Goal: Task Accomplishment & Management: Use online tool/utility

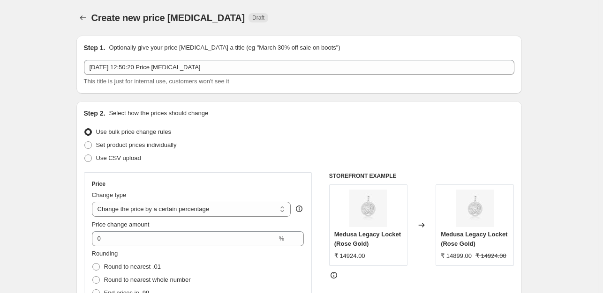
select select "percentage"
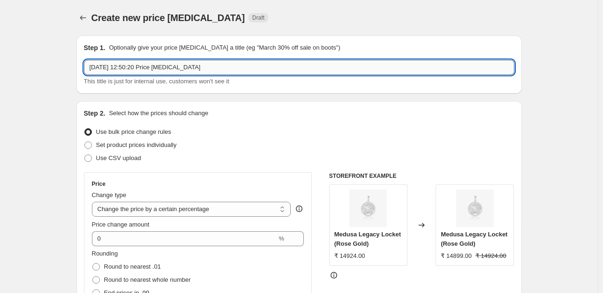
click at [200, 64] on input "8 Sept 2025, 12:50:20 Price change job" at bounding box center [299, 67] width 430 height 15
type input "99 price update"
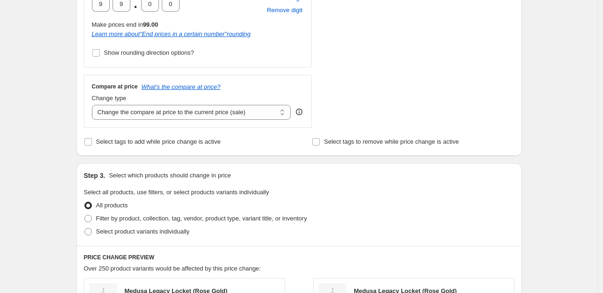
scroll to position [334, 0]
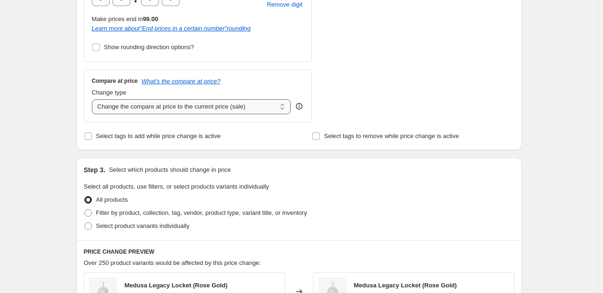
click at [148, 111] on select "Change the compare at price to the current price (sale) Change the compare at p…" at bounding box center [191, 106] width 199 height 15
select select "bp"
click at [94, 99] on select "Change the compare at price to the current price (sale) Change the compare at p…" at bounding box center [191, 106] width 199 height 15
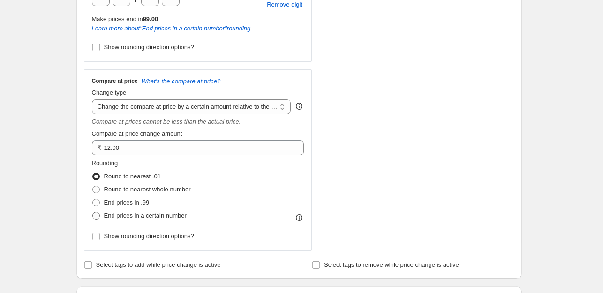
click at [99, 215] on span at bounding box center [95, 215] width 7 height 7
click at [93, 213] on input "End prices in a certain number" at bounding box center [92, 212] width 0 height 0
radio input "true"
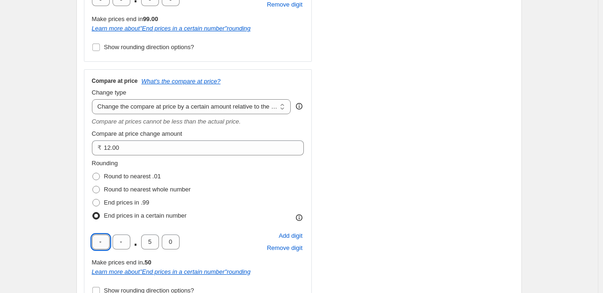
click at [102, 240] on input "text" at bounding box center [101, 242] width 18 height 15
type input "9"
type input "0"
click at [66, 212] on div "Create new price change job. This page is ready Create new price change job Dra…" at bounding box center [299, 256] width 598 height 1181
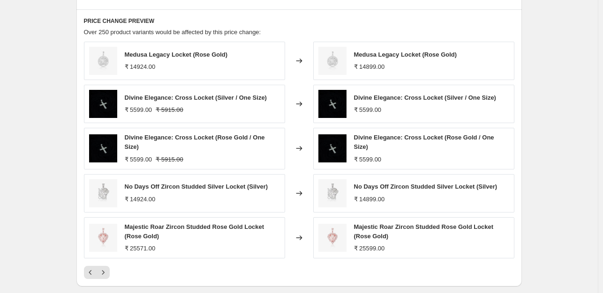
scroll to position [747, 0]
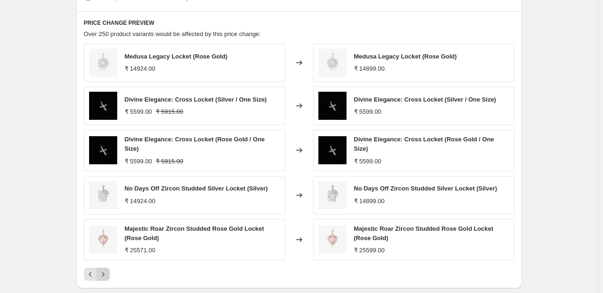
click at [104, 270] on icon "Next" at bounding box center [102, 274] width 9 height 9
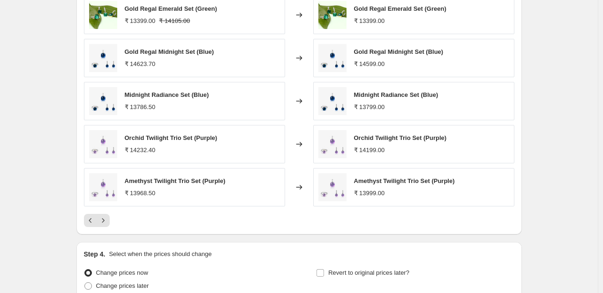
scroll to position [797, 0]
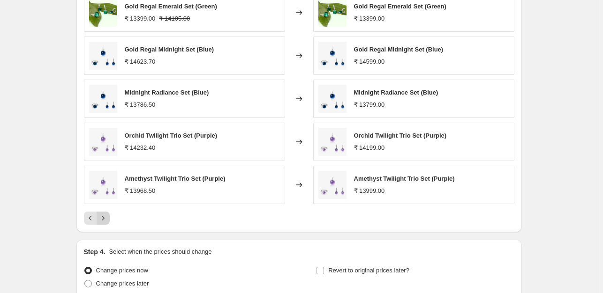
click at [104, 218] on icon "Next" at bounding box center [103, 218] width 2 height 4
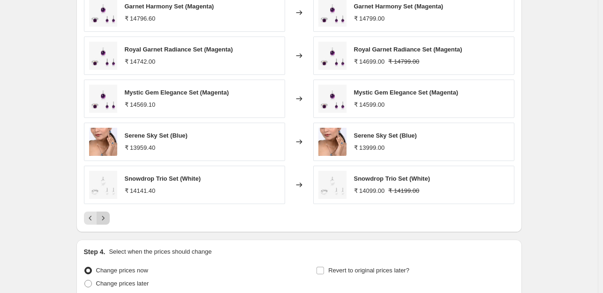
click at [103, 214] on icon "Next" at bounding box center [102, 218] width 9 height 9
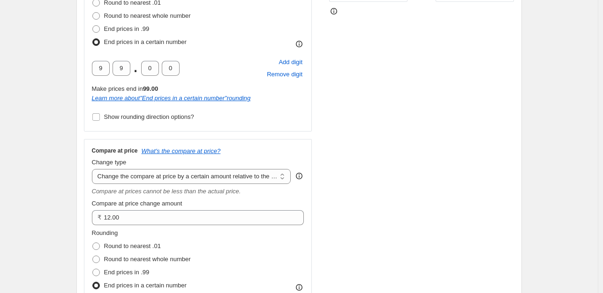
scroll to position [287, 0]
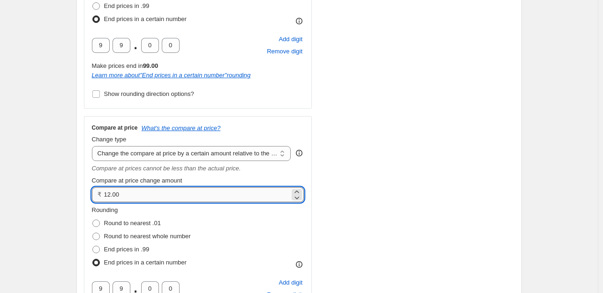
click at [128, 193] on input "12.00" at bounding box center [197, 194] width 186 height 15
type input "1"
type input "0.00"
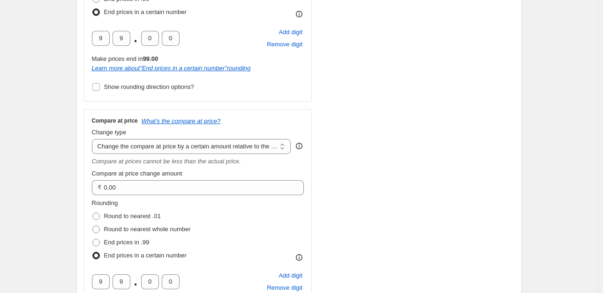
scroll to position [281, 0]
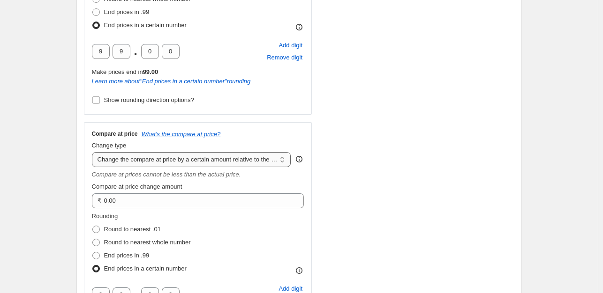
click at [141, 160] on select "Change the compare at price to the current price (sale) Change the compare at p…" at bounding box center [191, 159] width 199 height 15
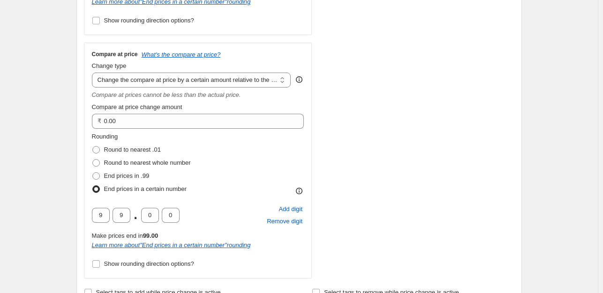
scroll to position [394, 0]
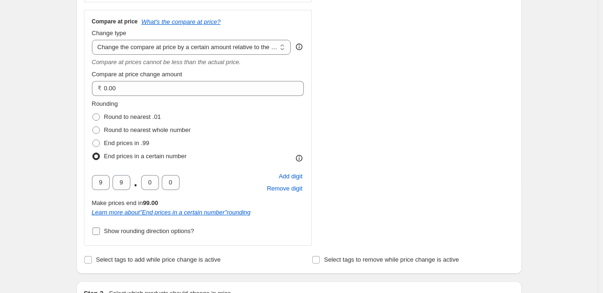
click at [98, 233] on input "Show rounding direction options?" at bounding box center [95, 231] width 7 height 7
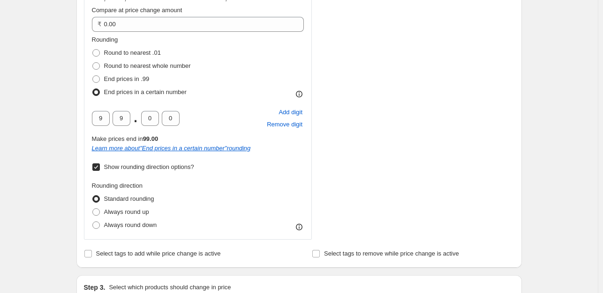
scroll to position [471, 0]
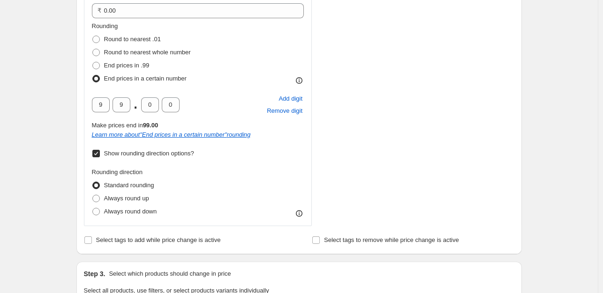
click at [96, 154] on input "Show rounding direction options?" at bounding box center [95, 153] width 7 height 7
checkbox input "false"
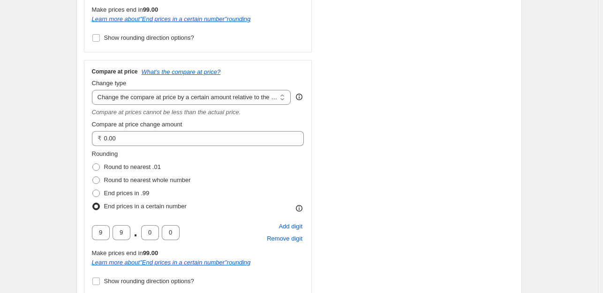
scroll to position [331, 0]
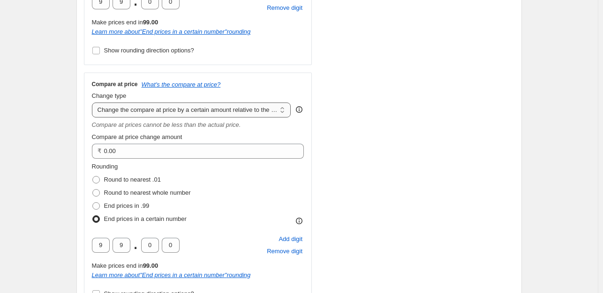
click at [159, 108] on select "Change the compare at price to the current price (sale) Change the compare at p…" at bounding box center [191, 110] width 199 height 15
click at [94, 103] on select "Change the compare at price to the current price (sale) Change the compare at p…" at bounding box center [191, 110] width 199 height 15
click at [196, 109] on select "Change the compare at price to the current price (sale) Change the compare at p…" at bounding box center [191, 110] width 199 height 15
select select "pp"
click at [94, 103] on select "Change the compare at price to the current price (sale) Change the compare at p…" at bounding box center [191, 110] width 199 height 15
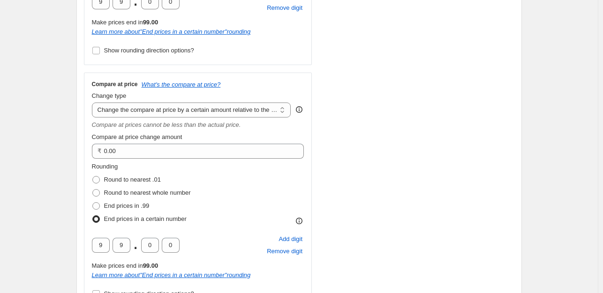
type input "20"
click at [201, 108] on select "Change the compare at price to the current price (sale) Change the compare at p…" at bounding box center [191, 110] width 199 height 15
select select "bp"
click at [94, 103] on select "Change the compare at price to the current price (sale) Change the compare at p…" at bounding box center [191, 110] width 199 height 15
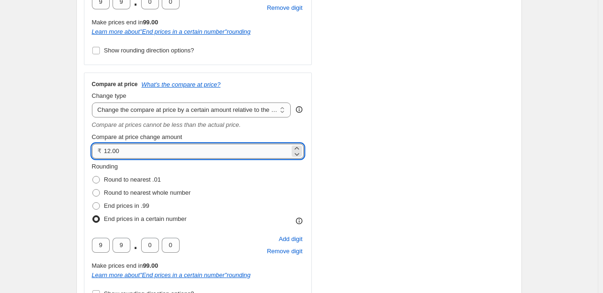
click at [136, 153] on input "12.00" at bounding box center [197, 151] width 186 height 15
type input "1"
type input "0.00"
click at [67, 126] on div "Create new price change job. This page is ready Create new price change job Dra…" at bounding box center [299, 256] width 468 height 1175
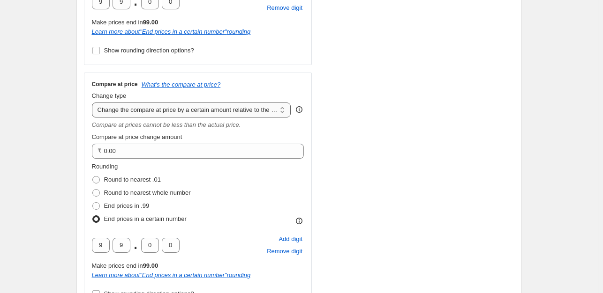
click at [126, 110] on select "Change the compare at price to the current price (sale) Change the compare at p…" at bounding box center [191, 110] width 199 height 15
click at [153, 106] on select "Change the compare at price to the current price (sale) Change the compare at p…" at bounding box center [191, 110] width 199 height 15
click at [48, 87] on div "Create new price change job. This page is ready Create new price change job Dra…" at bounding box center [299, 256] width 598 height 1175
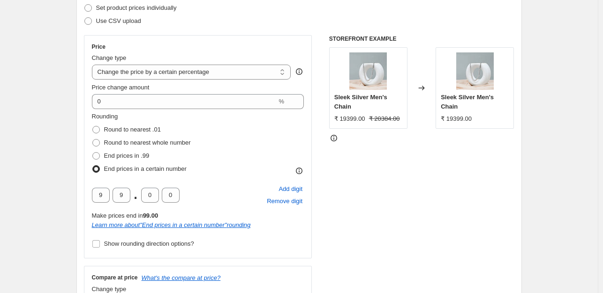
scroll to position [131, 0]
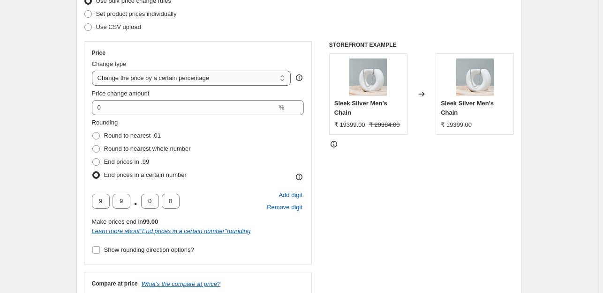
click at [174, 75] on select "Change the price to a certain amount Change the price by a certain amount Chang…" at bounding box center [191, 78] width 199 height 15
select select "ecap"
click at [94, 71] on select "Change the price to a certain amount Change the price by a certain amount Chang…" at bounding box center [191, 78] width 199 height 15
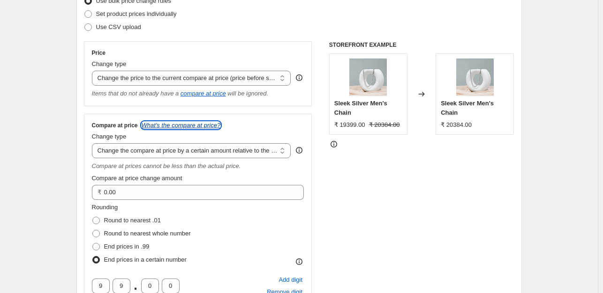
click at [172, 125] on icon "What's the compare at price?" at bounding box center [181, 125] width 79 height 7
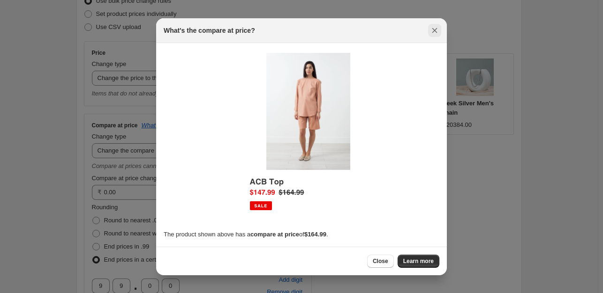
click at [432, 27] on icon "Close" at bounding box center [434, 30] width 9 height 9
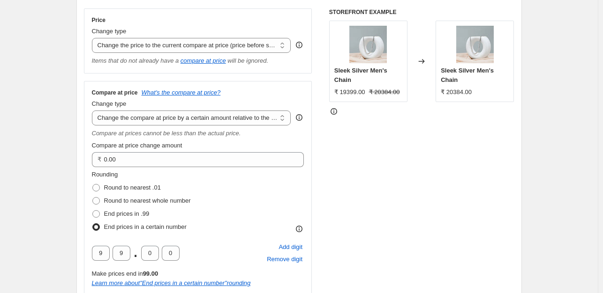
scroll to position [165, 0]
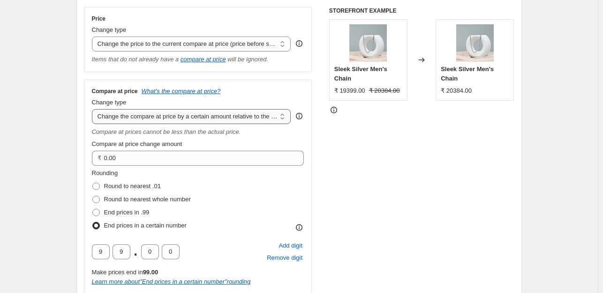
click at [157, 114] on select "Change the compare at price to the current price (sale) Change the compare at p…" at bounding box center [191, 116] width 199 height 15
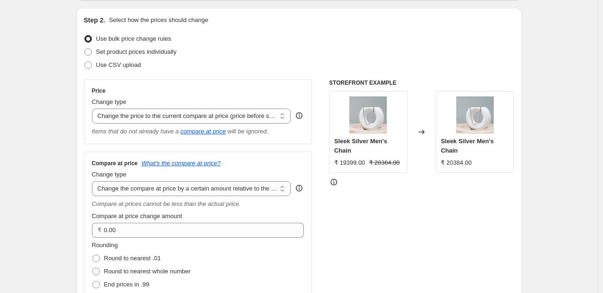
scroll to position [115, 0]
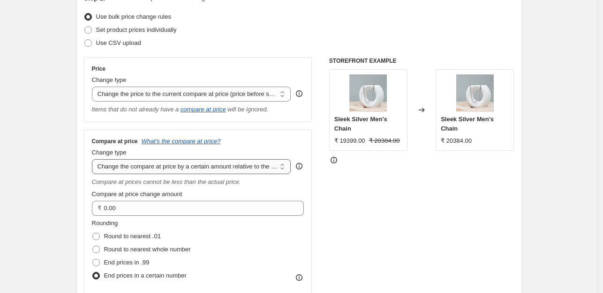
click at [170, 167] on select "Change the compare at price to the current price (sale) Change the compare at p…" at bounding box center [191, 166] width 199 height 15
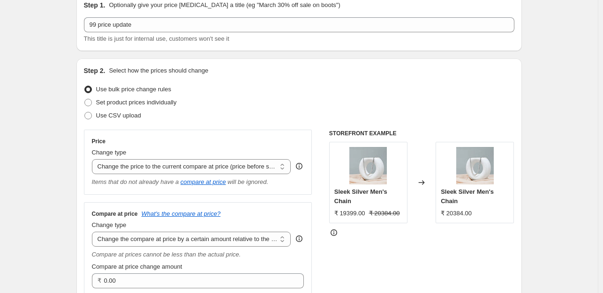
scroll to position [0, 0]
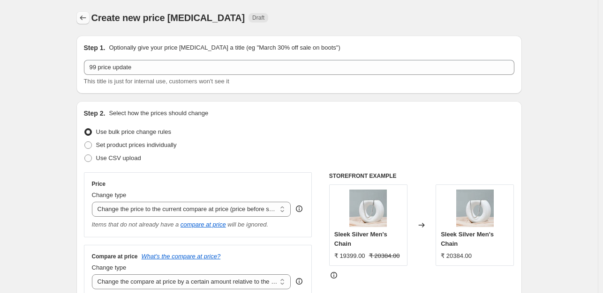
click at [80, 15] on button "Price change jobs" at bounding box center [82, 17] width 13 height 13
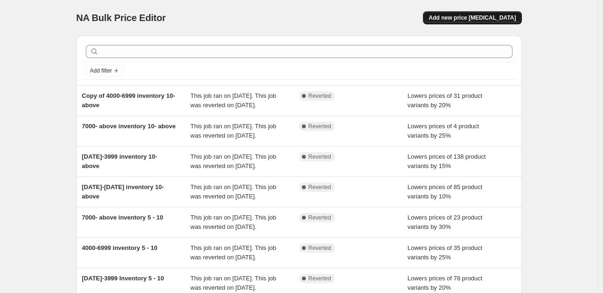
click at [469, 18] on span "Add new price [MEDICAL_DATA]" at bounding box center [471, 17] width 87 height 7
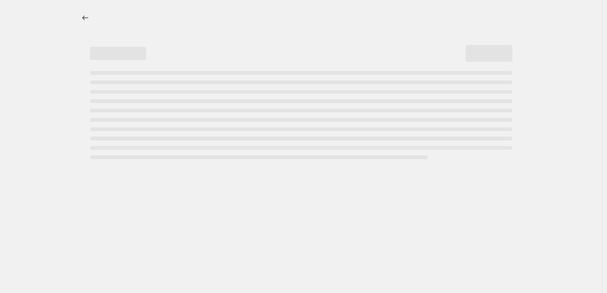
select select "percentage"
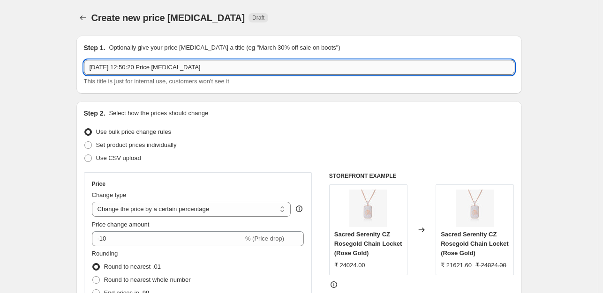
click at [192, 72] on input "8 Sept 2025, 12:50:20 Price change job" at bounding box center [299, 67] width 430 height 15
type input "near 99"
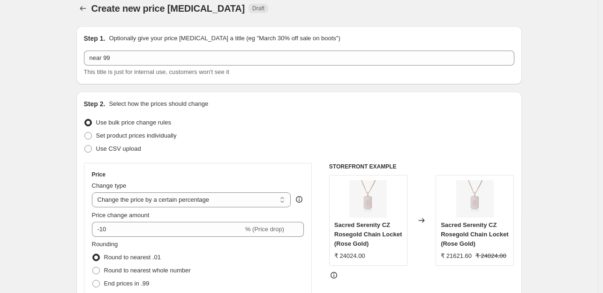
scroll to position [50, 0]
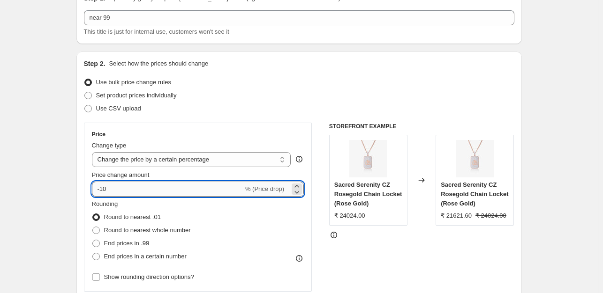
click at [116, 187] on input "-10" at bounding box center [167, 189] width 151 height 15
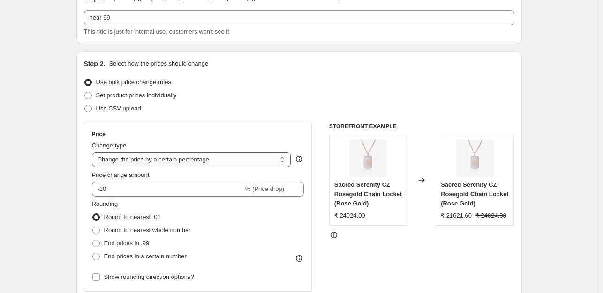
click at [162, 160] on select "Change the price to a certain amount Change the price by a certain amount Chang…" at bounding box center [191, 159] width 199 height 15
select select "ecap"
click at [94, 152] on select "Change the price to a certain amount Change the price by a certain amount Chang…" at bounding box center [191, 159] width 199 height 15
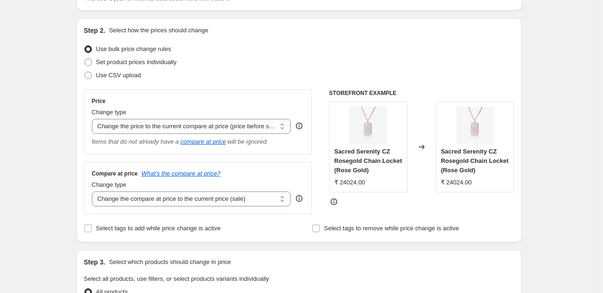
scroll to position [62, 0]
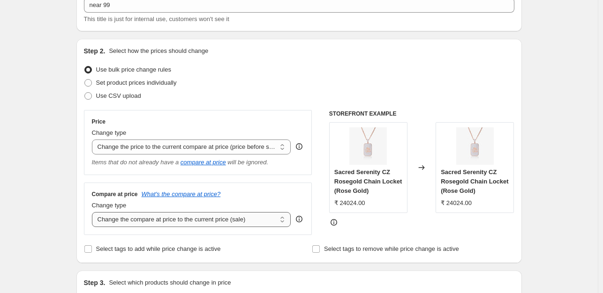
click at [152, 221] on select "Change the compare at price to the current price (sale) Change the compare at p…" at bounding box center [191, 219] width 199 height 15
select select "bp"
click at [94, 212] on select "Change the compare at price to the current price (sale) Change the compare at p…" at bounding box center [191, 219] width 199 height 15
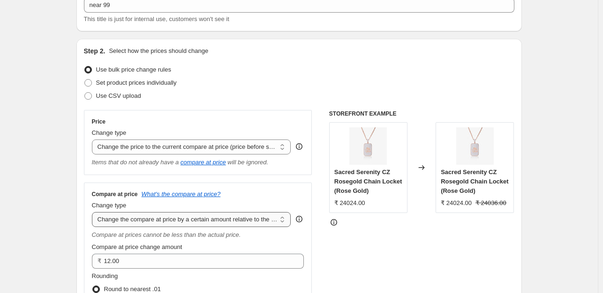
click at [158, 216] on select "Change the compare at price to the current price (sale) Change the compare at p…" at bounding box center [191, 219] width 199 height 15
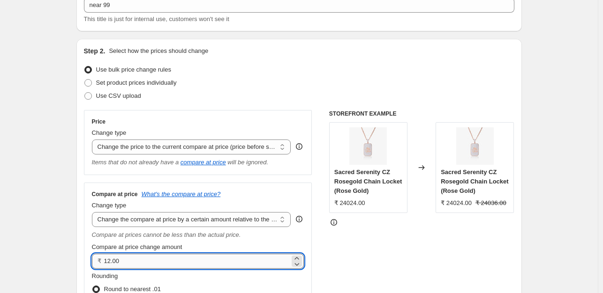
click at [133, 268] on input "12.00" at bounding box center [197, 261] width 186 height 15
type input "1"
type input "0.00"
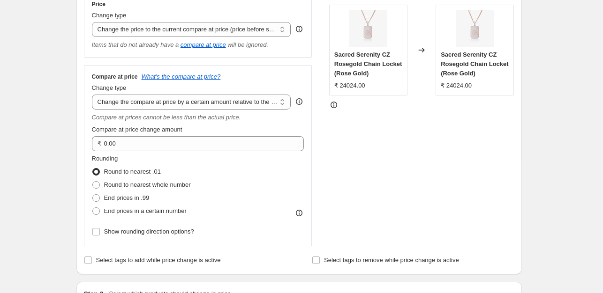
scroll to position [200, 0]
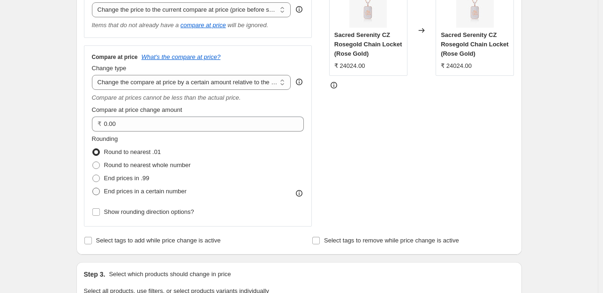
click at [97, 192] on span at bounding box center [95, 191] width 7 height 7
click at [93, 188] on input "End prices in a certain number" at bounding box center [92, 188] width 0 height 0
radio input "true"
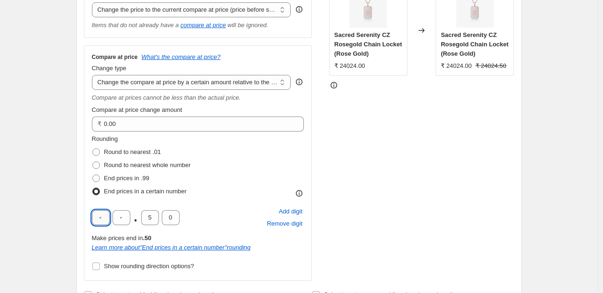
click at [98, 222] on input "text" at bounding box center [101, 217] width 18 height 15
type input "9"
click at [154, 223] on input "9" at bounding box center [150, 217] width 18 height 15
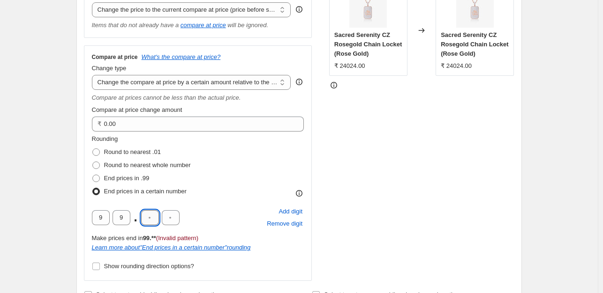
type input "0"
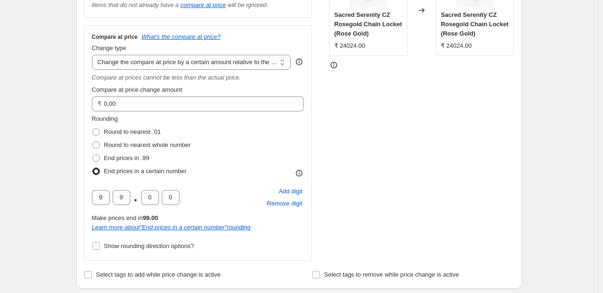
scroll to position [197, 0]
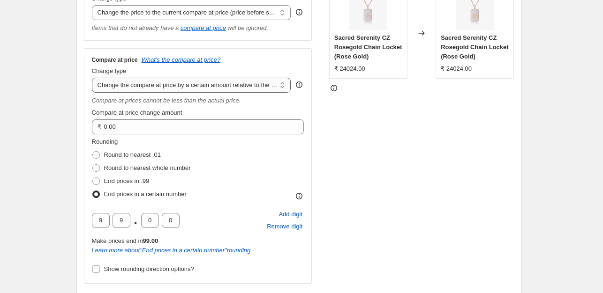
click at [158, 87] on select "Change the compare at price to the current price (sale) Change the compare at p…" at bounding box center [191, 85] width 199 height 15
select select "percentage"
click at [94, 78] on select "Change the compare at price to the current price (sale) Change the compare at p…" at bounding box center [191, 85] width 199 height 15
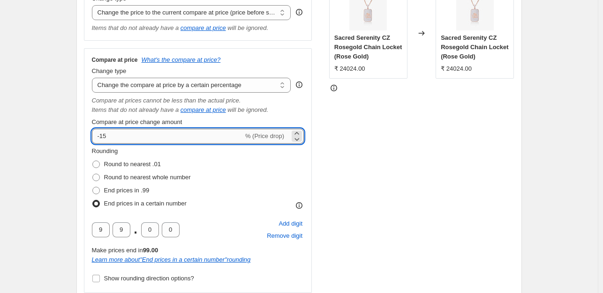
click at [111, 136] on input "-15" at bounding box center [167, 136] width 151 height 15
type input "-1"
type input "-0"
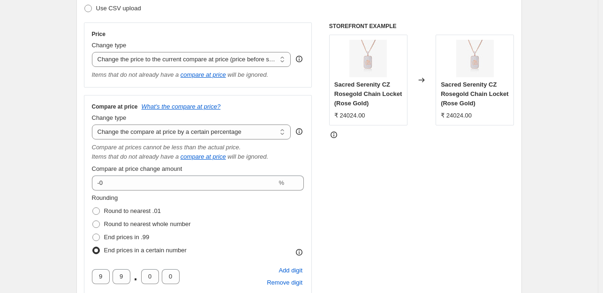
scroll to position [109, 0]
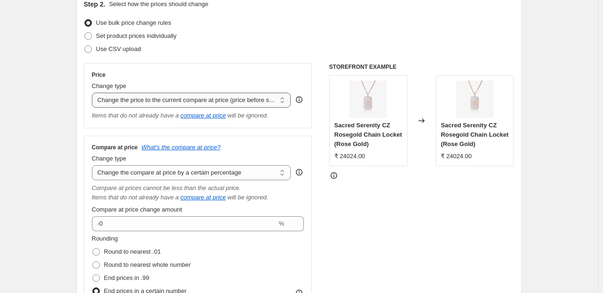
click at [146, 94] on select "Change the price to a certain amount Change the price by a certain amount Chang…" at bounding box center [191, 100] width 199 height 15
click at [169, 93] on select "Change the price to a certain amount Change the price by a certain amount Chang…" at bounding box center [191, 100] width 199 height 15
select select "percentage"
click at [94, 93] on select "Change the price to a certain amount Change the price by a certain amount Chang…" at bounding box center [191, 100] width 199 height 15
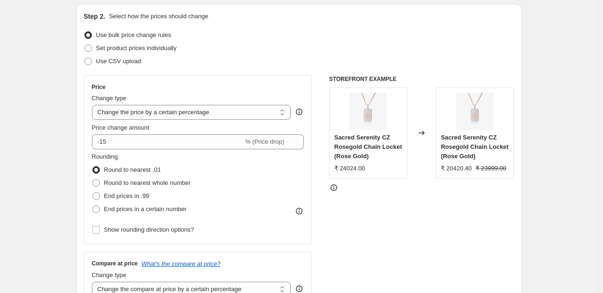
scroll to position [97, 0]
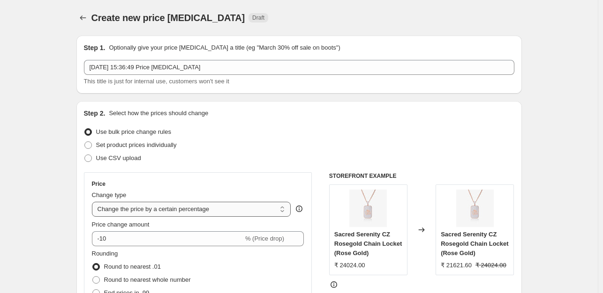
click at [163, 210] on select "Change the price to a certain amount Change the price by a certain amount Chang…" at bounding box center [191, 209] width 199 height 15
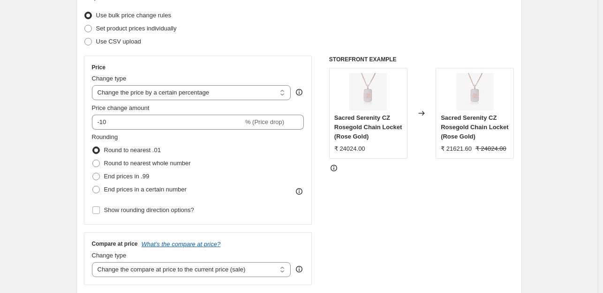
scroll to position [125, 0]
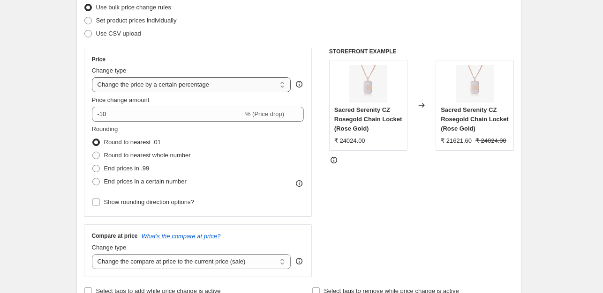
click at [152, 88] on select "Change the price to a certain amount Change the price by a certain amount Chang…" at bounding box center [191, 84] width 199 height 15
select select "ecap"
click at [94, 77] on select "Change the price to a certain amount Change the price by a certain amount Chang…" at bounding box center [191, 84] width 199 height 15
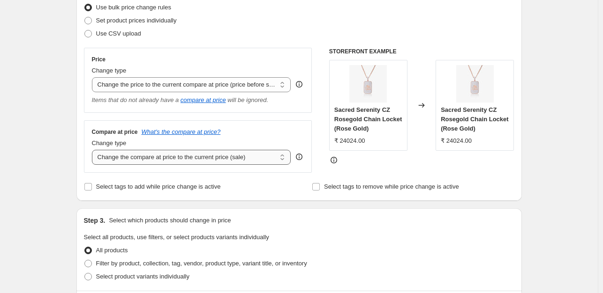
click at [166, 157] on select "Change the compare at price to the current price (sale) Change the compare at p…" at bounding box center [191, 157] width 199 height 15
select select "percentage"
click at [94, 150] on select "Change the compare at price to the current price (sale) Change the compare at p…" at bounding box center [191, 157] width 199 height 15
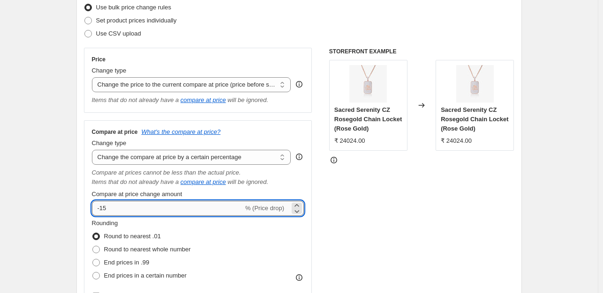
click at [135, 209] on input "-15" at bounding box center [167, 208] width 151 height 15
type input "-1"
type input "-0"
click at [100, 279] on span at bounding box center [95, 275] width 7 height 7
click at [93, 273] on input "End prices in a certain number" at bounding box center [92, 272] width 0 height 0
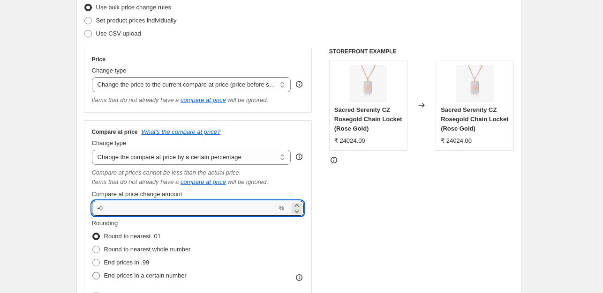
radio input "true"
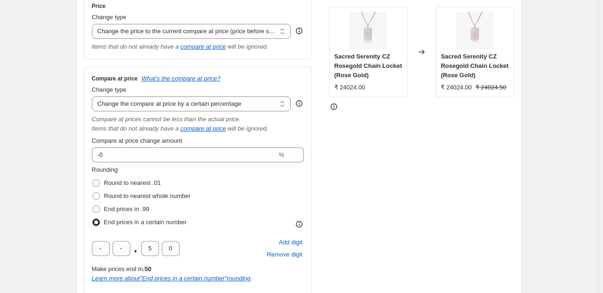
scroll to position [190, 0]
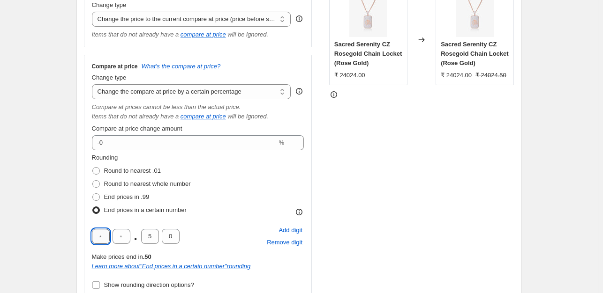
click at [101, 235] on input "text" at bounding box center [101, 236] width 18 height 15
type input "9"
type input "0"
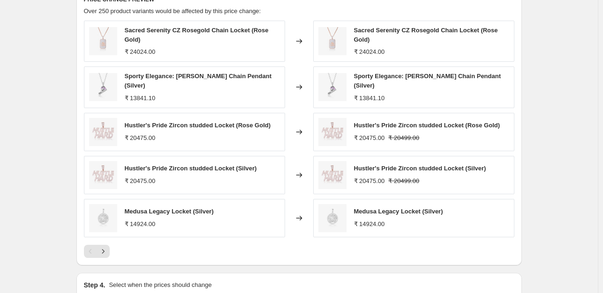
scroll to position [621, 0]
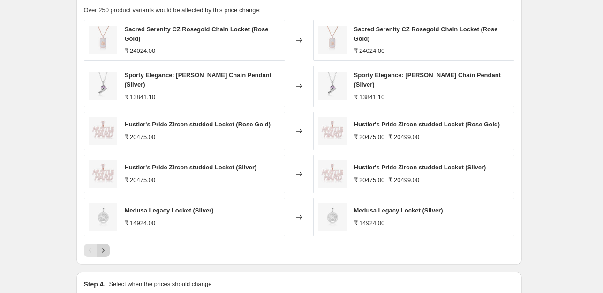
click at [108, 246] on icon "Next" at bounding box center [102, 250] width 9 height 9
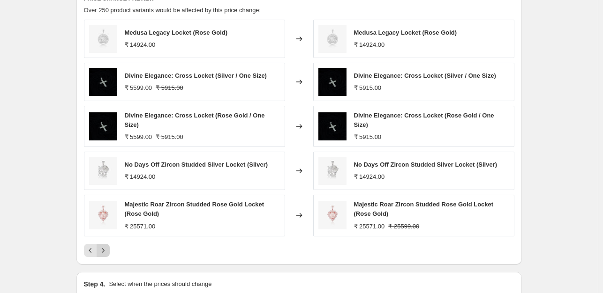
click at [108, 246] on icon "Next" at bounding box center [102, 250] width 9 height 9
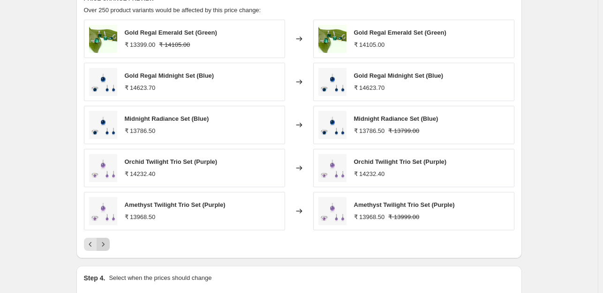
click at [105, 243] on icon "Next" at bounding box center [102, 244] width 9 height 9
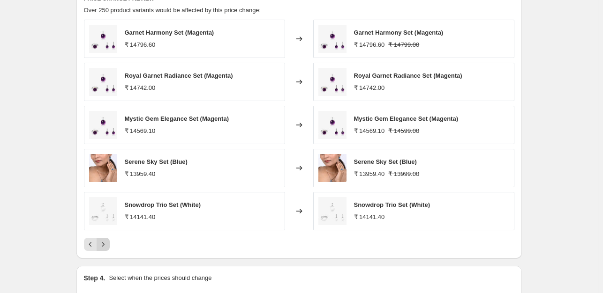
click at [105, 243] on icon "Next" at bounding box center [102, 244] width 9 height 9
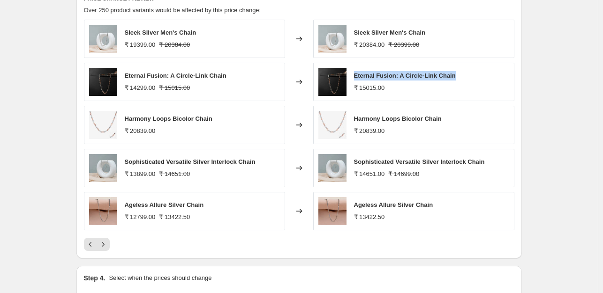
drag, startPoint x: 471, startPoint y: 73, endPoint x: 356, endPoint y: 77, distance: 115.4
click at [356, 77] on div "Eternal Fusion: A Circle-Link Chain ₹ 15015.00" at bounding box center [413, 82] width 201 height 38
copy span "Eternal Fusion: A Circle-Link Chain"
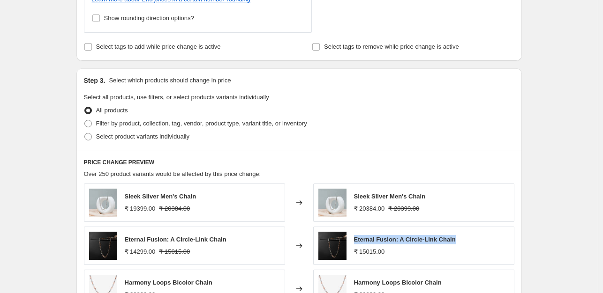
scroll to position [441, 0]
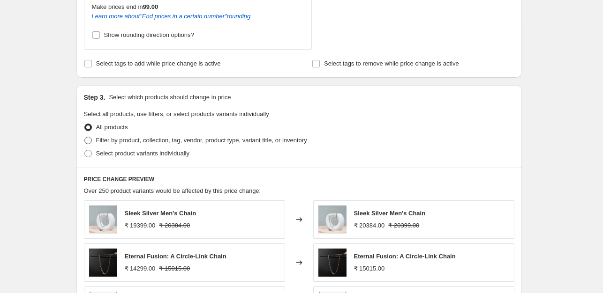
click at [91, 141] on span at bounding box center [87, 140] width 7 height 7
click at [85, 137] on input "Filter by product, collection, tag, vendor, product type, variant title, or inv…" at bounding box center [84, 137] width 0 height 0
radio input "true"
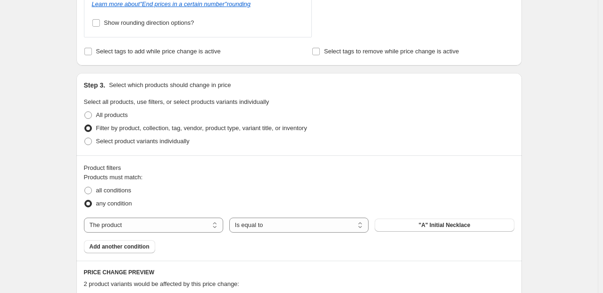
scroll to position [478, 0]
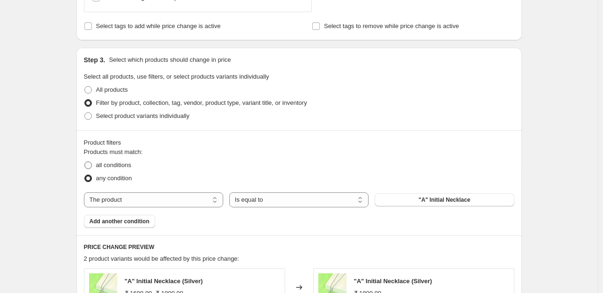
click at [90, 165] on span at bounding box center [87, 165] width 7 height 7
click at [85, 162] on input "all conditions" at bounding box center [84, 162] width 0 height 0
radio input "true"
click at [167, 199] on select "The product The product's collection The product's tag The product's vendor The…" at bounding box center [153, 200] width 139 height 15
select select "vendor"
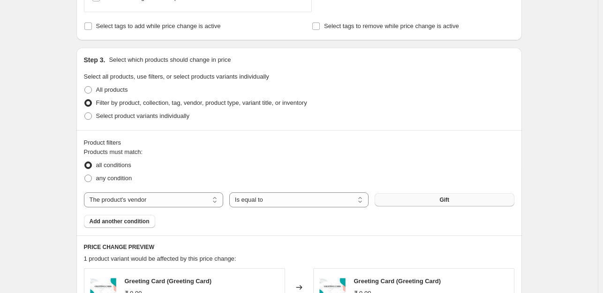
click at [449, 203] on span "Gift" at bounding box center [444, 199] width 10 height 7
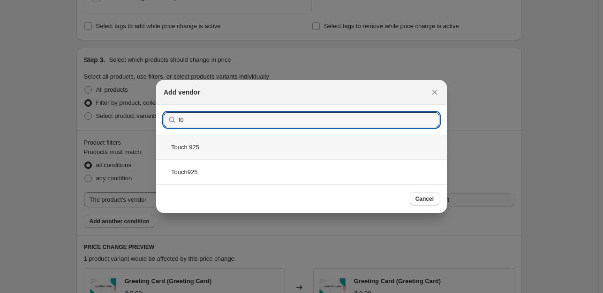
type input "to"
click at [246, 148] on div "Touch 925" at bounding box center [301, 147] width 291 height 25
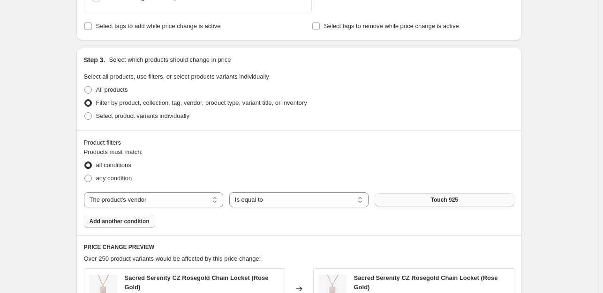
click at [135, 222] on span "Add another condition" at bounding box center [120, 221] width 60 height 7
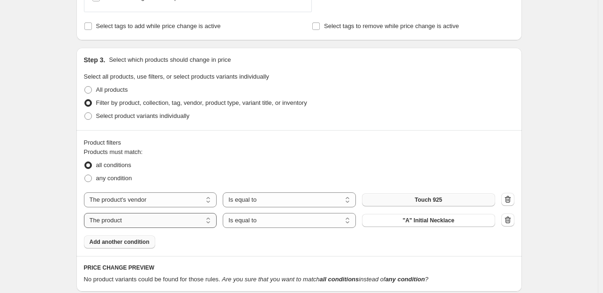
click at [187, 218] on select "The product The product's collection The product's tag The product's vendor The…" at bounding box center [150, 220] width 133 height 15
click at [265, 162] on div "all conditions" at bounding box center [299, 165] width 430 height 13
click at [507, 222] on icon "button" at bounding box center [506, 221] width 1 height 3
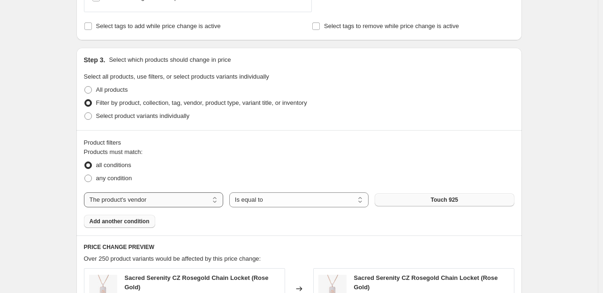
click at [188, 203] on select "The product The product's collection The product's tag The product's vendor The…" at bounding box center [153, 200] width 139 height 15
select select "product_status"
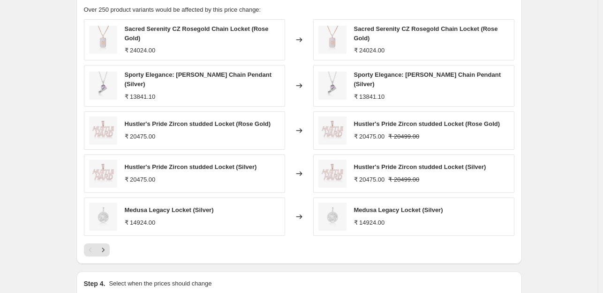
scroll to position [750, 0]
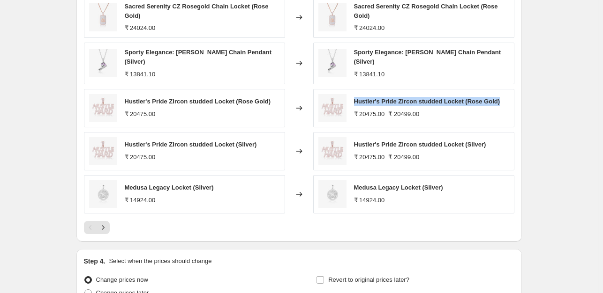
drag, startPoint x: 503, startPoint y: 96, endPoint x: 352, endPoint y: 99, distance: 150.5
click at [352, 99] on div "Hustler's Pride Zircon studded Locket (Rose Gold) ₹ 20475.00 ₹ 20499.00" at bounding box center [413, 108] width 201 height 38
copy span "Hustler's Pride Zircon studded Locket (Rose Gold)"
click at [104, 225] on icon "Next" at bounding box center [103, 227] width 2 height 4
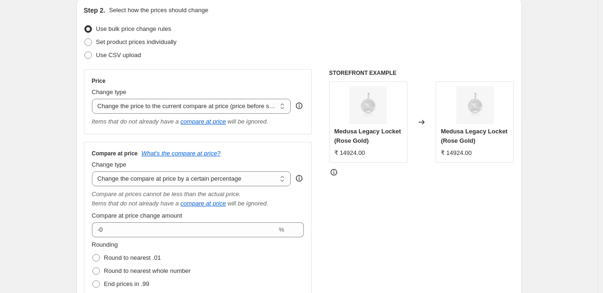
scroll to position [119, 0]
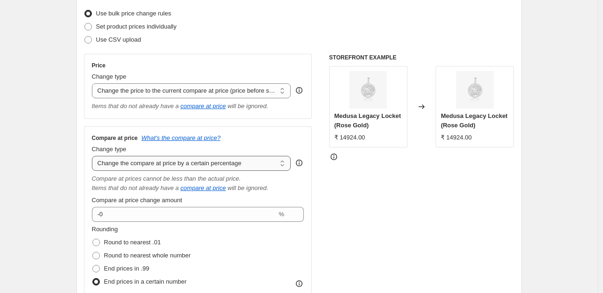
click at [161, 164] on select "Change the compare at price to the current price (sale) Change the compare at p…" at bounding box center [191, 163] width 199 height 15
click at [178, 94] on select "Change the price to a certain amount Change the price by a certain amount Chang…" at bounding box center [191, 90] width 199 height 15
select select "bcap"
click at [94, 83] on select "Change the price to a certain amount Change the price by a certain amount Chang…" at bounding box center [191, 90] width 199 height 15
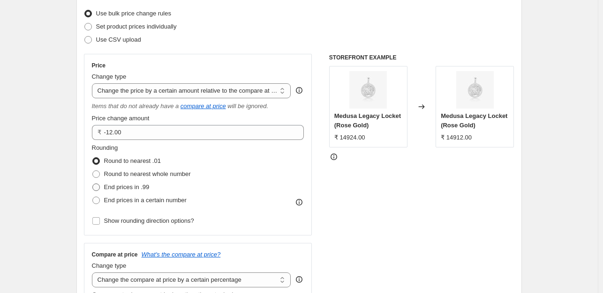
click at [99, 188] on span at bounding box center [95, 187] width 7 height 7
click at [93, 184] on input "End prices in .99" at bounding box center [92, 184] width 0 height 0
radio input "true"
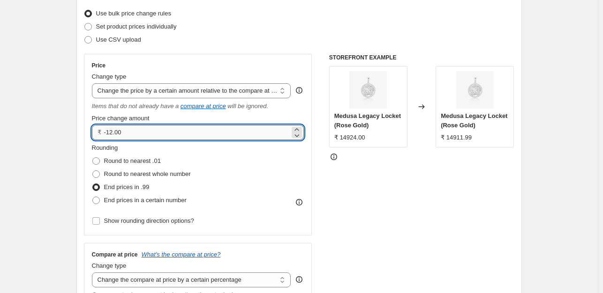
click at [146, 134] on input "-12.00" at bounding box center [197, 132] width 186 height 15
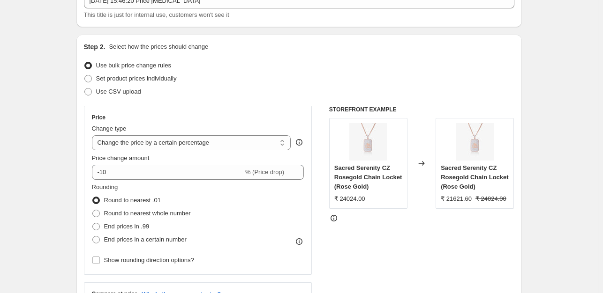
scroll to position [68, 0]
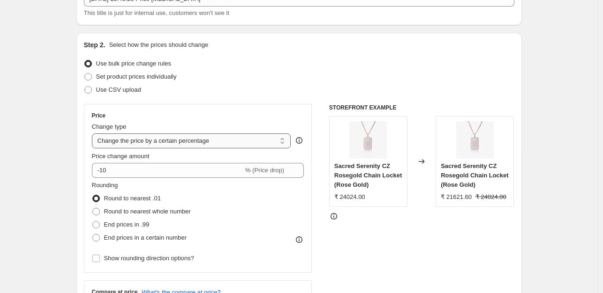
click at [172, 138] on select "Change the price to a certain amount Change the price by a certain amount Chang…" at bounding box center [191, 141] width 199 height 15
select select "by"
click at [94, 134] on select "Change the price to a certain amount Change the price by a certain amount Chang…" at bounding box center [191, 141] width 199 height 15
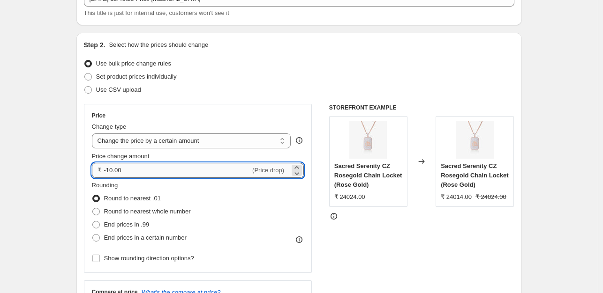
click at [142, 165] on input "-10.00" at bounding box center [177, 170] width 147 height 15
type input "-1"
type input "0.00"
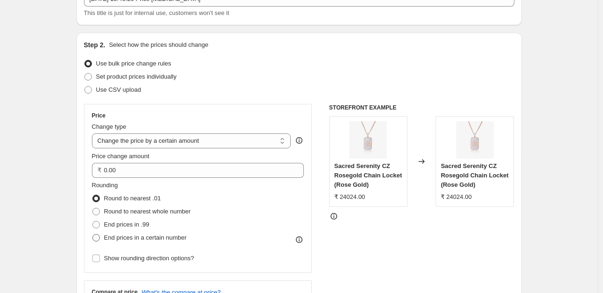
click at [97, 239] on span at bounding box center [95, 237] width 7 height 7
click at [93, 235] on input "End prices in a certain number" at bounding box center [92, 234] width 0 height 0
radio input "true"
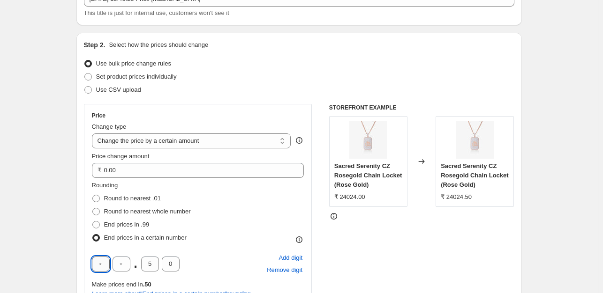
click at [103, 266] on input "text" at bounding box center [101, 264] width 18 height 15
type input "9"
type input "0"
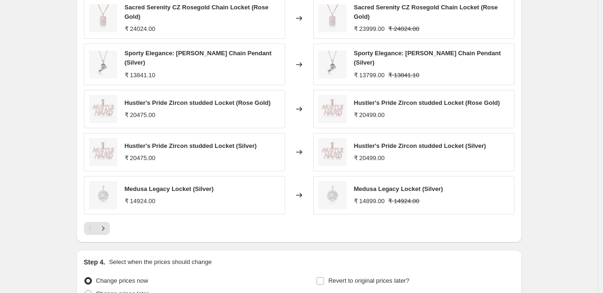
scroll to position [619, 0]
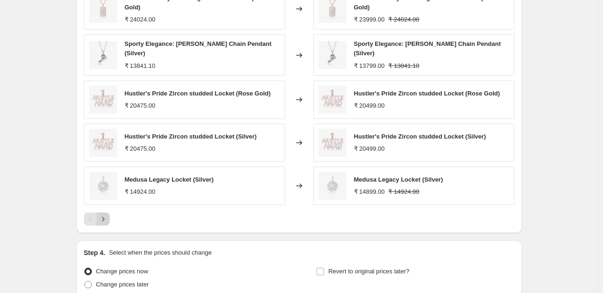
click at [110, 213] on button "Next" at bounding box center [103, 219] width 13 height 13
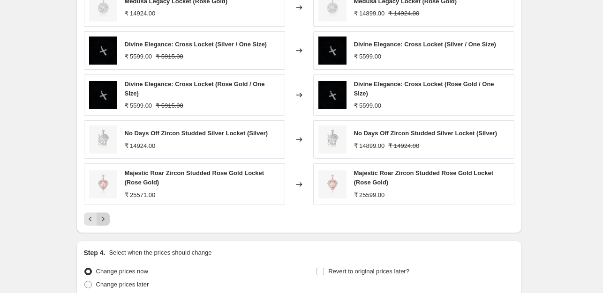
click at [106, 217] on icon "Next" at bounding box center [102, 219] width 9 height 9
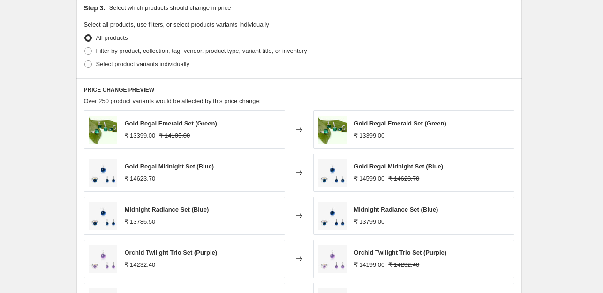
scroll to position [447, 0]
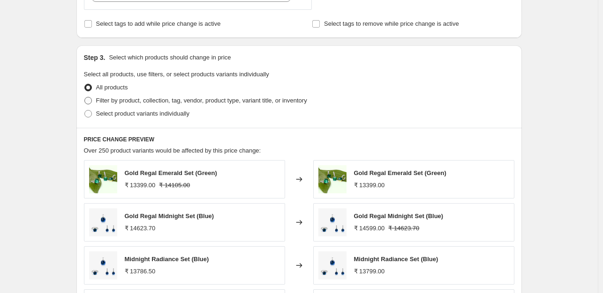
click at [92, 104] on span at bounding box center [87, 100] width 7 height 7
click at [85, 97] on input "Filter by product, collection, tag, vendor, product type, variant title, or inv…" at bounding box center [84, 97] width 0 height 0
radio input "true"
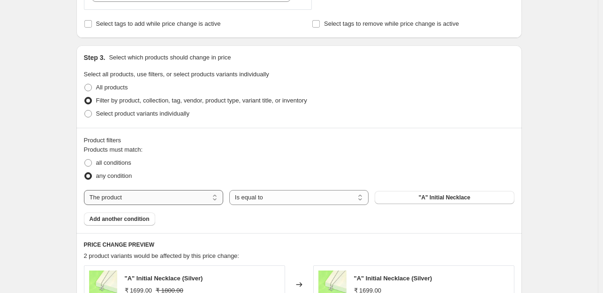
click at [199, 199] on select "The product The product's collection The product's tag The product's vendor The…" at bounding box center [153, 197] width 139 height 15
select select "product_status"
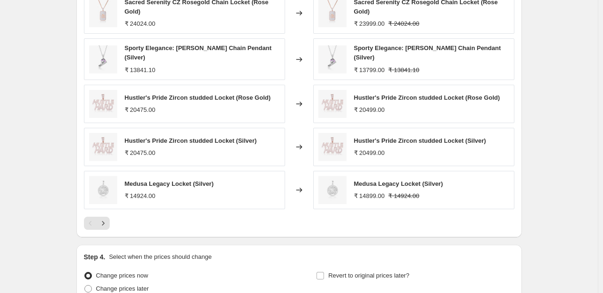
scroll to position [747, 0]
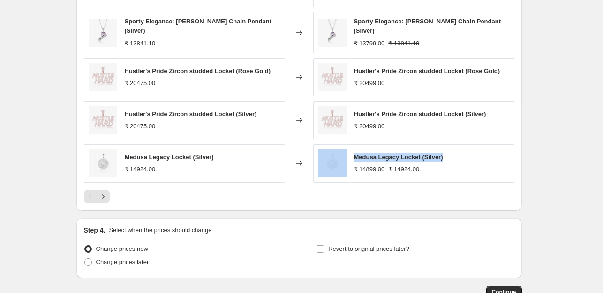
drag, startPoint x: 458, startPoint y: 149, endPoint x: 348, endPoint y: 154, distance: 109.8
click at [348, 154] on div "Medusa Legacy Locket (Silver) ₹ 14899.00 ₹ 14924.00" at bounding box center [413, 163] width 201 height 38
copy div "Medusa Legacy Locket (Silver)"
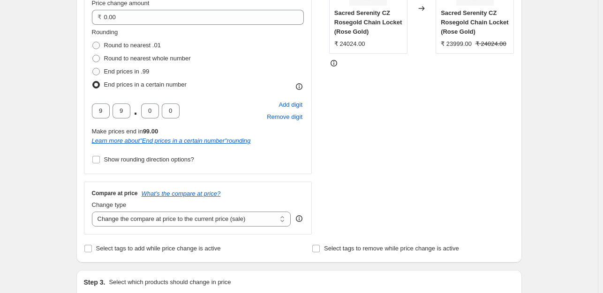
scroll to position [231, 0]
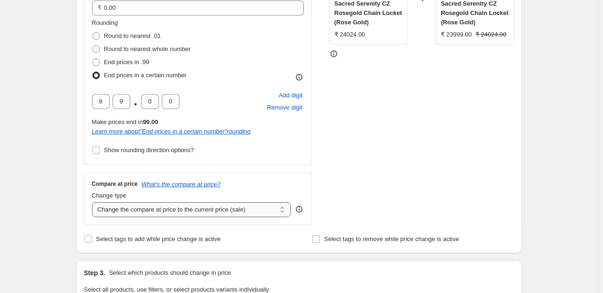
click at [141, 209] on select "Change the compare at price to the current price (sale) Change the compare at p…" at bounding box center [191, 209] width 199 height 15
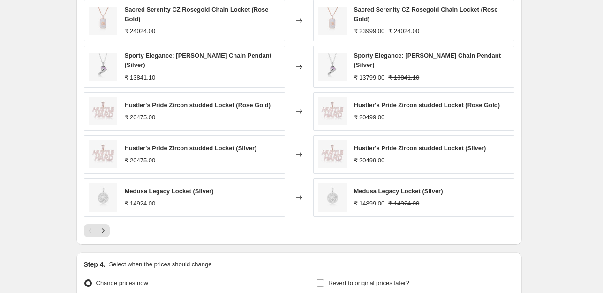
scroll to position [728, 0]
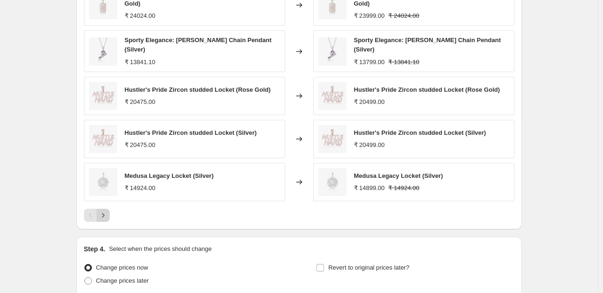
click at [106, 211] on icon "Next" at bounding box center [102, 215] width 9 height 9
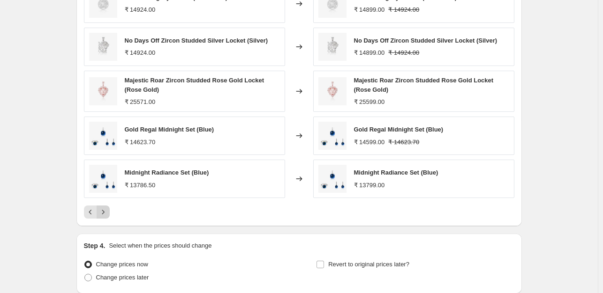
click at [106, 208] on icon "Next" at bounding box center [102, 212] width 9 height 9
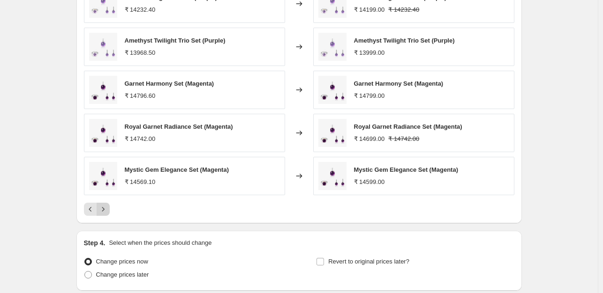
click at [106, 208] on icon "Next" at bounding box center [102, 209] width 9 height 9
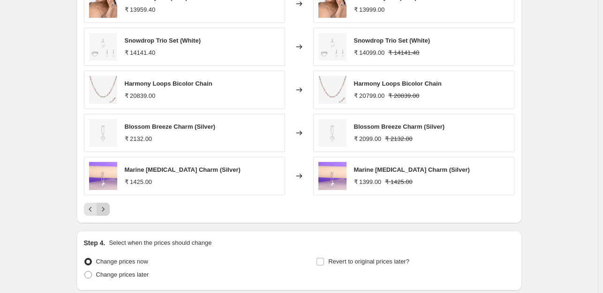
click at [106, 208] on icon "Next" at bounding box center [102, 209] width 9 height 9
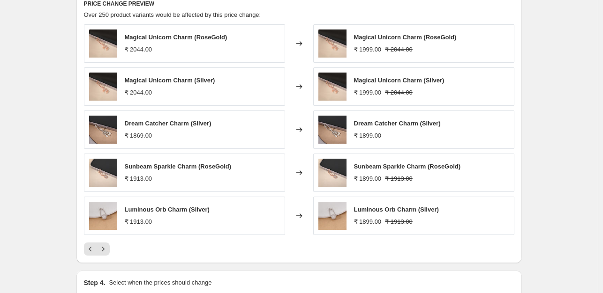
scroll to position [687, 0]
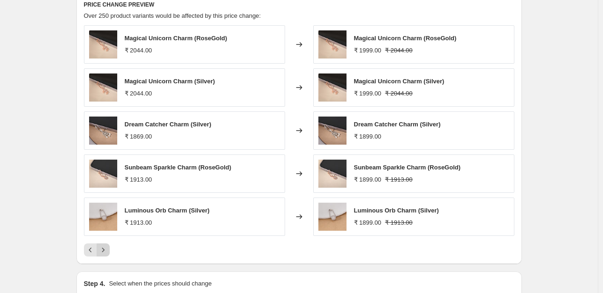
click at [103, 251] on icon "Next" at bounding box center [102, 250] width 9 height 9
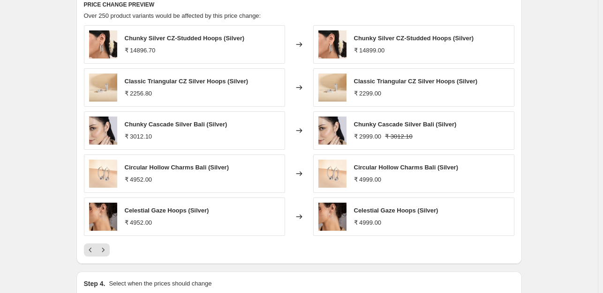
scroll to position [802, 0]
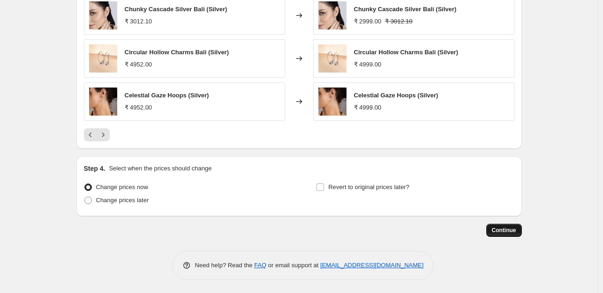
click at [514, 230] on span "Continue" at bounding box center [504, 230] width 24 height 7
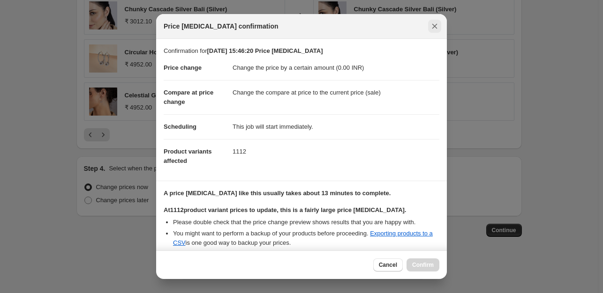
click at [435, 26] on icon "Close" at bounding box center [434, 26] width 5 height 5
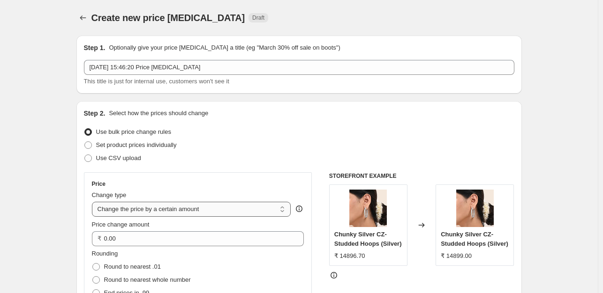
click at [172, 209] on select "Change the price to a certain amount Change the price by a certain amount Chang…" at bounding box center [191, 209] width 199 height 15
select select "ecap"
click at [94, 202] on select "Change the price to a certain amount Change the price by a certain amount Chang…" at bounding box center [191, 209] width 199 height 15
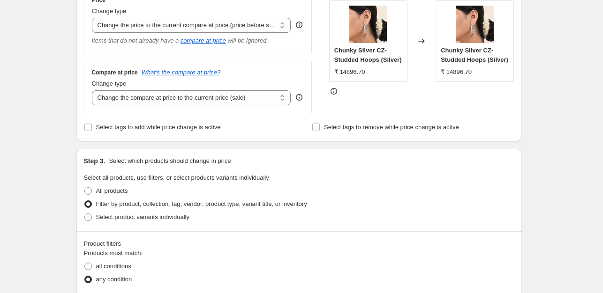
scroll to position [169, 0]
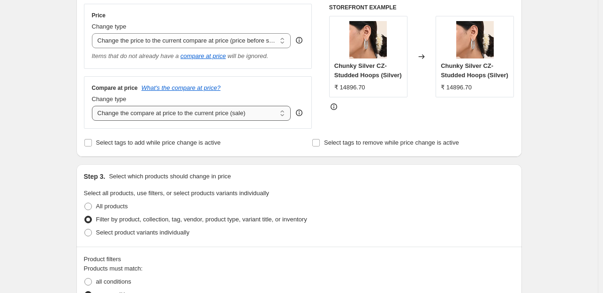
click at [182, 112] on select "Change the compare at price to the current price (sale) Change the compare at p…" at bounding box center [191, 113] width 199 height 15
select select "bp"
click at [94, 106] on select "Change the compare at price to the current price (sale) Change the compare at p…" at bounding box center [191, 113] width 199 height 15
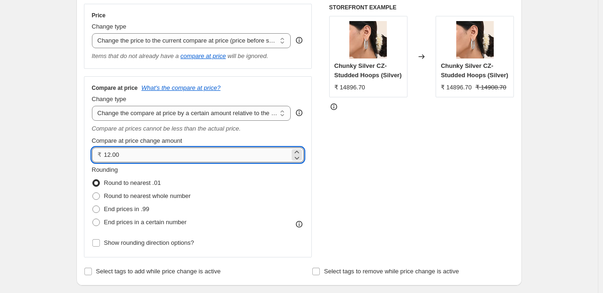
click at [132, 156] on input "12.00" at bounding box center [197, 155] width 186 height 15
type input "1"
type input "0.00"
click at [97, 224] on span at bounding box center [95, 222] width 7 height 7
click at [93, 219] on input "End prices in a certain number" at bounding box center [92, 219] width 0 height 0
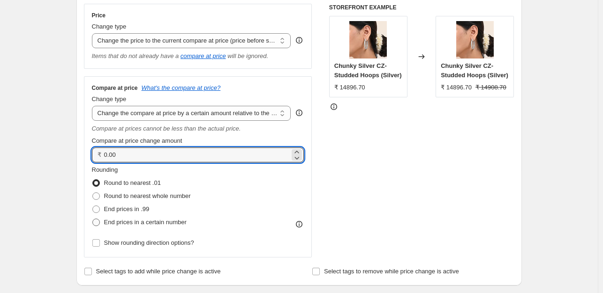
radio input "true"
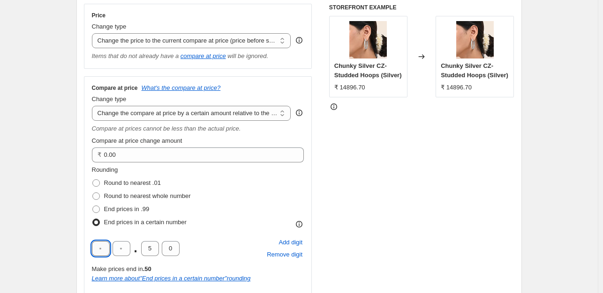
click at [106, 251] on input "text" at bounding box center [101, 248] width 18 height 15
type input "0"
click at [106, 251] on input "0" at bounding box center [101, 248] width 18 height 15
type input "9"
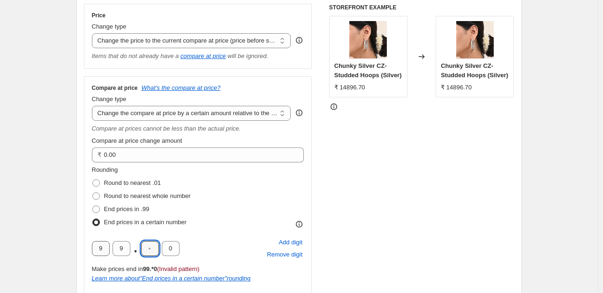
type input "9"
click at [153, 251] on input "9" at bounding box center [150, 248] width 18 height 15
type input "0"
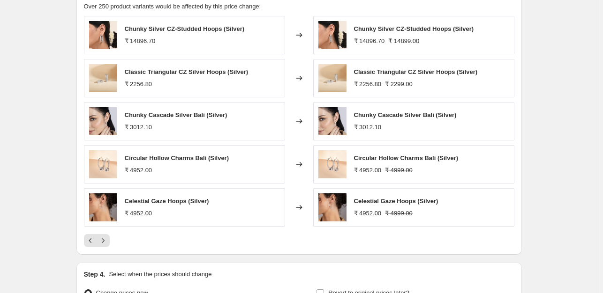
scroll to position [722, 0]
click at [108, 235] on button "Next" at bounding box center [103, 240] width 13 height 13
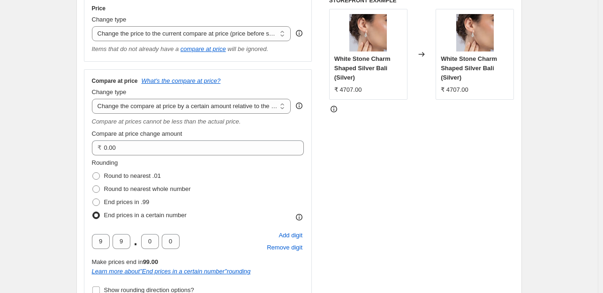
scroll to position [162, 0]
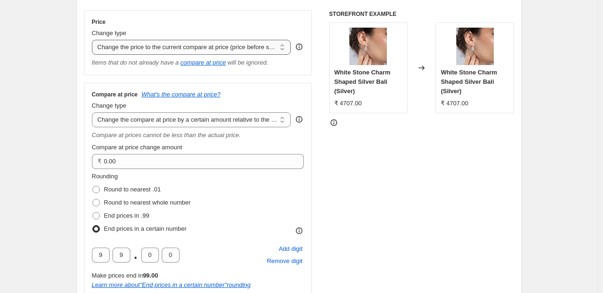
click at [164, 45] on select "Change the price to a certain amount Change the price by a certain amount Chang…" at bounding box center [191, 47] width 199 height 15
select select "bcap"
click at [94, 40] on select "Change the price to a certain amount Change the price by a certain amount Chang…" at bounding box center [191, 47] width 199 height 15
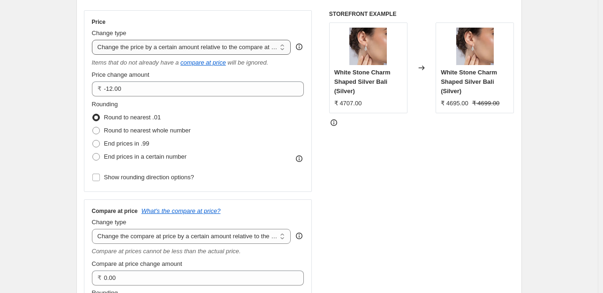
click at [202, 42] on select "Change the price to a certain amount Change the price by a certain amount Chang…" at bounding box center [191, 47] width 199 height 15
click at [125, 239] on select "Change the compare at price to the current price (sale) Change the compare at p…" at bounding box center [191, 236] width 199 height 15
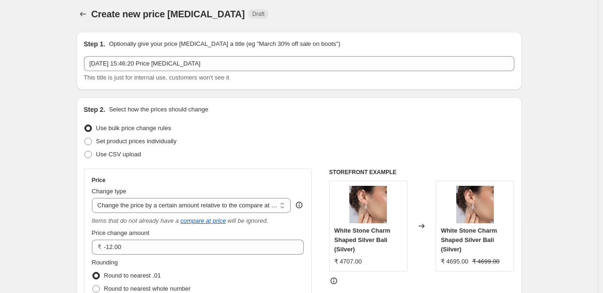
scroll to position [0, 0]
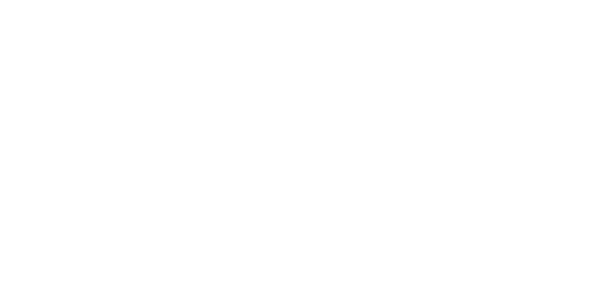
select select "percentage"
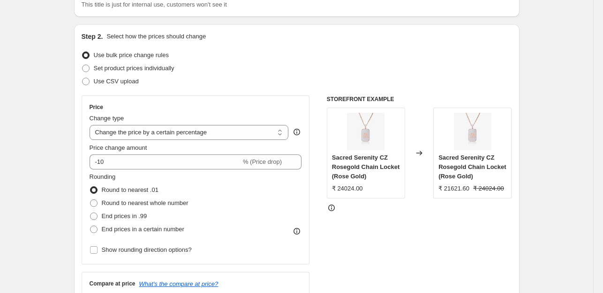
scroll to position [100, 0]
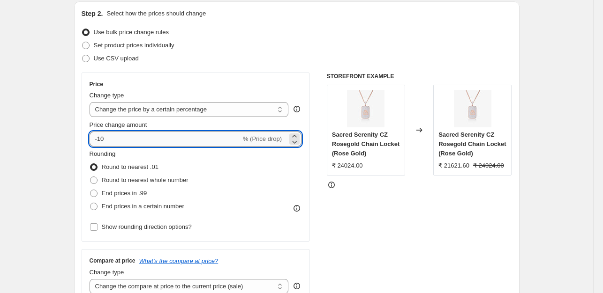
click at [117, 137] on input "-10" at bounding box center [165, 139] width 151 height 15
type input "-1"
type input "0"
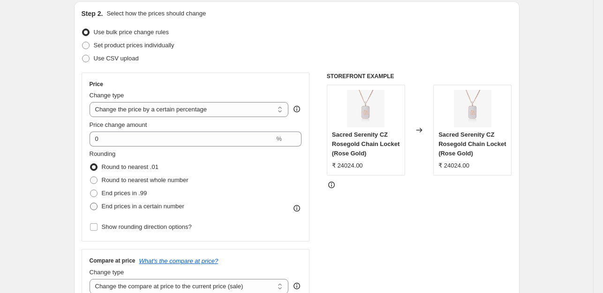
click at [97, 208] on span at bounding box center [93, 206] width 7 height 7
click at [90, 203] on input "End prices in a certain number" at bounding box center [90, 203] width 0 height 0
radio input "true"
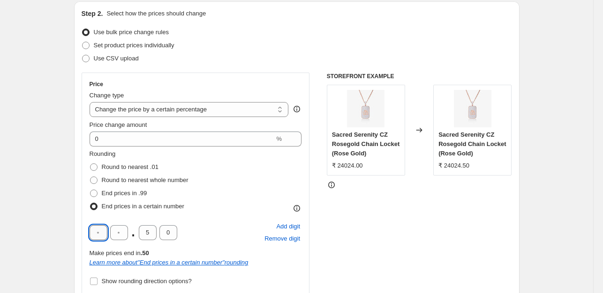
click at [102, 231] on input "text" at bounding box center [99, 232] width 18 height 15
type input "9"
type input "0"
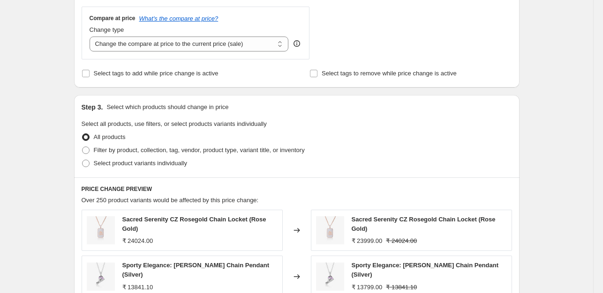
scroll to position [397, 0]
click at [89, 152] on span at bounding box center [85, 150] width 7 height 7
click at [82, 148] on input "Filter by product, collection, tag, vendor, product type, variant title, or inv…" at bounding box center [82, 147] width 0 height 0
radio input "true"
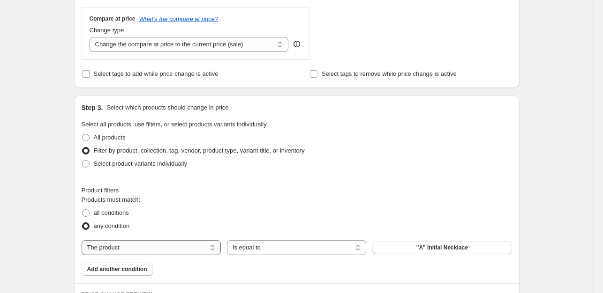
click at [178, 252] on select "The product The product's collection The product's tag The product's vendor The…" at bounding box center [151, 247] width 139 height 15
select select "product_status"
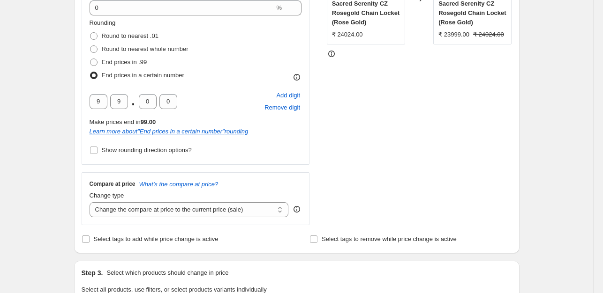
scroll to position [249, 0]
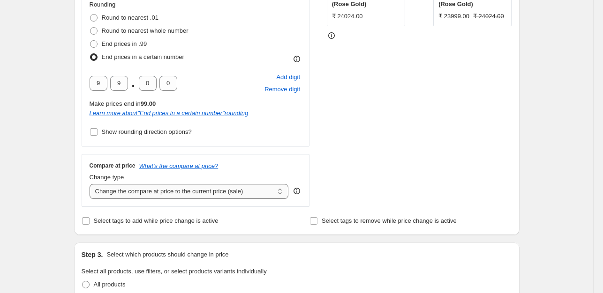
click at [141, 192] on select "Change the compare at price to the current price (sale) Change the compare at p…" at bounding box center [189, 191] width 199 height 15
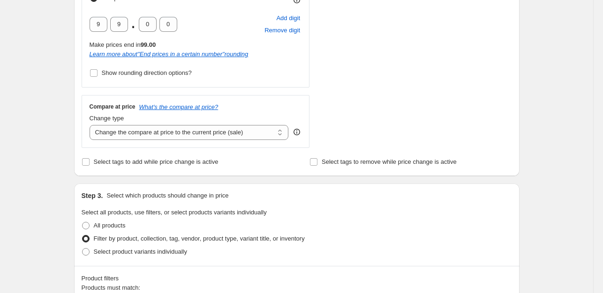
scroll to position [309, 0]
click at [153, 135] on select "Change the compare at price to the current price (sale) Change the compare at p…" at bounding box center [189, 132] width 199 height 15
select select "bp"
click at [91, 125] on select "Change the compare at price to the current price (sale) Change the compare at p…" at bounding box center [189, 132] width 199 height 15
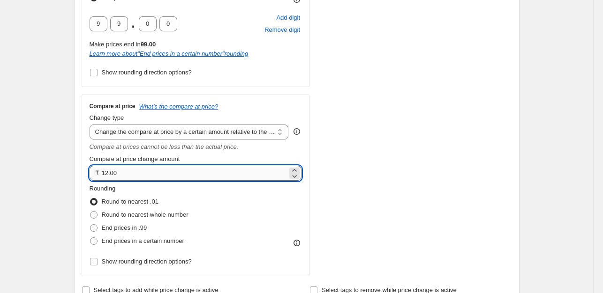
click at [125, 174] on input "12.00" at bounding box center [195, 173] width 186 height 15
type input "1"
type input "0.00"
click at [97, 242] on span at bounding box center [93, 241] width 7 height 7
click at [90, 238] on input "End prices in a certain number" at bounding box center [90, 238] width 0 height 0
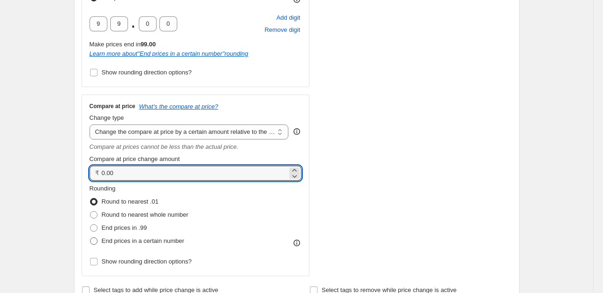
radio input "true"
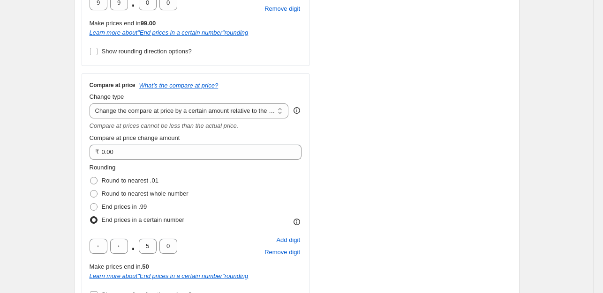
scroll to position [343, 0]
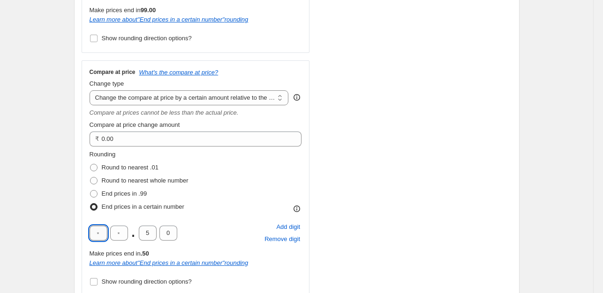
click at [98, 233] on input "text" at bounding box center [99, 233] width 18 height 15
type input "9"
type input "0"
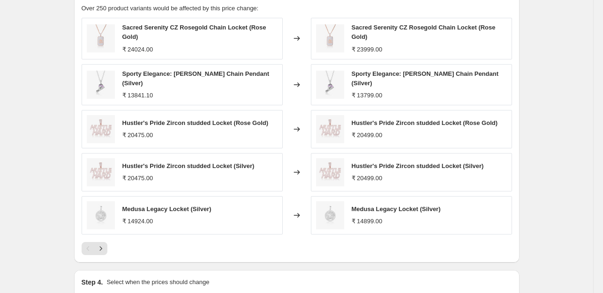
scroll to position [890, 0]
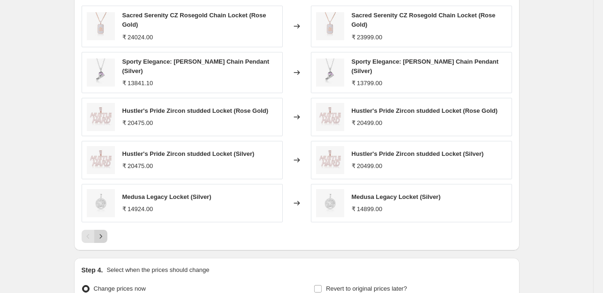
click at [101, 232] on icon "Next" at bounding box center [100, 236] width 9 height 9
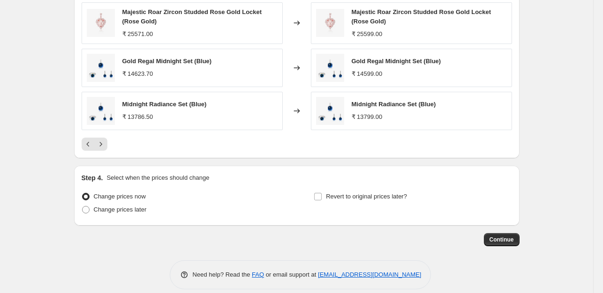
scroll to position [980, 0]
click at [105, 140] on icon "Next" at bounding box center [100, 143] width 9 height 9
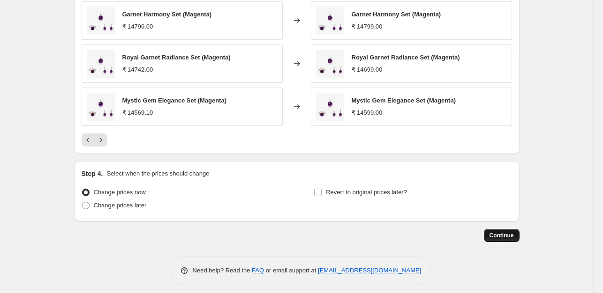
click at [497, 232] on span "Continue" at bounding box center [501, 235] width 24 height 7
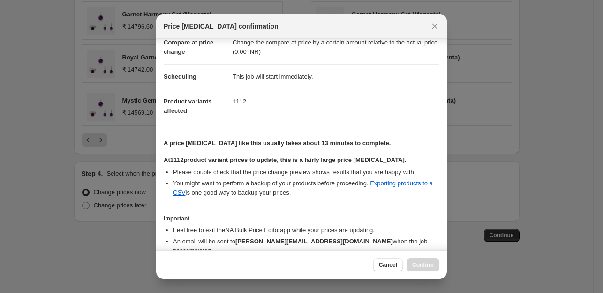
scroll to position [94, 0]
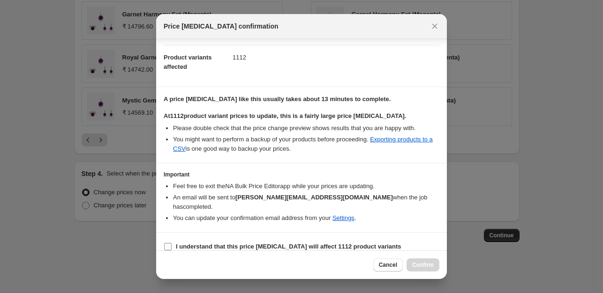
click at [165, 243] on input "I understand that this price [MEDICAL_DATA] will affect 1112 product variants" at bounding box center [167, 246] width 7 height 7
checkbox input "true"
click at [425, 262] on span "Confirm" at bounding box center [423, 265] width 22 height 7
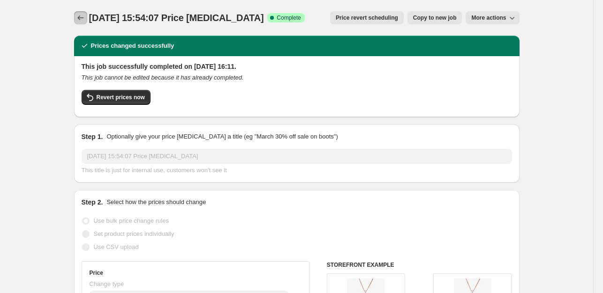
click at [81, 17] on icon "Price change jobs" at bounding box center [80, 17] width 6 height 5
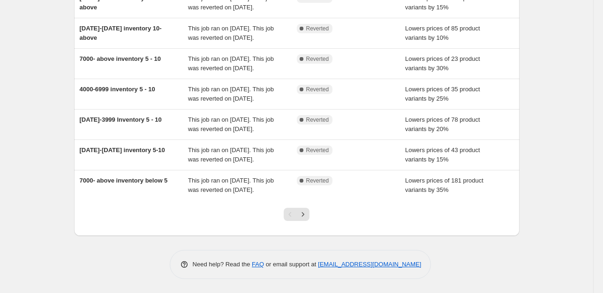
scroll to position [272, 0]
click at [304, 214] on icon "Next" at bounding box center [302, 214] width 9 height 9
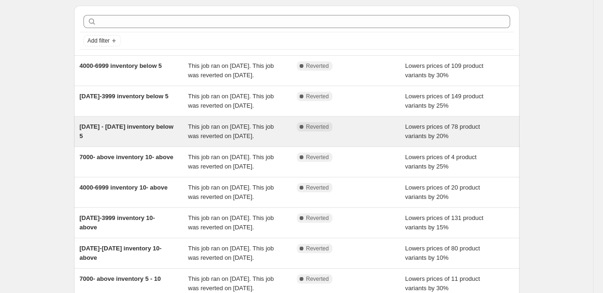
scroll to position [31, 0]
click at [262, 140] on div "This job ran on [DATE]. This job was reverted on [DATE]." at bounding box center [242, 130] width 109 height 19
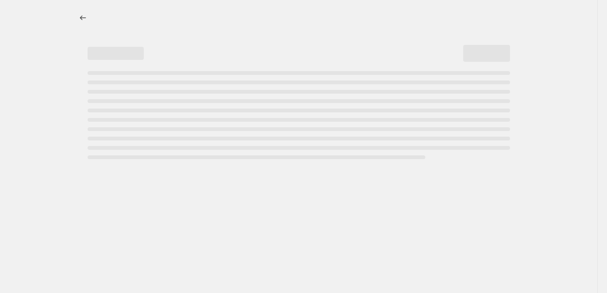
select select "percentage"
select select "collection"
select select "product_status"
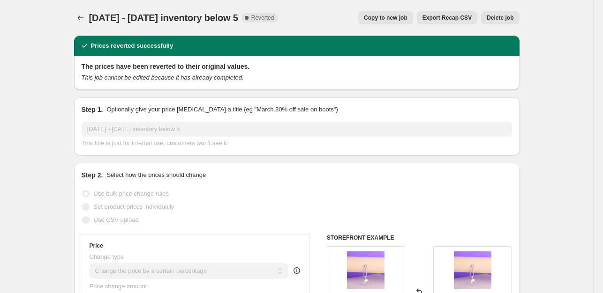
click at [394, 18] on span "Copy to new job" at bounding box center [386, 17] width 44 height 7
select select "percentage"
select select "collection"
select select "product_status"
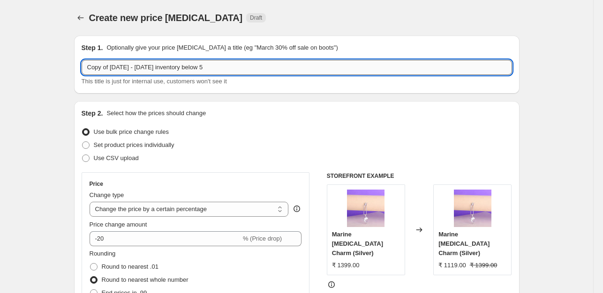
click at [111, 67] on input "Copy of [DATE] - [DATE] inventory below 5" at bounding box center [297, 67] width 430 height 15
drag, startPoint x: 112, startPoint y: 67, endPoint x: 81, endPoint y: 67, distance: 31.4
click at [81, 67] on div "Step 1. Optionally give your price [MEDICAL_DATA] a title (eg "March 30% off sa…" at bounding box center [296, 65] width 445 height 58
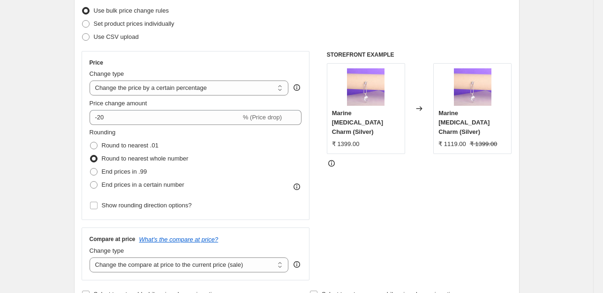
scroll to position [122, 0]
type input "[DATE] - [DATE] inventory below 5"
click at [96, 185] on span at bounding box center [93, 184] width 7 height 7
click at [90, 181] on input "End prices in a certain number" at bounding box center [90, 181] width 0 height 0
radio input "true"
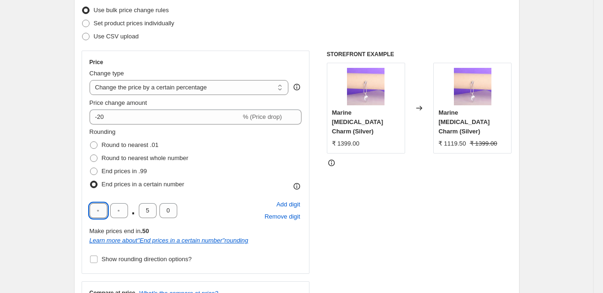
click at [99, 214] on input "text" at bounding box center [99, 210] width 18 height 15
type input "9"
type input "0"
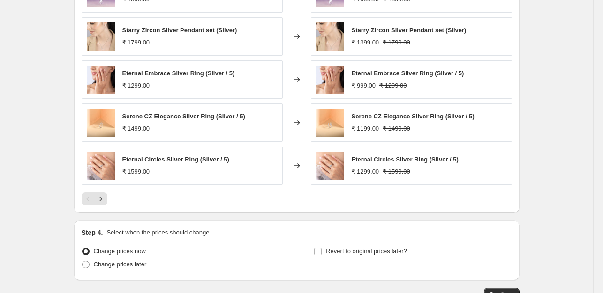
scroll to position [823, 0]
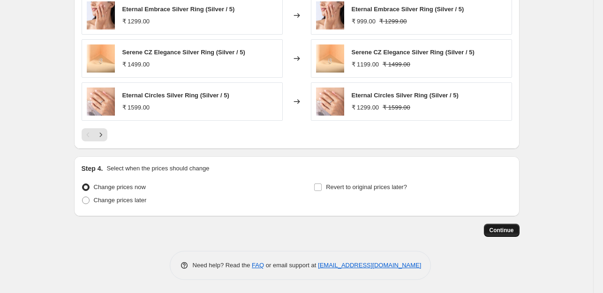
click at [499, 229] on span "Continue" at bounding box center [501, 230] width 24 height 7
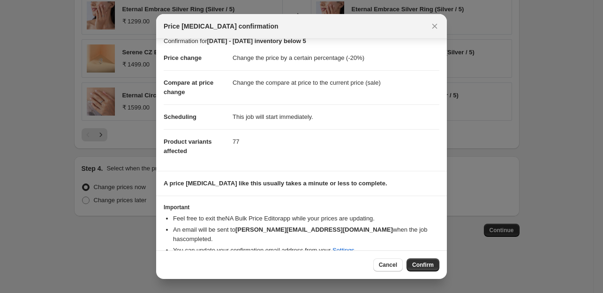
scroll to position [14, 0]
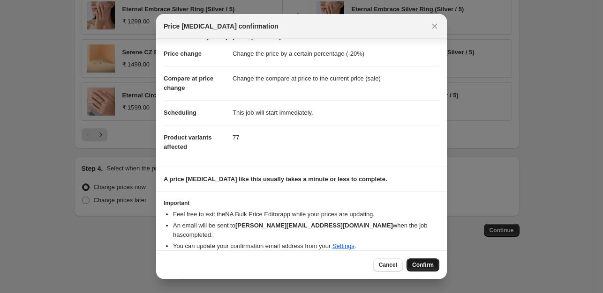
click at [427, 267] on span "Confirm" at bounding box center [423, 265] width 22 height 7
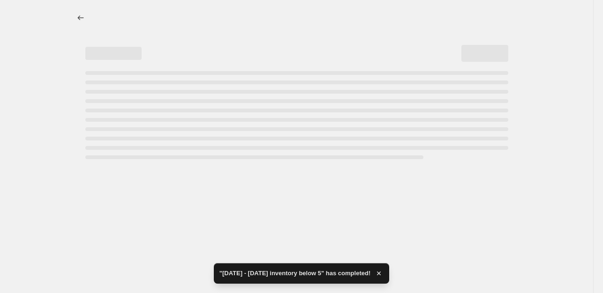
select select "percentage"
select select "collection"
select select "product_status"
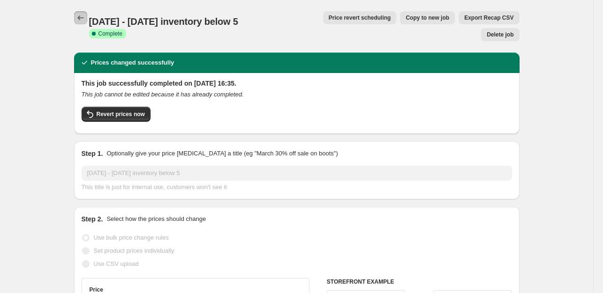
click at [83, 16] on icon "Price change jobs" at bounding box center [80, 17] width 9 height 9
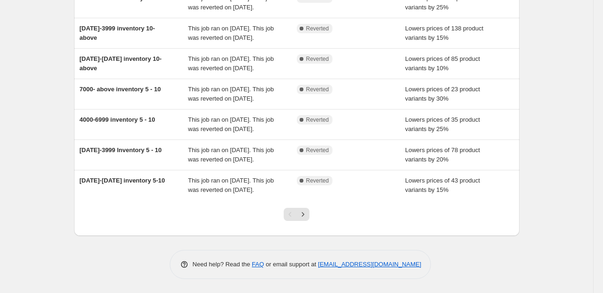
scroll to position [263, 0]
click at [306, 218] on icon "Next" at bounding box center [302, 214] width 9 height 9
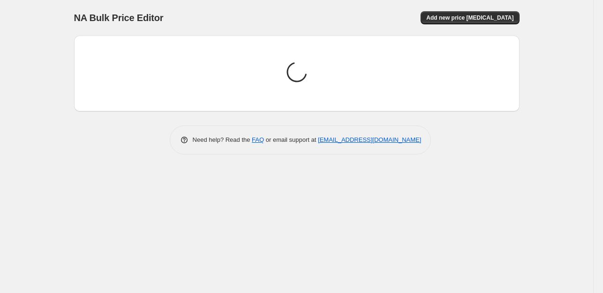
scroll to position [0, 0]
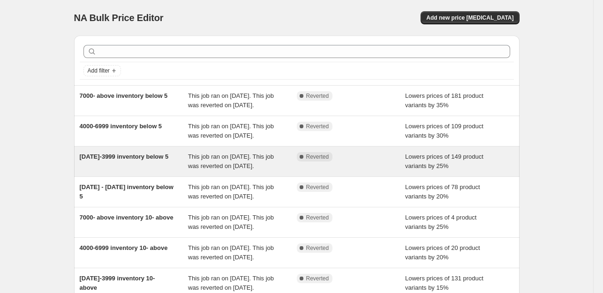
click at [193, 170] on span "This job ran on [DATE]. This job was reverted on [DATE]." at bounding box center [231, 161] width 86 height 16
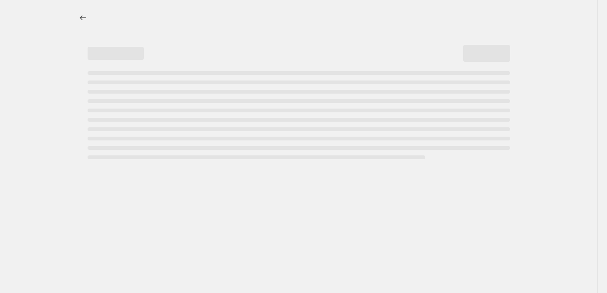
select select "percentage"
select select "collection"
select select "product_status"
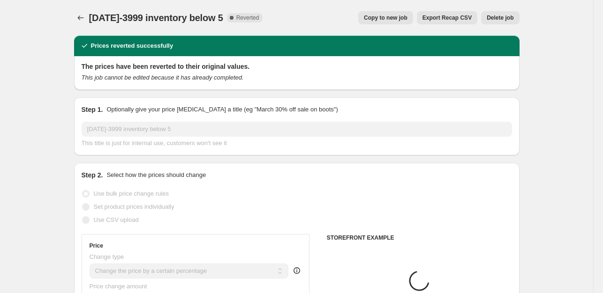
click at [390, 17] on span "Copy to new job" at bounding box center [386, 17] width 44 height 7
select select "percentage"
select select "collection"
select select "product_status"
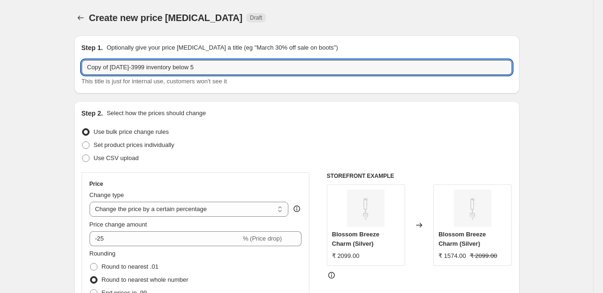
drag, startPoint x: 112, startPoint y: 66, endPoint x: 72, endPoint y: 69, distance: 40.9
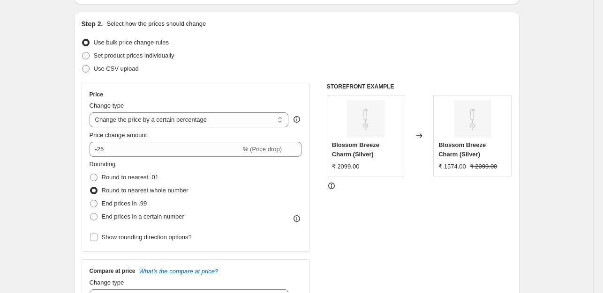
scroll to position [94, 0]
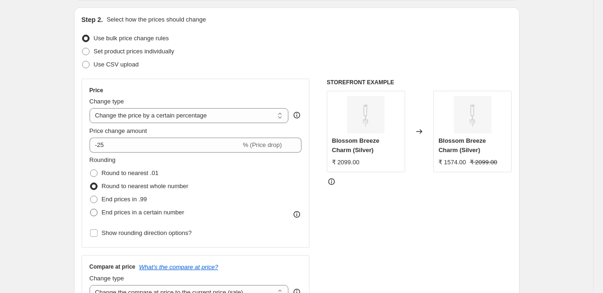
type input "[DATE]-3999 inventory below 5"
click at [95, 214] on span at bounding box center [93, 212] width 7 height 7
click at [90, 209] on input "End prices in a certain number" at bounding box center [90, 209] width 0 height 0
radio input "true"
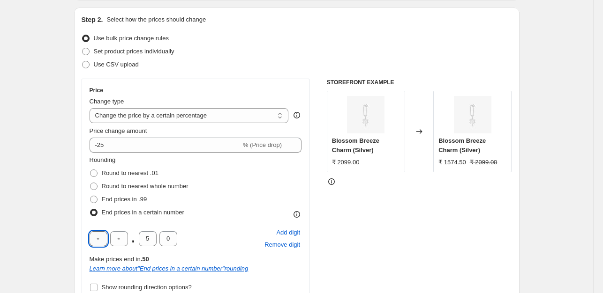
click at [97, 238] on input "text" at bounding box center [99, 239] width 18 height 15
type input "9"
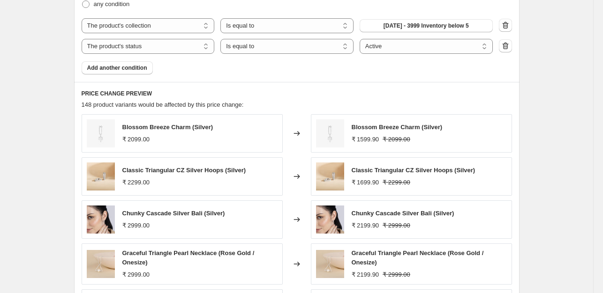
scroll to position [823, 0]
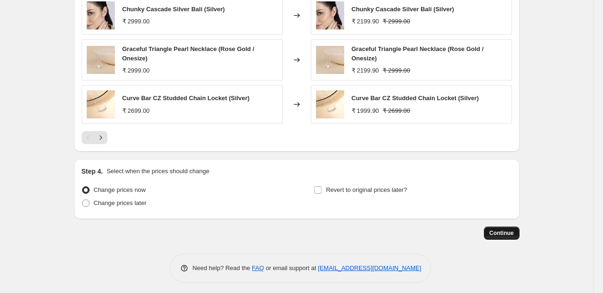
click at [496, 231] on span "Continue" at bounding box center [501, 233] width 24 height 7
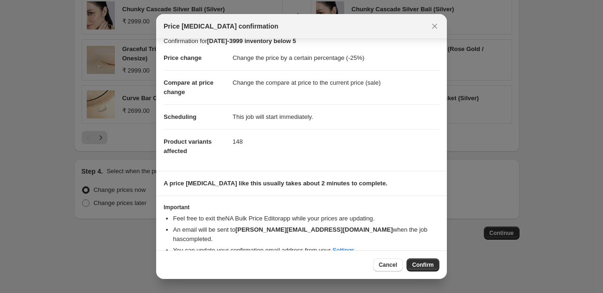
scroll to position [14, 0]
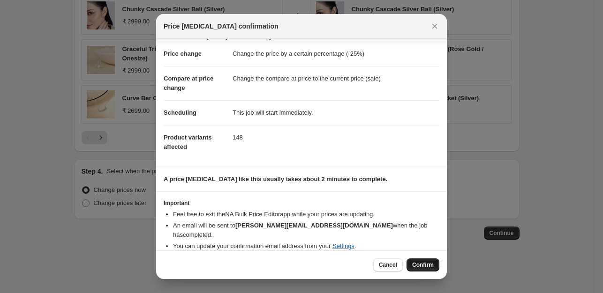
click at [425, 263] on span "Confirm" at bounding box center [423, 265] width 22 height 7
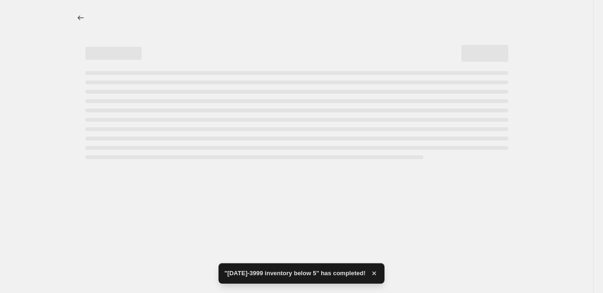
select select "percentage"
select select "collection"
select select "product_status"
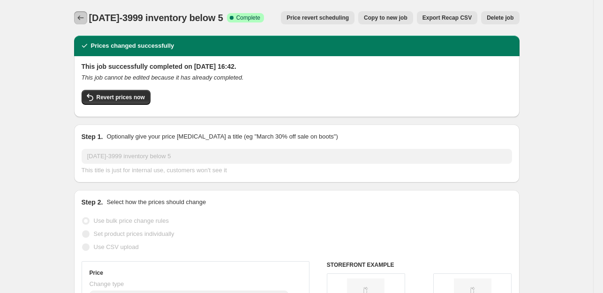
click at [81, 22] on icon "Price change jobs" at bounding box center [80, 17] width 9 height 9
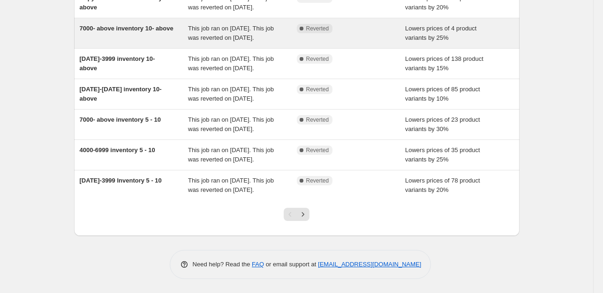
scroll to position [254, 0]
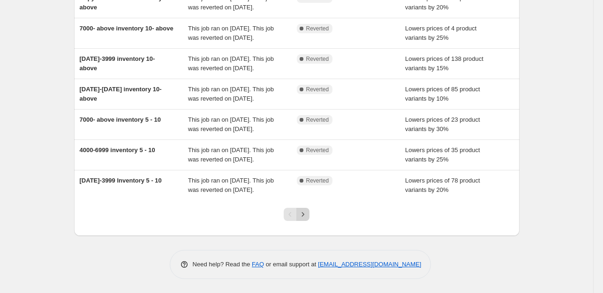
click at [306, 217] on icon "Next" at bounding box center [302, 214] width 9 height 9
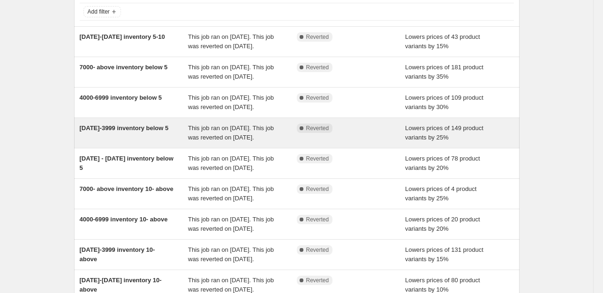
scroll to position [53, 0]
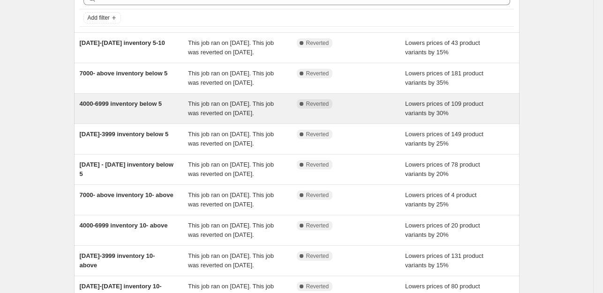
click at [175, 118] on div "4000-6999 inventory below 5" at bounding box center [134, 108] width 109 height 19
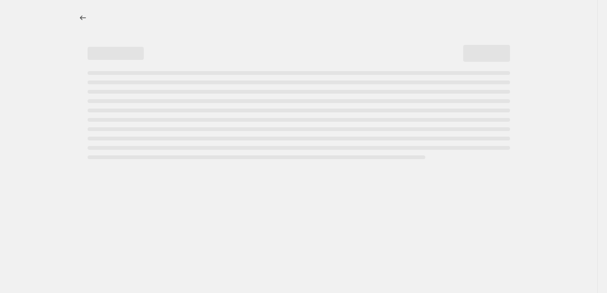
select select "percentage"
select select "collection"
select select "product_status"
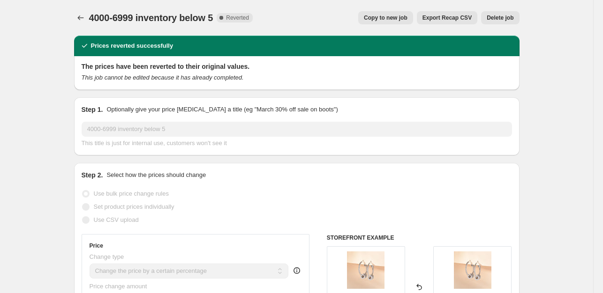
click at [397, 18] on span "Copy to new job" at bounding box center [386, 17] width 44 height 7
select select "percentage"
select select "collection"
select select "product_status"
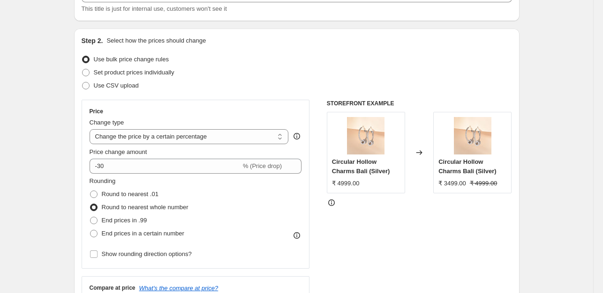
scroll to position [94, 0]
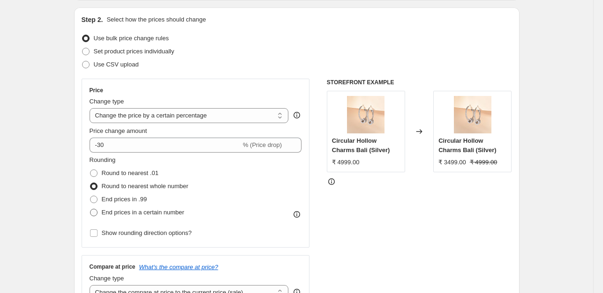
click at [96, 212] on span at bounding box center [93, 212] width 7 height 7
click at [90, 209] on input "End prices in a certain number" at bounding box center [90, 209] width 0 height 0
radio input "true"
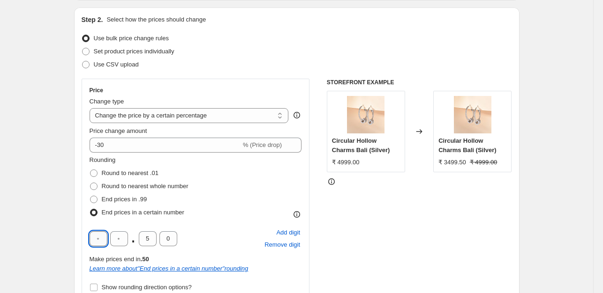
click at [97, 238] on input "text" at bounding box center [99, 239] width 18 height 15
type input "9"
click at [150, 240] on input "9" at bounding box center [148, 239] width 18 height 15
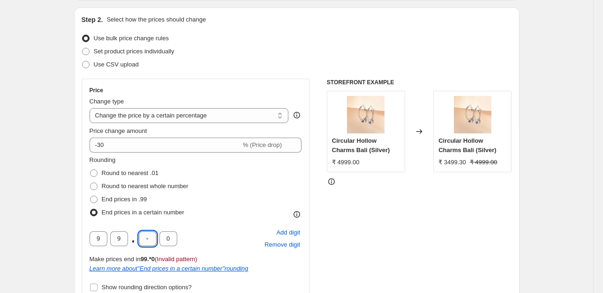
type input "0"
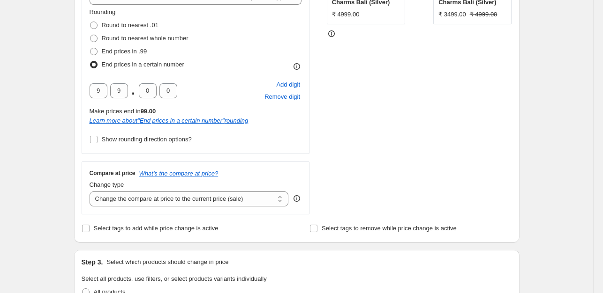
scroll to position [823, 0]
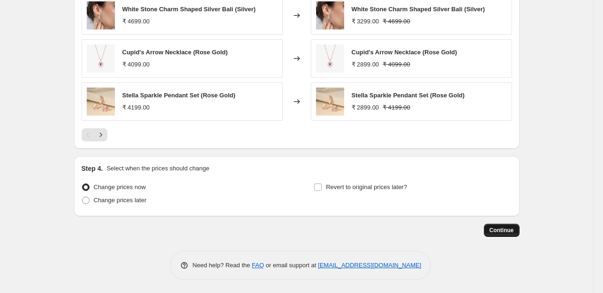
click at [506, 232] on span "Continue" at bounding box center [501, 230] width 24 height 7
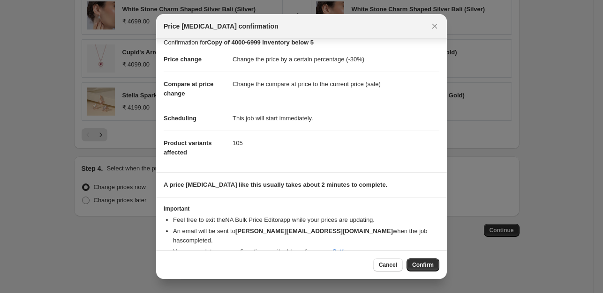
scroll to position [14, 0]
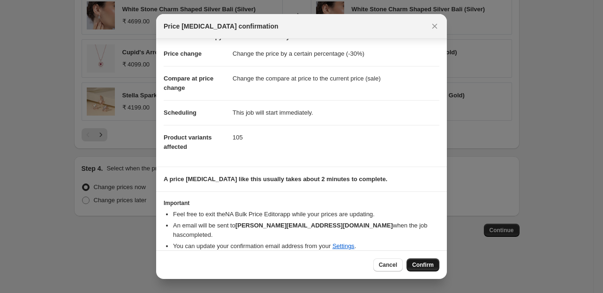
click at [418, 263] on span "Confirm" at bounding box center [423, 265] width 22 height 7
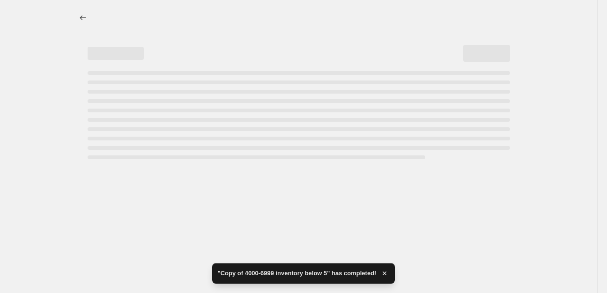
select select "percentage"
select select "collection"
select select "product_status"
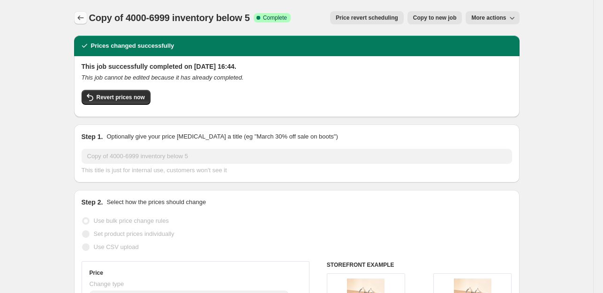
click at [79, 15] on icon "Price change jobs" at bounding box center [80, 17] width 9 height 9
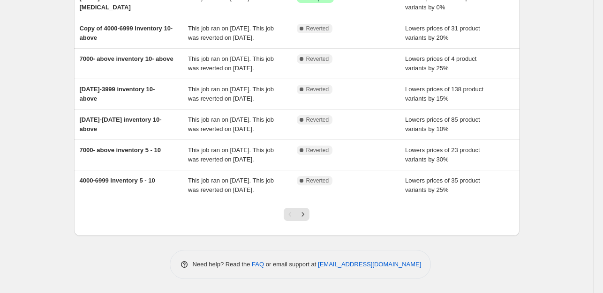
scroll to position [244, 0]
click at [307, 214] on icon "Next" at bounding box center [302, 214] width 9 height 9
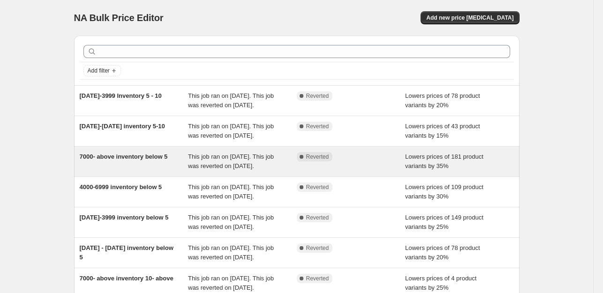
click at [156, 160] on span "7000- above inventory below 5" at bounding box center [124, 156] width 88 height 7
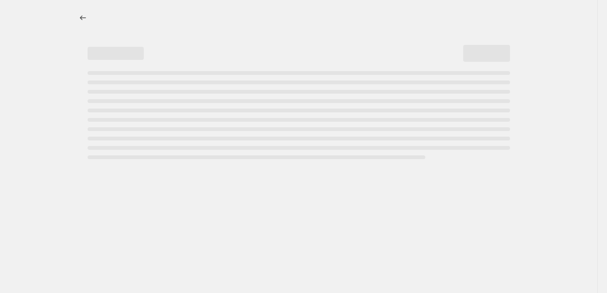
select select "percentage"
select select "collection"
select select "product_status"
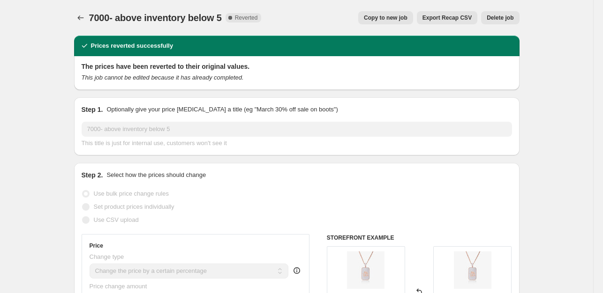
click at [402, 14] on button "Copy to new job" at bounding box center [385, 17] width 55 height 13
select select "percentage"
select select "collection"
select select "product_status"
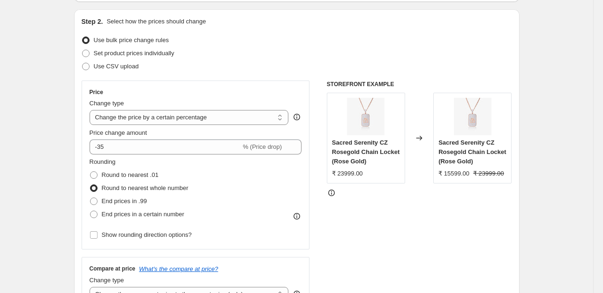
scroll to position [97, 0]
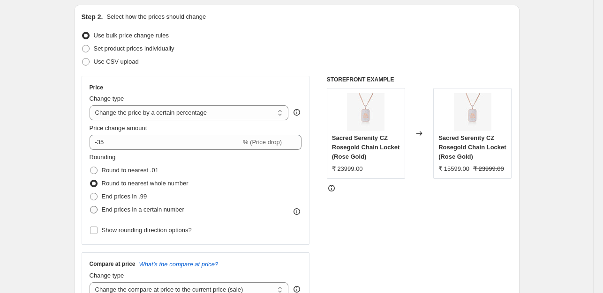
click at [95, 209] on span at bounding box center [93, 209] width 7 height 7
click at [90, 207] on input "End prices in a certain number" at bounding box center [90, 206] width 0 height 0
radio input "true"
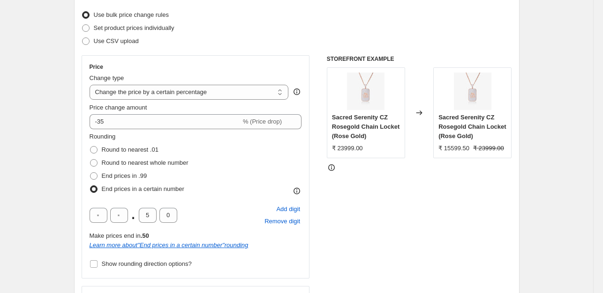
scroll to position [134, 0]
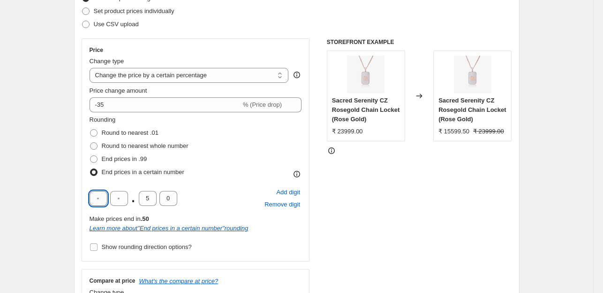
click at [100, 201] on input "text" at bounding box center [99, 198] width 18 height 15
type input "9"
type input "0"
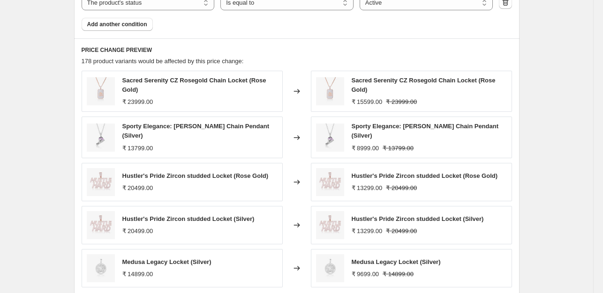
scroll to position [823, 0]
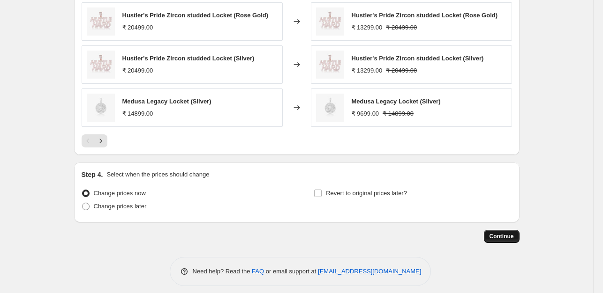
click at [495, 233] on span "Continue" at bounding box center [501, 236] width 24 height 7
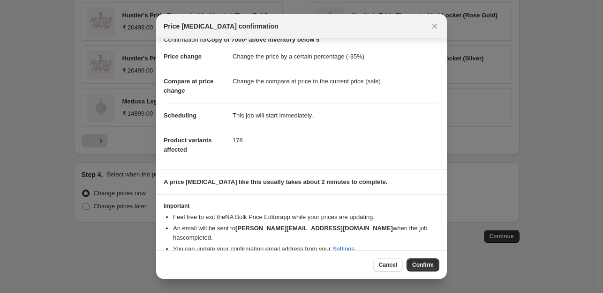
scroll to position [14, 0]
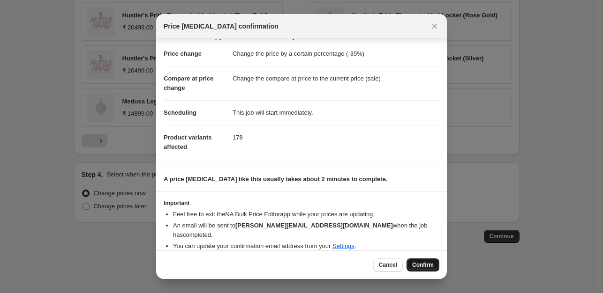
click at [426, 267] on span "Confirm" at bounding box center [423, 265] width 22 height 7
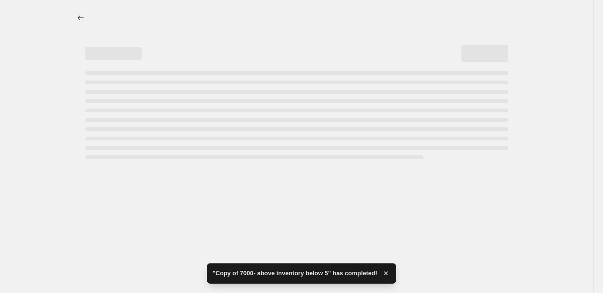
select select "percentage"
select select "collection"
select select "product_status"
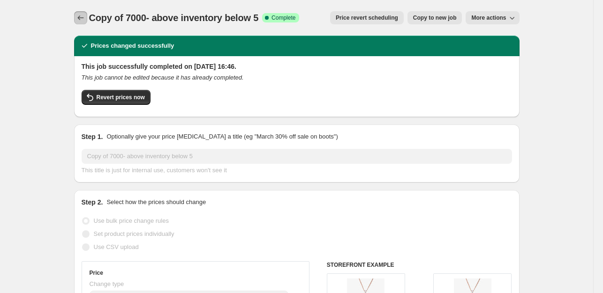
click at [79, 12] on button "Price change jobs" at bounding box center [80, 17] width 13 height 13
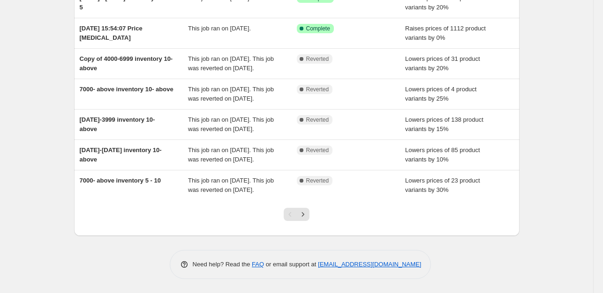
scroll to position [235, 0]
click at [306, 217] on icon "Next" at bounding box center [302, 214] width 9 height 9
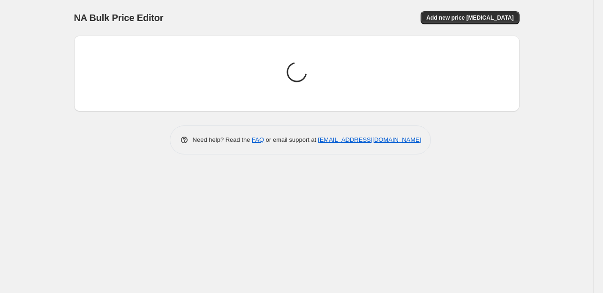
scroll to position [0, 0]
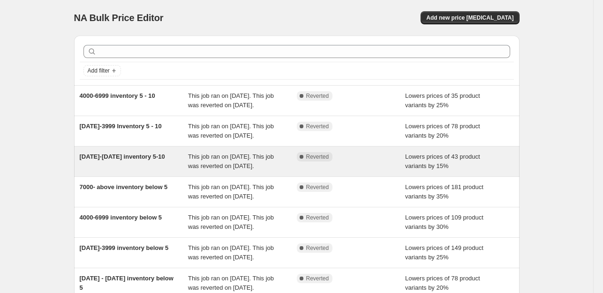
click at [150, 171] on div "[DATE]-[DATE] inventory 5-10" at bounding box center [134, 161] width 109 height 19
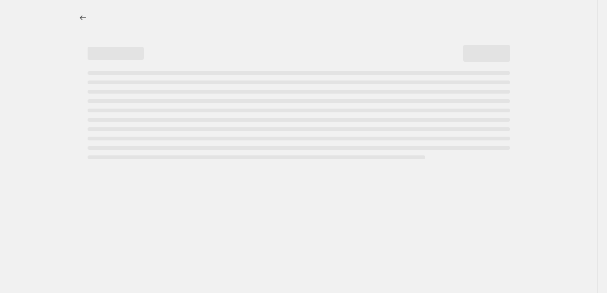
select select "percentage"
select select "collection"
select select "product_status"
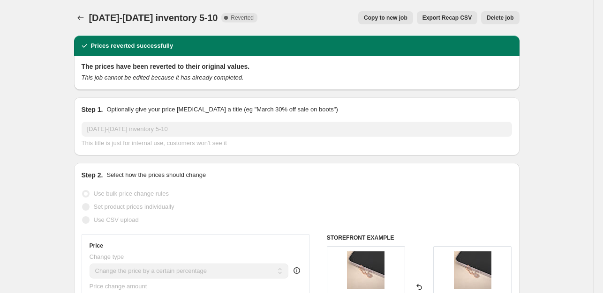
click at [397, 18] on span "Copy to new job" at bounding box center [386, 17] width 44 height 7
select select "percentage"
select select "collection"
select select "product_status"
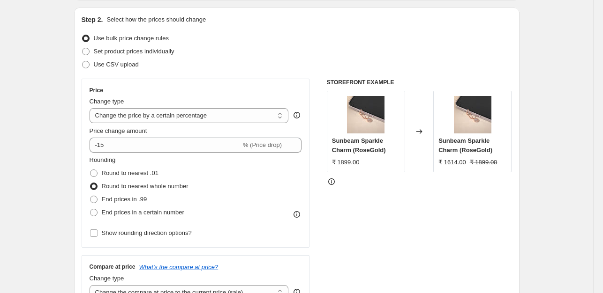
scroll to position [100, 0]
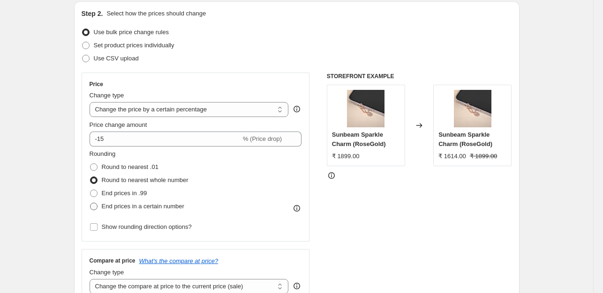
click at [96, 205] on span at bounding box center [93, 206] width 7 height 7
click at [90, 203] on input "End prices in a certain number" at bounding box center [90, 203] width 0 height 0
radio input "true"
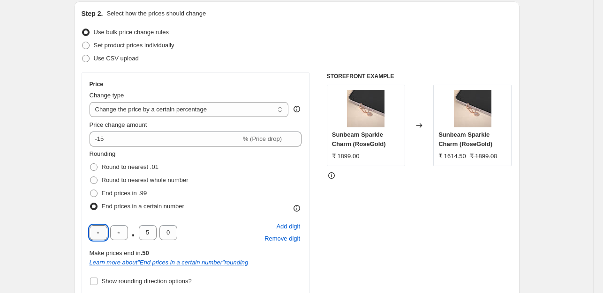
click at [97, 230] on input "text" at bounding box center [99, 232] width 18 height 15
type input "9"
type input "0"
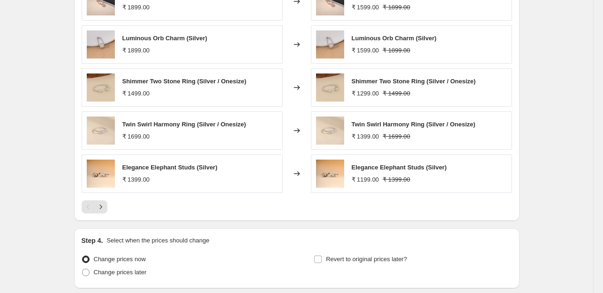
scroll to position [823, 0]
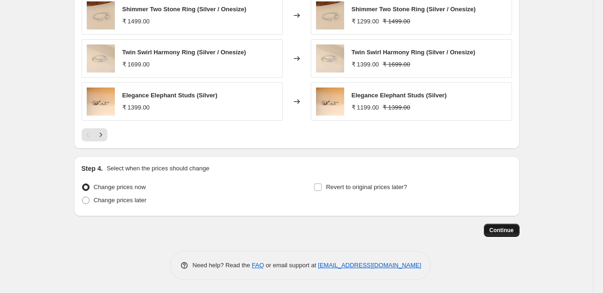
click at [501, 229] on span "Continue" at bounding box center [501, 230] width 24 height 7
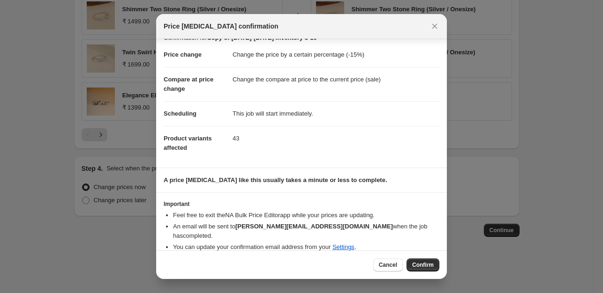
scroll to position [14, 0]
click at [420, 264] on span "Confirm" at bounding box center [423, 265] width 22 height 7
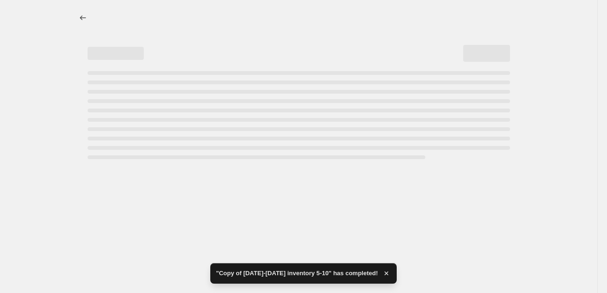
select select "percentage"
select select "collection"
select select "product_status"
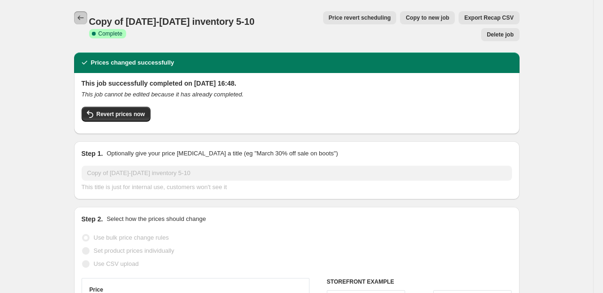
click at [84, 17] on icon "Price change jobs" at bounding box center [80, 17] width 9 height 9
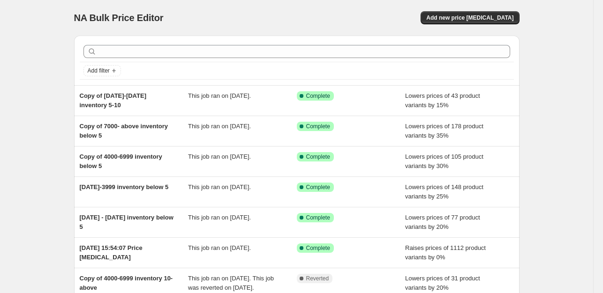
scroll to position [225, 0]
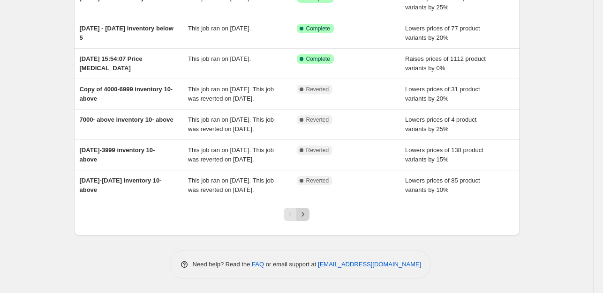
click at [305, 215] on icon "Next" at bounding box center [302, 214] width 9 height 9
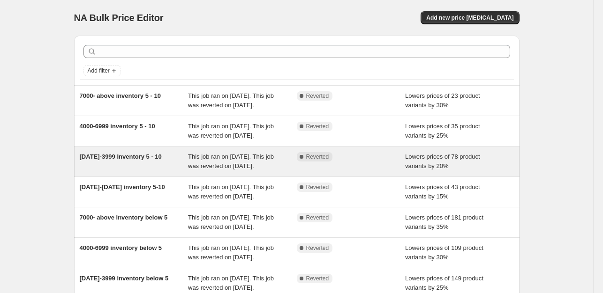
click at [180, 171] on div "[DATE]-3999 Inventory 5 - 10" at bounding box center [134, 161] width 109 height 19
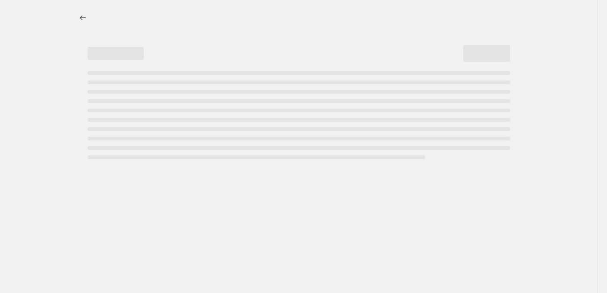
select select "percentage"
select select "collection"
select select "product_status"
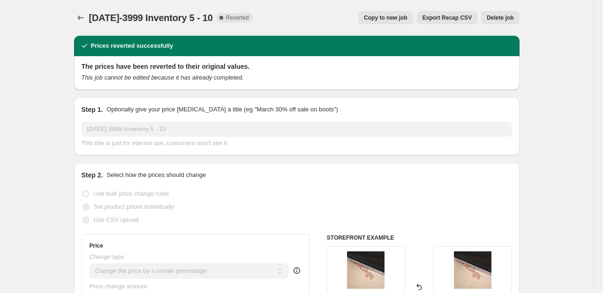
click at [392, 19] on span "Copy to new job" at bounding box center [386, 17] width 44 height 7
select select "percentage"
select select "collection"
select select "product_status"
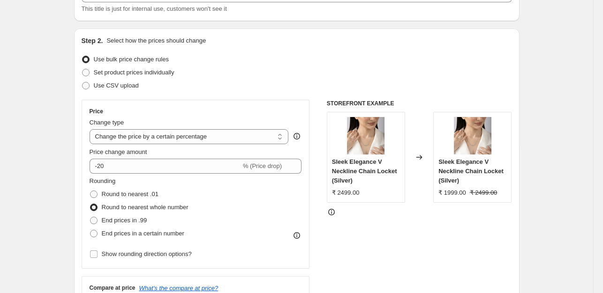
scroll to position [81, 0]
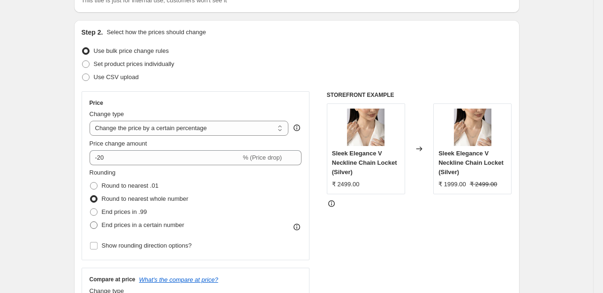
click at [96, 223] on span at bounding box center [93, 225] width 7 height 7
click at [90, 222] on input "End prices in a certain number" at bounding box center [90, 222] width 0 height 0
radio input "true"
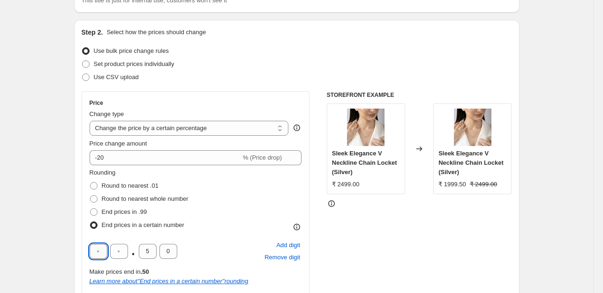
click at [104, 245] on input "text" at bounding box center [99, 251] width 18 height 15
type input "0"
click at [104, 245] on input "0" at bounding box center [99, 251] width 18 height 15
type input "9"
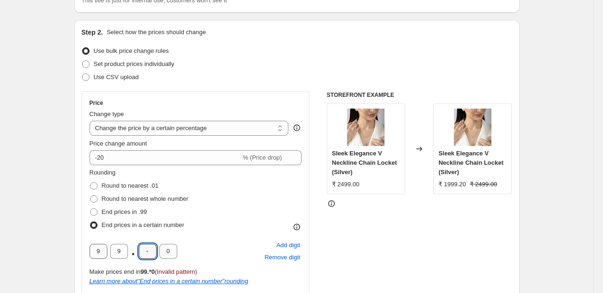
type input "9"
click at [149, 254] on input "9" at bounding box center [148, 251] width 18 height 15
type input "0"
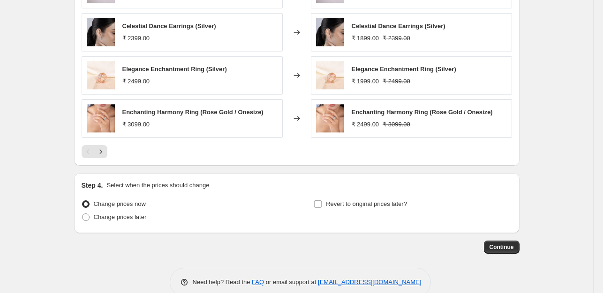
scroll to position [823, 0]
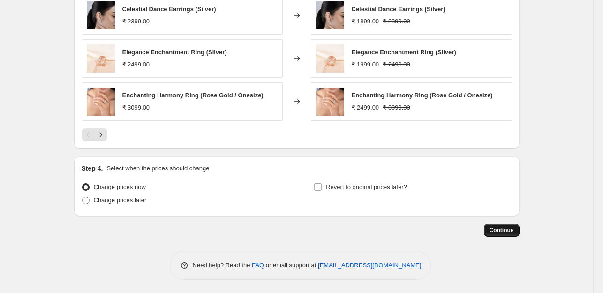
click at [502, 230] on span "Continue" at bounding box center [501, 230] width 24 height 7
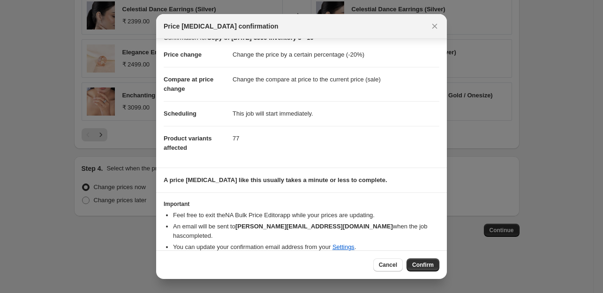
scroll to position [14, 0]
click at [424, 263] on span "Confirm" at bounding box center [423, 265] width 22 height 7
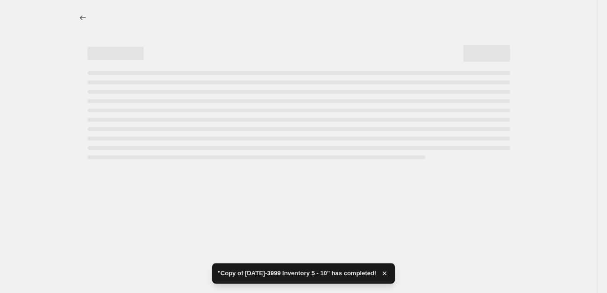
select select "percentage"
select select "collection"
select select "product_status"
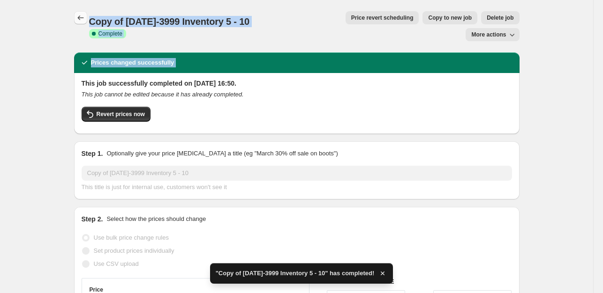
drag, startPoint x: 67, startPoint y: 58, endPoint x: 81, endPoint y: 21, distance: 39.3
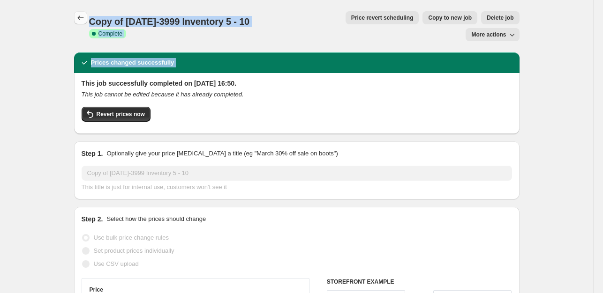
click at [81, 21] on icon "Price change jobs" at bounding box center [80, 17] width 9 height 9
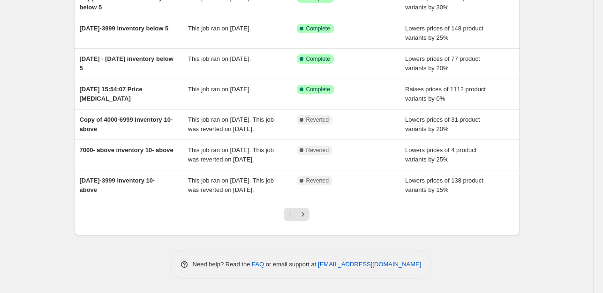
scroll to position [216, 0]
click at [305, 213] on icon "Next" at bounding box center [302, 214] width 9 height 9
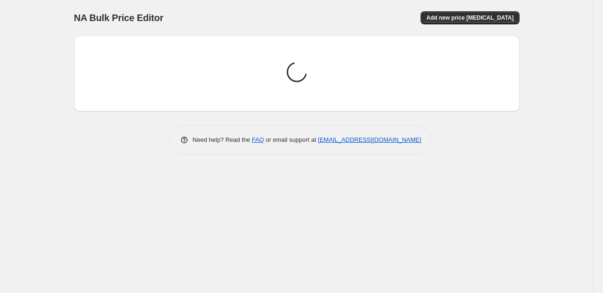
scroll to position [0, 0]
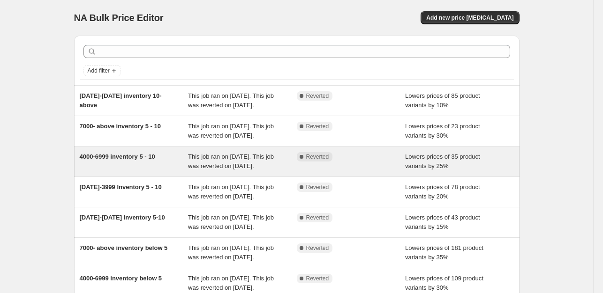
click at [146, 171] on div "4000-6999 inventory 5 - 10" at bounding box center [134, 161] width 109 height 19
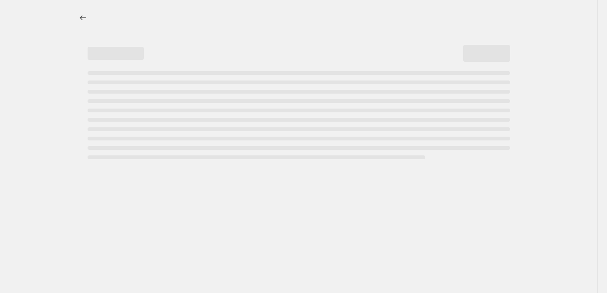
select select "percentage"
select select "collection"
select select "product_status"
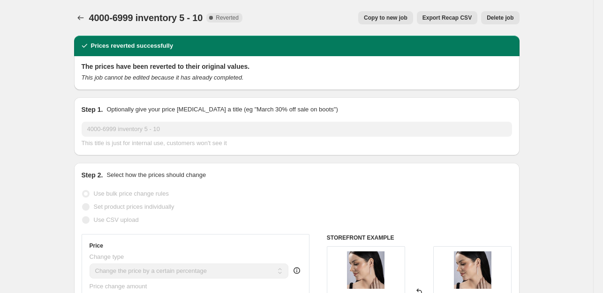
click at [389, 18] on span "Copy to new job" at bounding box center [386, 17] width 44 height 7
select select "percentage"
select select "collection"
select select "product_status"
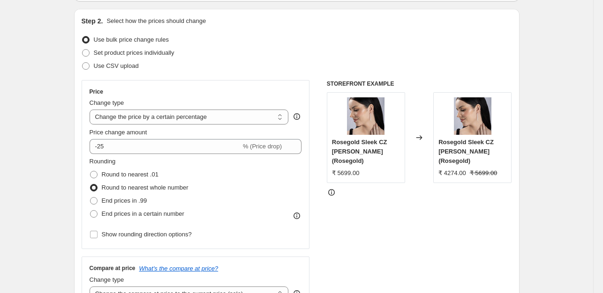
scroll to position [112, 0]
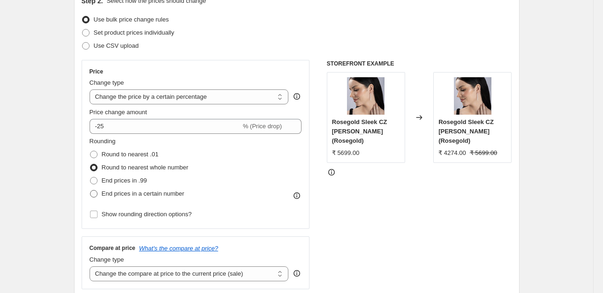
click at [97, 196] on span at bounding box center [93, 193] width 7 height 7
click at [90, 191] on input "End prices in a certain number" at bounding box center [90, 190] width 0 height 0
radio input "true"
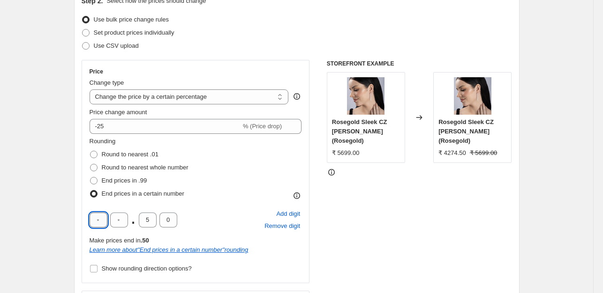
click at [99, 218] on input "text" at bounding box center [99, 220] width 18 height 15
type input "8"
click at [100, 218] on input "8" at bounding box center [99, 220] width 18 height 15
type input "9"
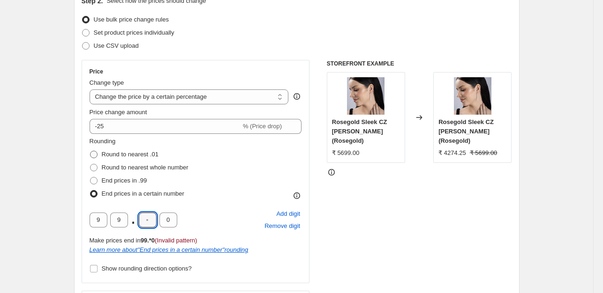
type input "0"
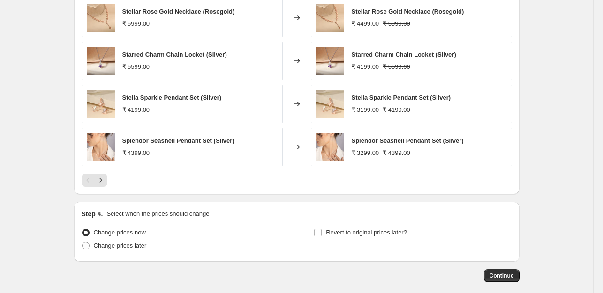
scroll to position [823, 0]
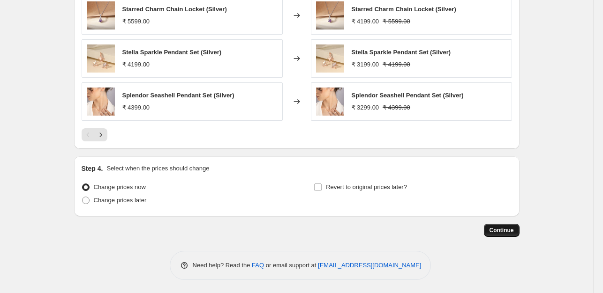
click at [497, 234] on button "Continue" at bounding box center [502, 230] width 36 height 13
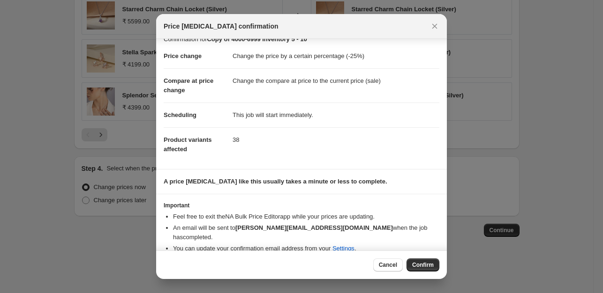
scroll to position [14, 0]
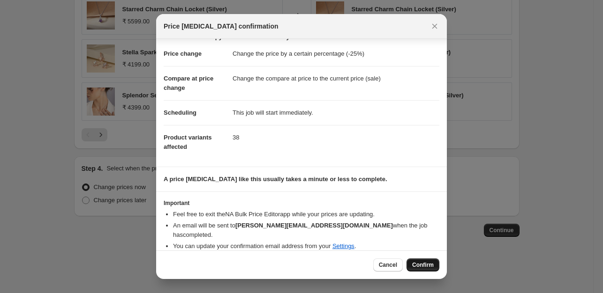
click at [422, 264] on span "Confirm" at bounding box center [423, 265] width 22 height 7
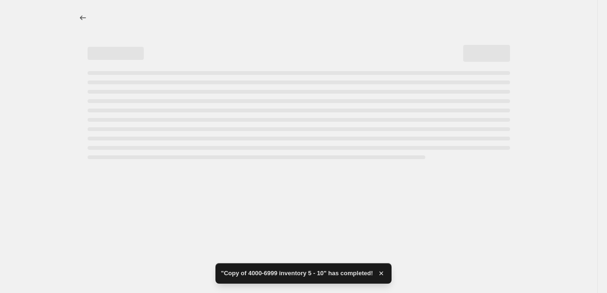
select select "percentage"
select select "collection"
select select "product_status"
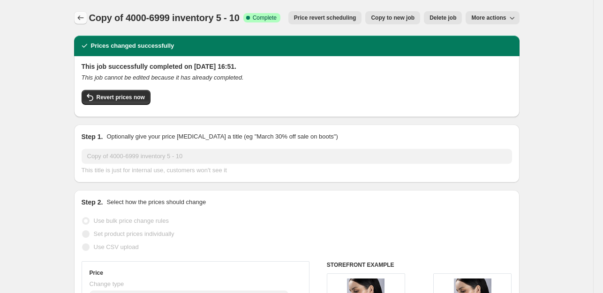
click at [82, 19] on icon "Price change jobs" at bounding box center [80, 17] width 6 height 5
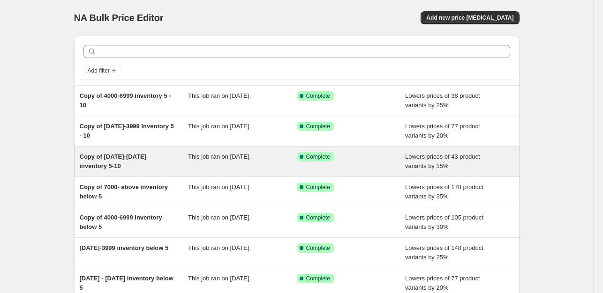
scroll to position [207, 0]
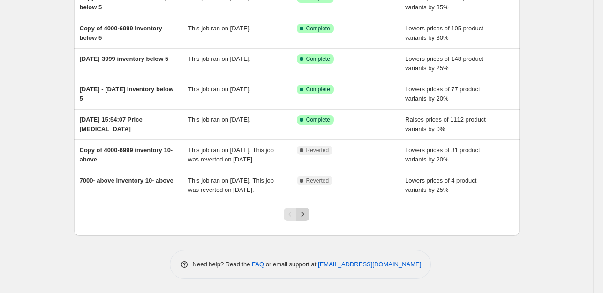
click at [306, 212] on icon "Next" at bounding box center [302, 214] width 9 height 9
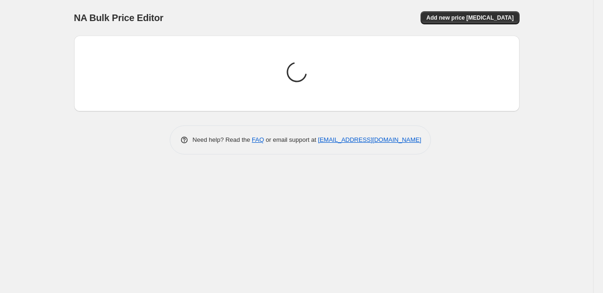
scroll to position [0, 0]
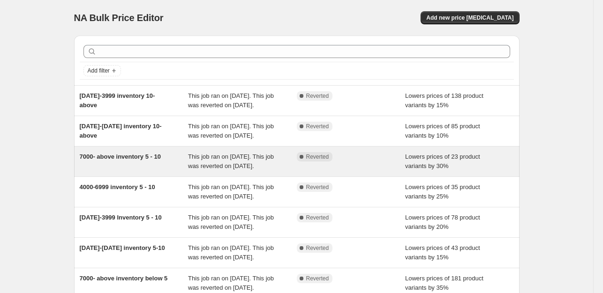
click at [142, 171] on div "7000- above inventory 5 - 10" at bounding box center [134, 161] width 109 height 19
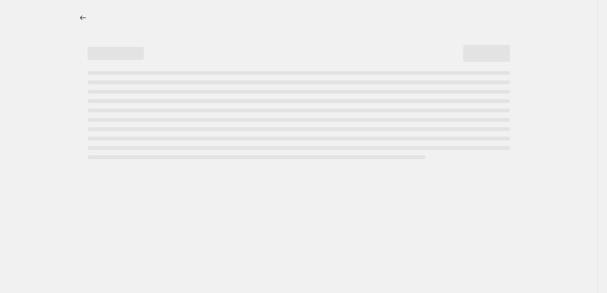
select select "percentage"
select select "collection"
select select "product_status"
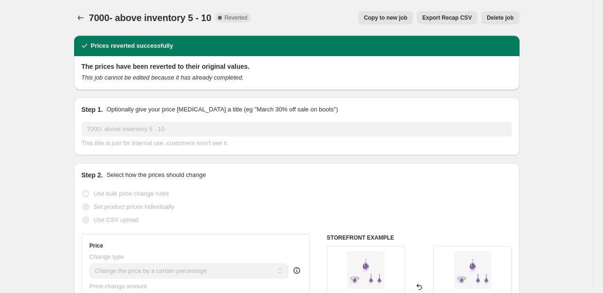
click at [396, 18] on span "Copy to new job" at bounding box center [386, 17] width 44 height 7
select select "percentage"
select select "collection"
select select "product_status"
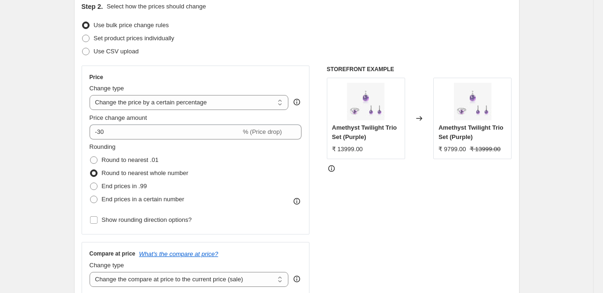
scroll to position [122, 0]
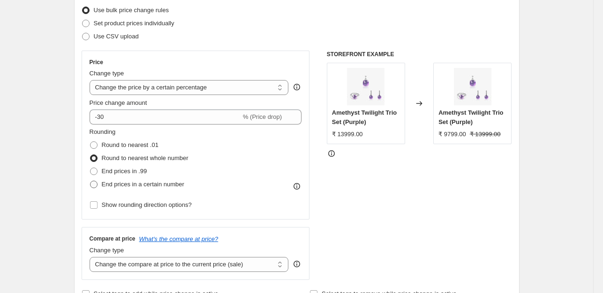
click at [97, 183] on span at bounding box center [93, 184] width 7 height 7
click at [90, 181] on input "End prices in a certain number" at bounding box center [90, 181] width 0 height 0
radio input "true"
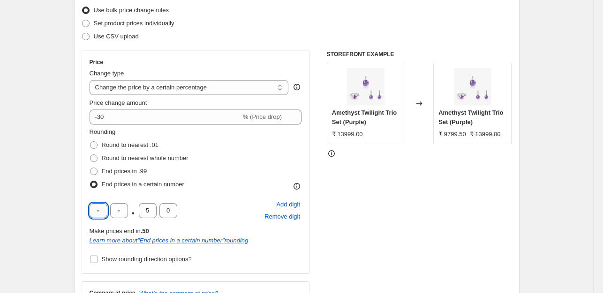
click at [100, 209] on input "text" at bounding box center [99, 210] width 18 height 15
type input "9"
type input "0"
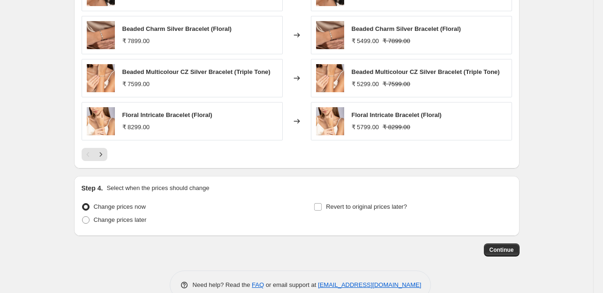
scroll to position [823, 0]
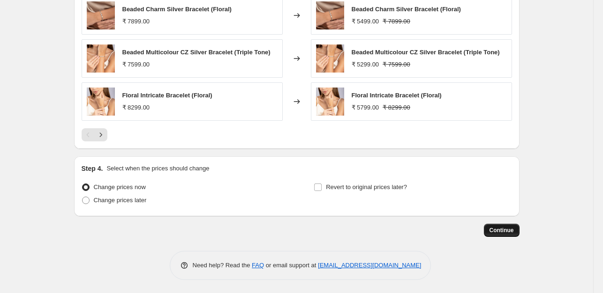
click at [498, 231] on span "Continue" at bounding box center [501, 230] width 24 height 7
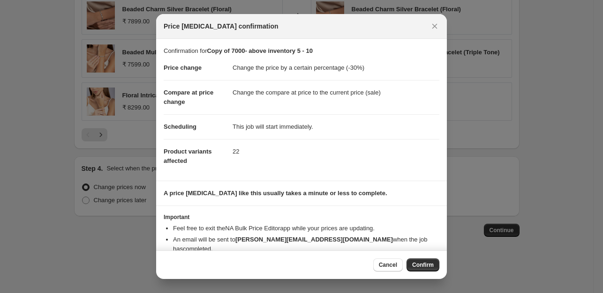
scroll to position [14, 0]
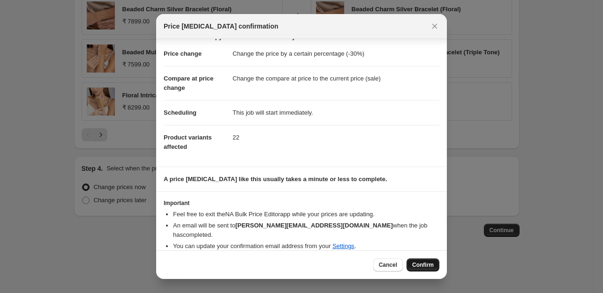
click at [429, 268] on span "Confirm" at bounding box center [423, 265] width 22 height 7
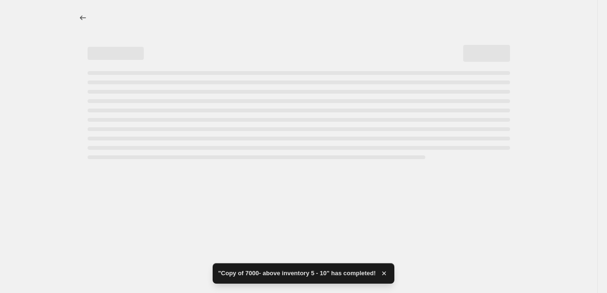
select select "percentage"
select select "collection"
select select "product_status"
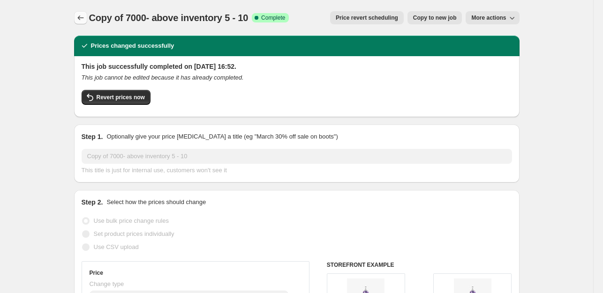
click at [82, 20] on icon "Price change jobs" at bounding box center [80, 17] width 9 height 9
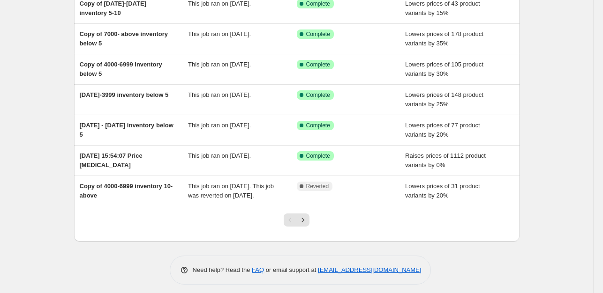
scroll to position [197, 0]
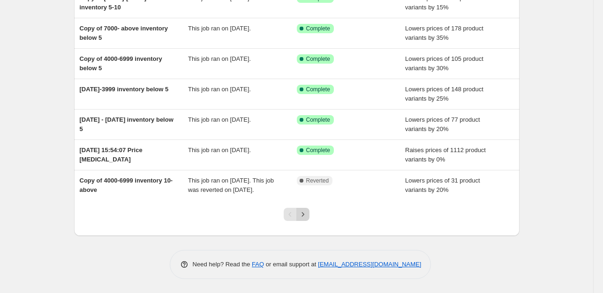
click at [306, 217] on icon "Next" at bounding box center [302, 214] width 9 height 9
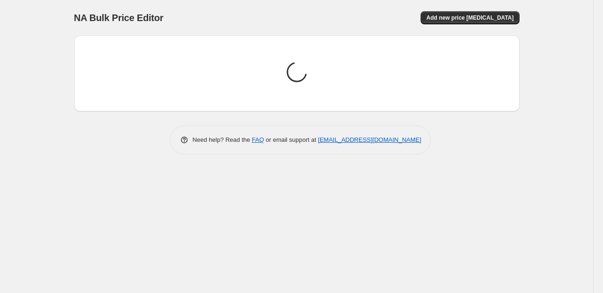
scroll to position [0, 0]
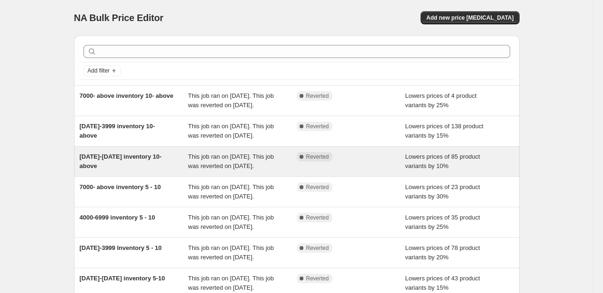
click at [154, 171] on div "[DATE]-[DATE] inventory 10- above" at bounding box center [134, 161] width 109 height 19
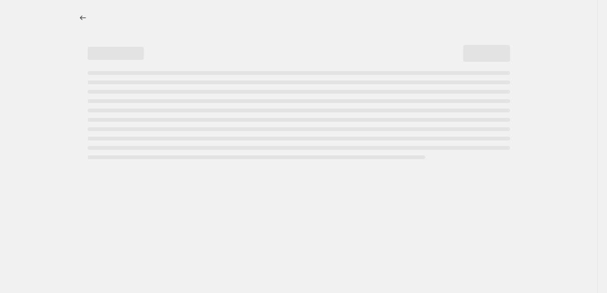
select select "percentage"
select select "collection"
select select "product_status"
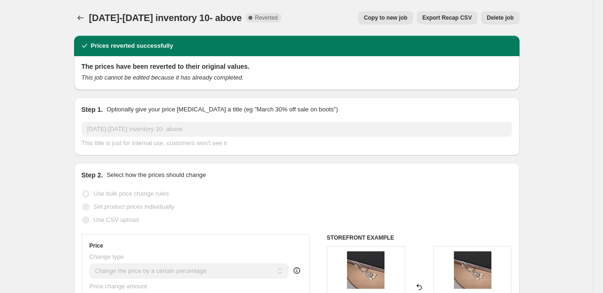
click at [397, 19] on span "Copy to new job" at bounding box center [386, 17] width 44 height 7
select select "percentage"
select select "collection"
select select "product_status"
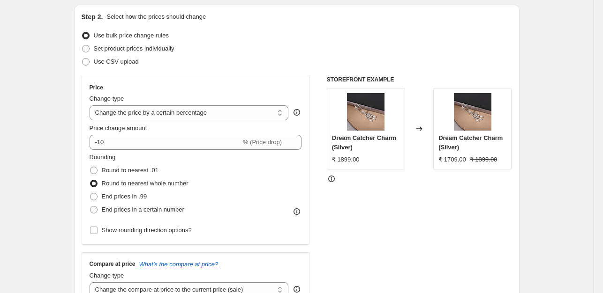
scroll to position [100, 0]
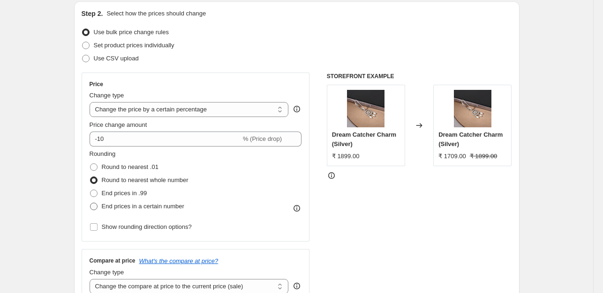
click at [96, 209] on span at bounding box center [93, 206] width 7 height 7
click at [90, 203] on input "End prices in a certain number" at bounding box center [90, 203] width 0 height 0
radio input "true"
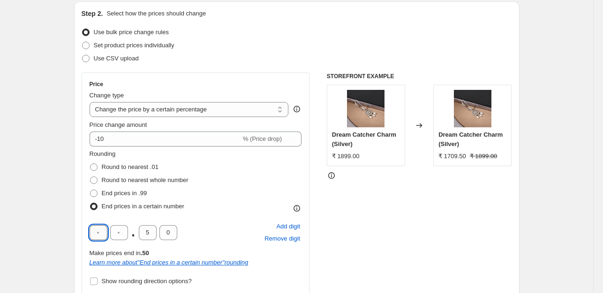
click at [100, 236] on input "text" at bounding box center [99, 232] width 18 height 15
type input "9"
type input "0"
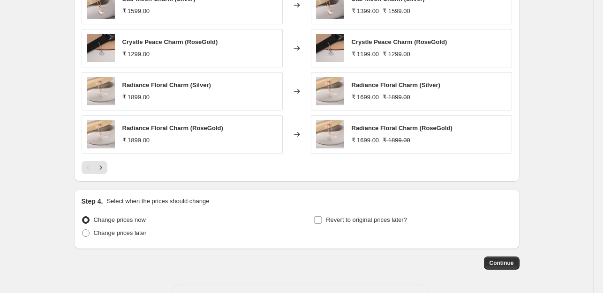
scroll to position [823, 0]
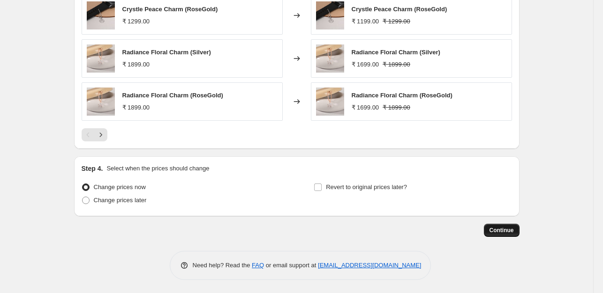
click at [502, 231] on span "Continue" at bounding box center [501, 230] width 24 height 7
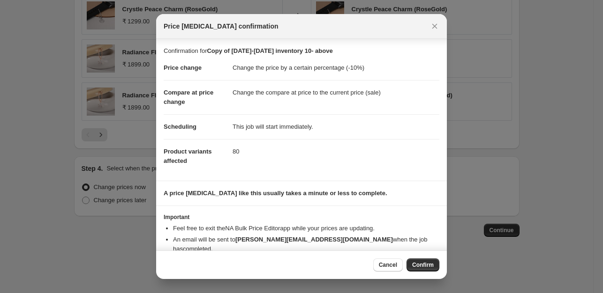
scroll to position [14, 0]
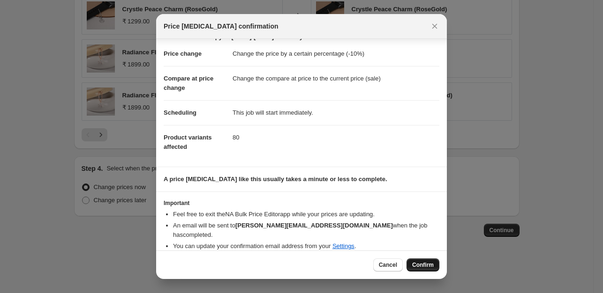
click at [416, 265] on span "Confirm" at bounding box center [423, 265] width 22 height 7
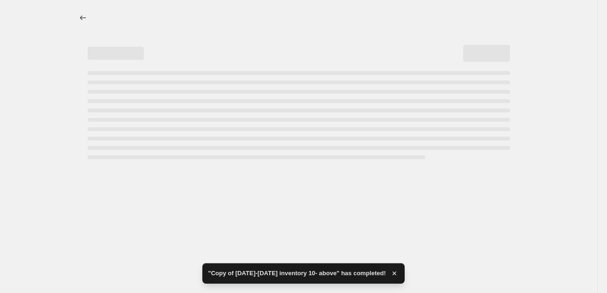
select select "percentage"
select select "collection"
select select "product_status"
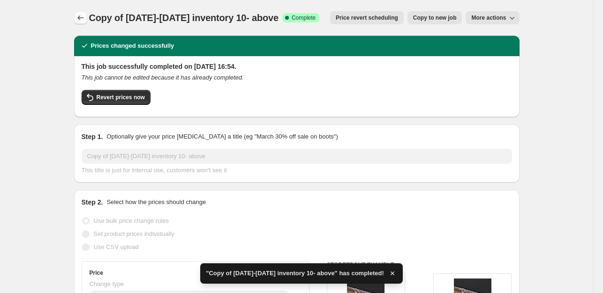
click at [82, 18] on icon "Price change jobs" at bounding box center [80, 17] width 6 height 5
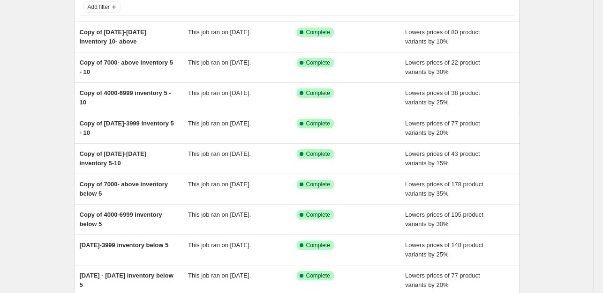
scroll to position [188, 0]
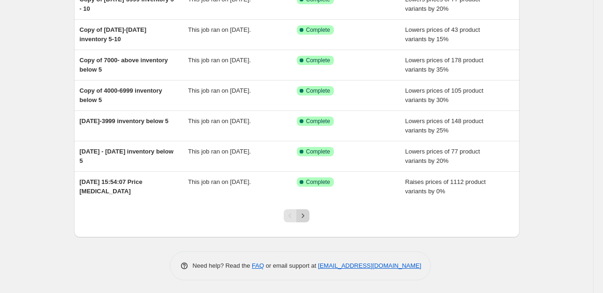
click at [307, 215] on icon "Next" at bounding box center [302, 215] width 9 height 9
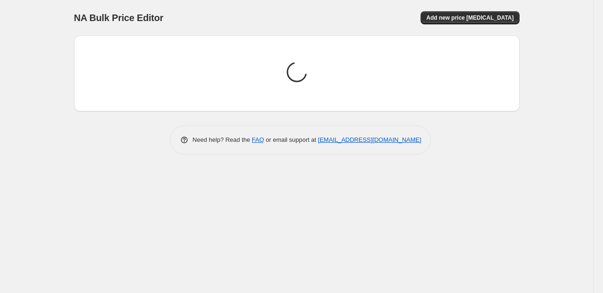
scroll to position [0, 0]
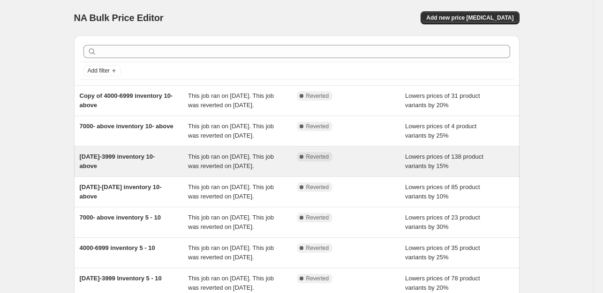
click at [144, 171] on div "[DATE]-3999 inventory 10- above" at bounding box center [134, 161] width 109 height 19
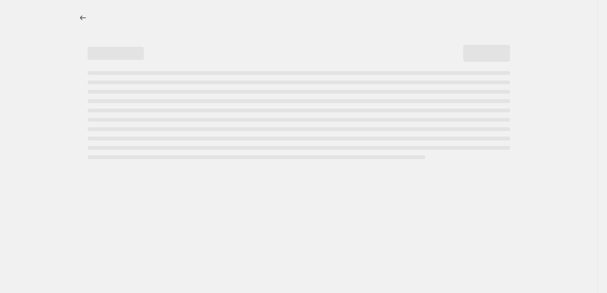
select select "percentage"
select select "collection"
select select "product_status"
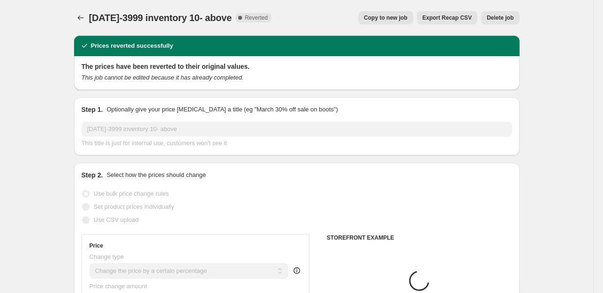
click at [382, 19] on span "Copy to new job" at bounding box center [386, 17] width 44 height 7
select select "percentage"
select select "collection"
select select "product_status"
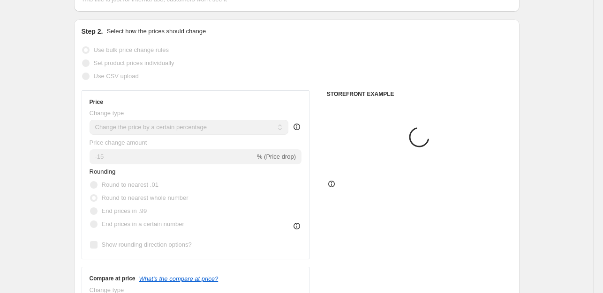
scroll to position [87, 0]
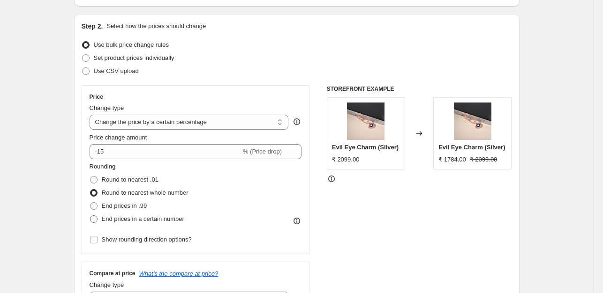
click at [95, 218] on span at bounding box center [93, 219] width 7 height 7
click at [90, 216] on input "End prices in a certain number" at bounding box center [90, 216] width 0 height 0
radio input "true"
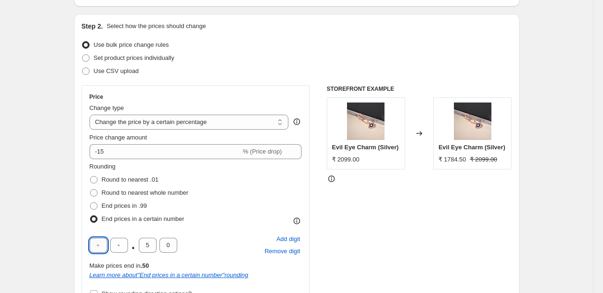
click at [103, 246] on input "text" at bounding box center [99, 245] width 18 height 15
type input "9"
type input "0"
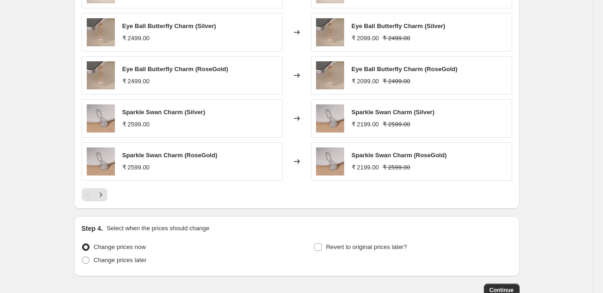
scroll to position [823, 0]
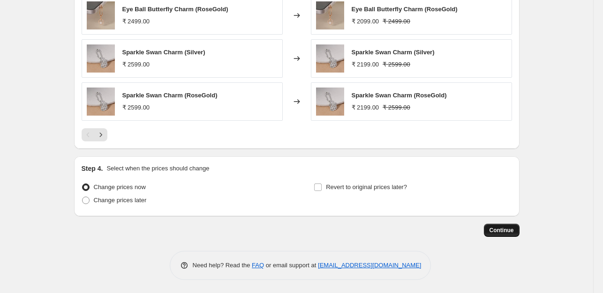
click at [504, 231] on span "Continue" at bounding box center [501, 230] width 24 height 7
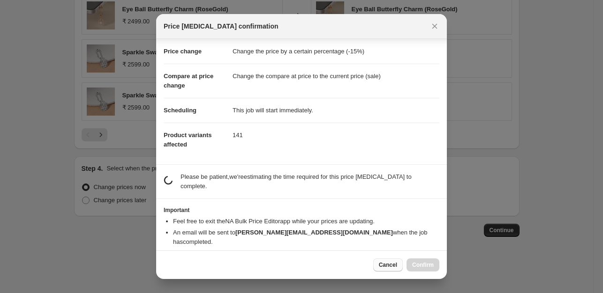
scroll to position [14, 0]
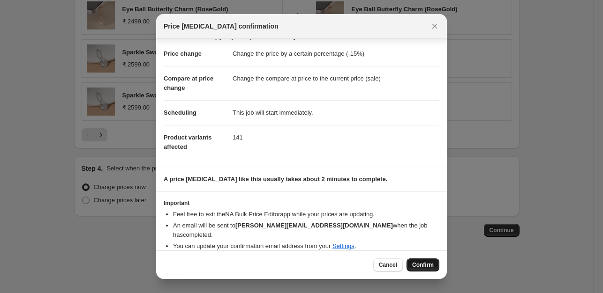
click at [415, 264] on span "Confirm" at bounding box center [423, 265] width 22 height 7
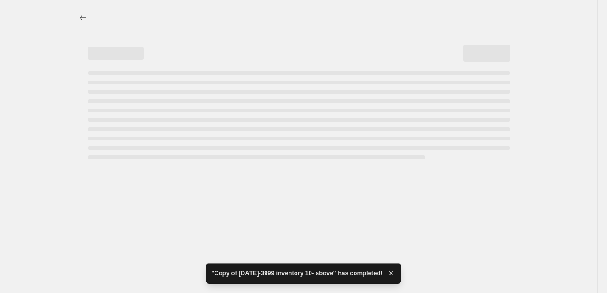
select select "percentage"
select select "collection"
select select "product_status"
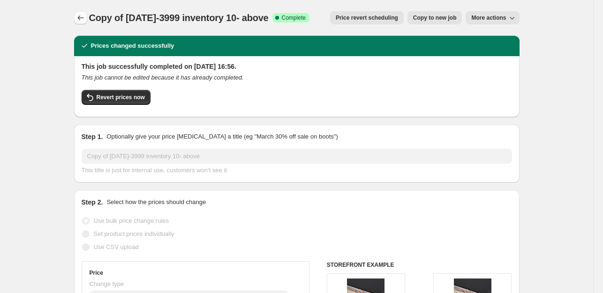
click at [82, 18] on icon "Price change jobs" at bounding box center [80, 17] width 9 height 9
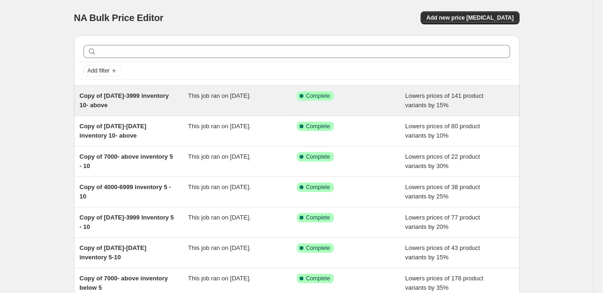
scroll to position [188, 0]
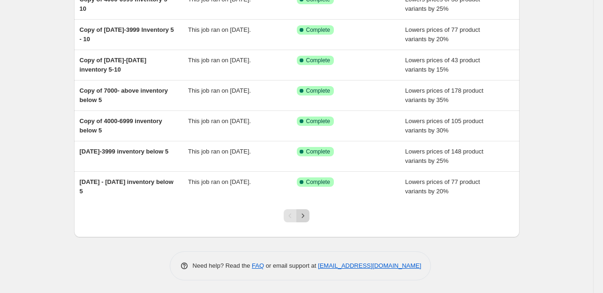
click at [304, 214] on icon "Next" at bounding box center [303, 216] width 2 height 4
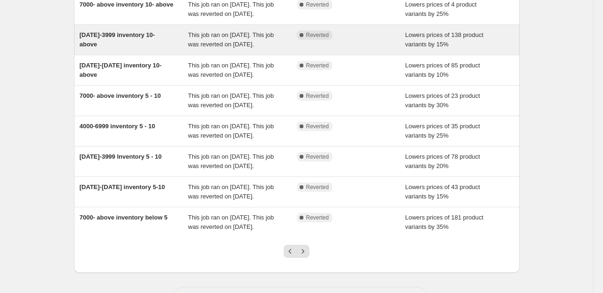
scroll to position [272, 0]
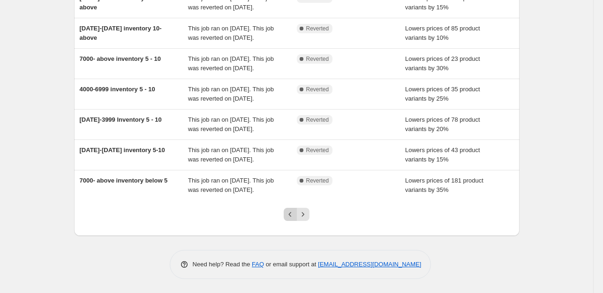
click at [292, 215] on icon "Previous" at bounding box center [290, 214] width 3 height 5
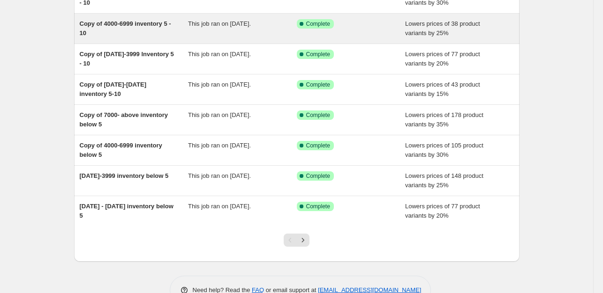
scroll to position [188, 0]
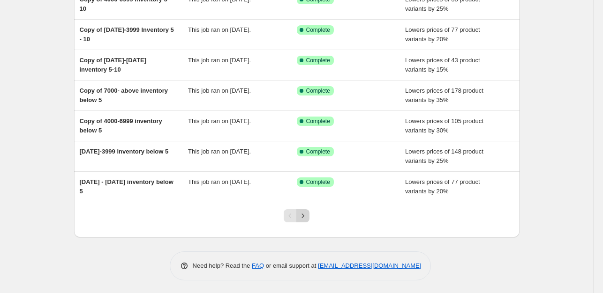
click at [307, 217] on icon "Next" at bounding box center [302, 215] width 9 height 9
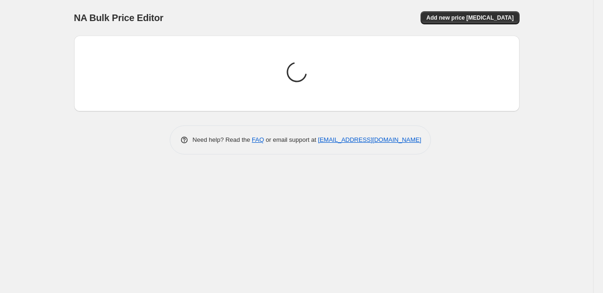
scroll to position [0, 0]
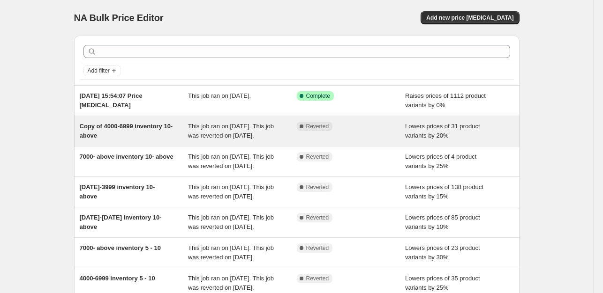
click at [118, 136] on div "Copy of 4000-6999 inventory 10- above" at bounding box center [134, 131] width 109 height 19
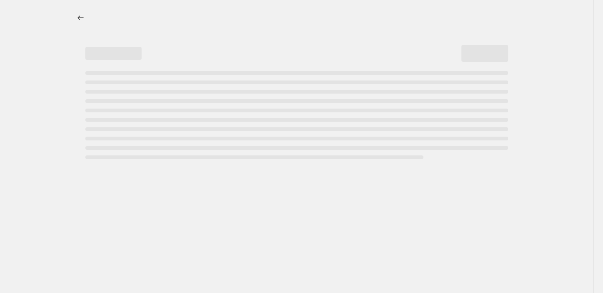
select select "percentage"
select select "collection"
select select "product_status"
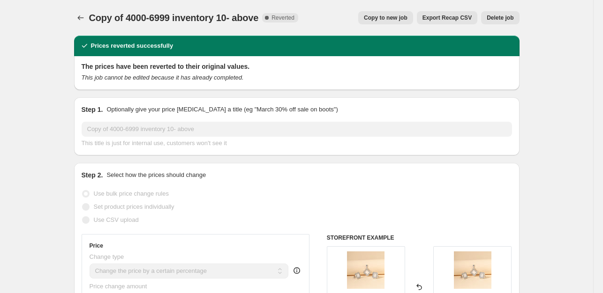
click at [392, 15] on span "Copy to new job" at bounding box center [386, 17] width 44 height 7
select select "percentage"
select select "collection"
select select "product_status"
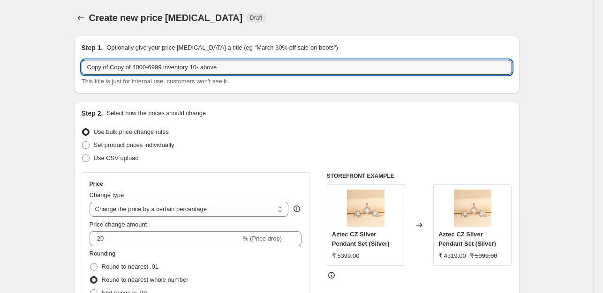
drag, startPoint x: 113, startPoint y: 67, endPoint x: 74, endPoint y: 68, distance: 39.4
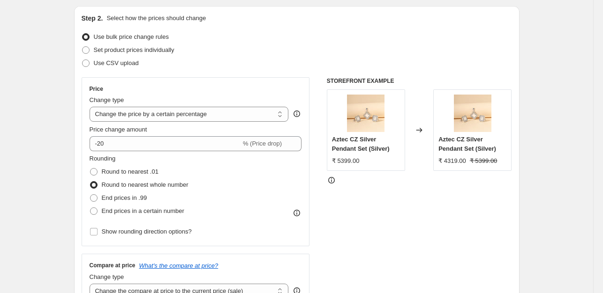
scroll to position [97, 0]
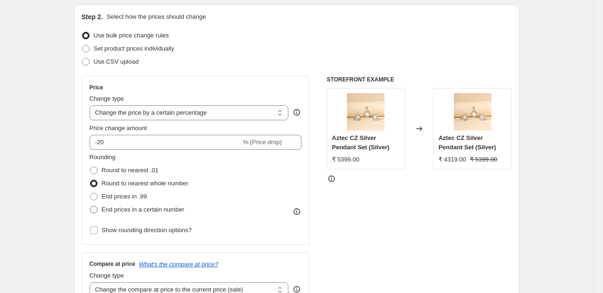
type input "Copy of 4000-6999 inventory 10- above"
click at [95, 209] on span at bounding box center [93, 209] width 7 height 7
click at [90, 207] on input "End prices in a certain number" at bounding box center [90, 206] width 0 height 0
radio input "true"
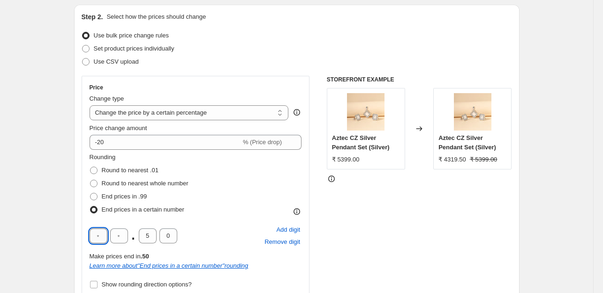
click at [103, 230] on input "text" at bounding box center [99, 236] width 18 height 15
type input "9"
type input "0"
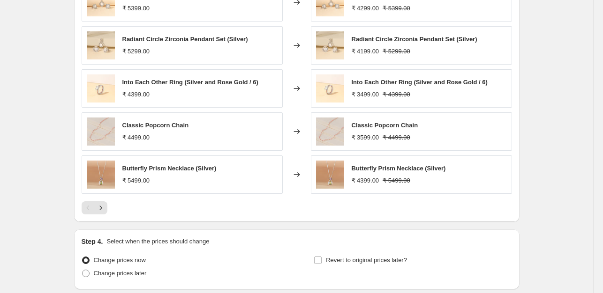
scroll to position [823, 0]
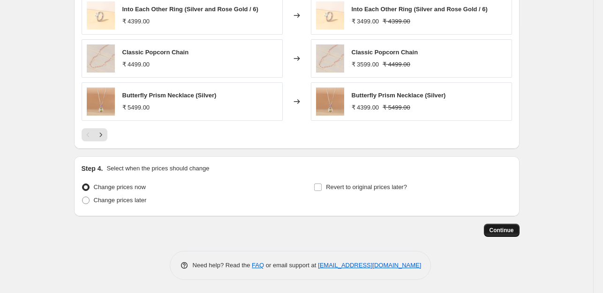
click at [510, 235] on button "Continue" at bounding box center [502, 230] width 36 height 13
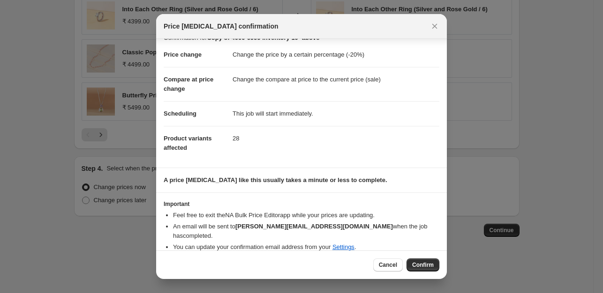
scroll to position [14, 0]
click at [420, 266] on span "Confirm" at bounding box center [423, 265] width 22 height 7
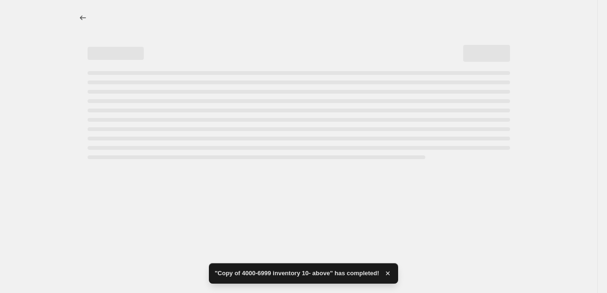
select select "percentage"
select select "collection"
select select "product_status"
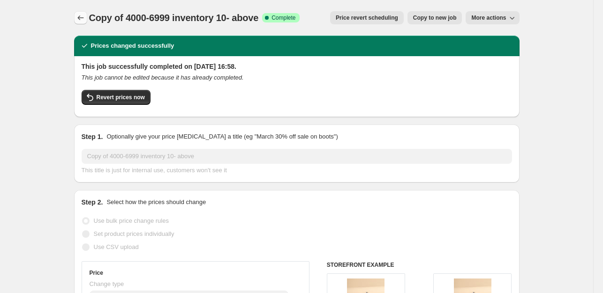
click at [83, 15] on icon "Price change jobs" at bounding box center [80, 17] width 9 height 9
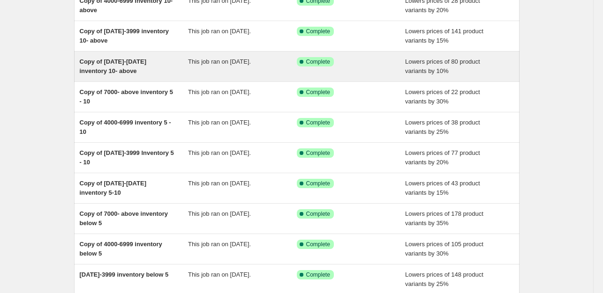
scroll to position [188, 0]
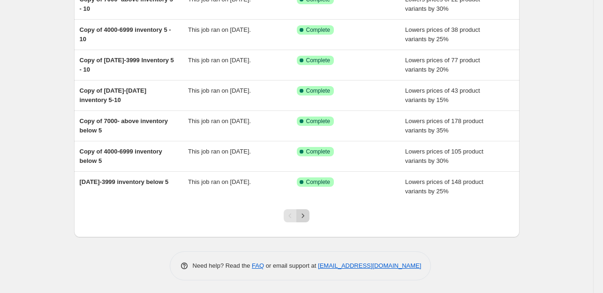
click at [307, 217] on icon "Next" at bounding box center [302, 215] width 9 height 9
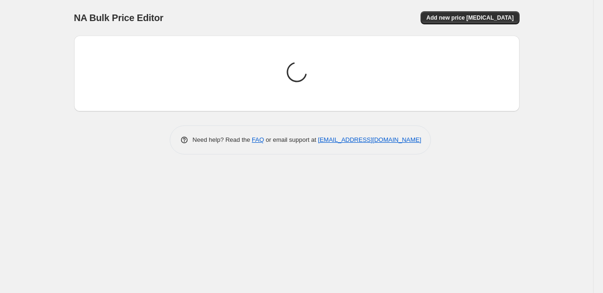
scroll to position [0, 0]
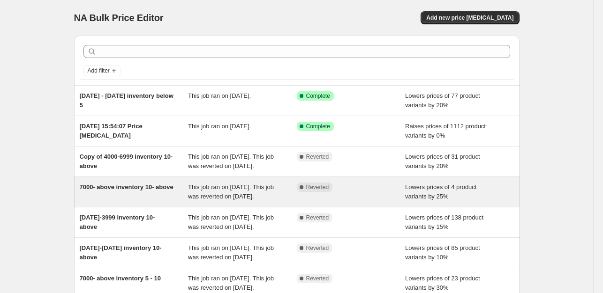
click at [123, 202] on div "7000- above inventory 10- above" at bounding box center [134, 192] width 109 height 19
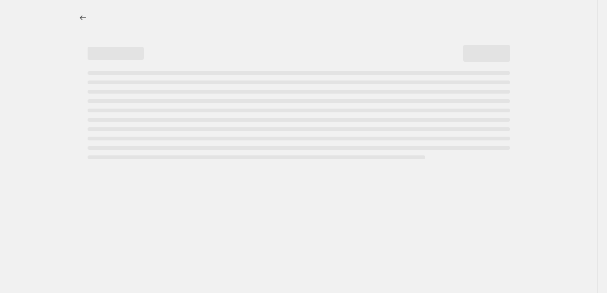
select select "percentage"
select select "collection"
select select "product_status"
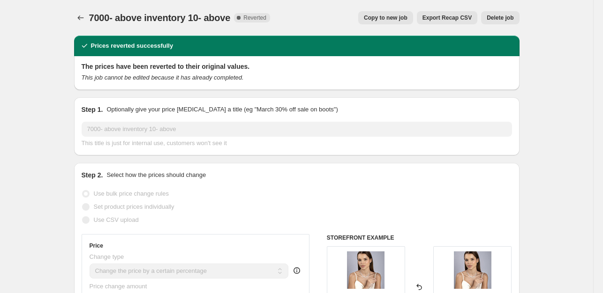
click at [396, 18] on span "Copy to new job" at bounding box center [386, 17] width 44 height 7
select select "percentage"
select select "collection"
select select "product_status"
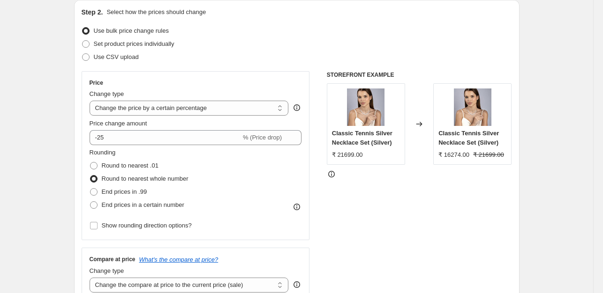
scroll to position [106, 0]
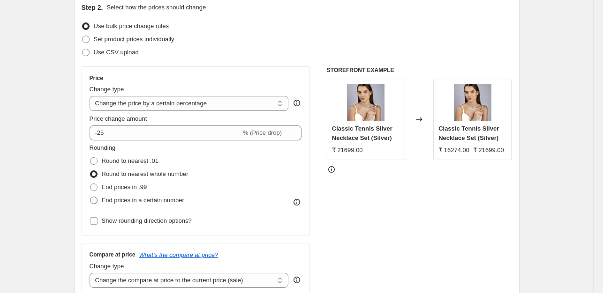
click at [97, 201] on span at bounding box center [93, 200] width 7 height 7
click at [90, 197] on input "End prices in a certain number" at bounding box center [90, 197] width 0 height 0
radio input "true"
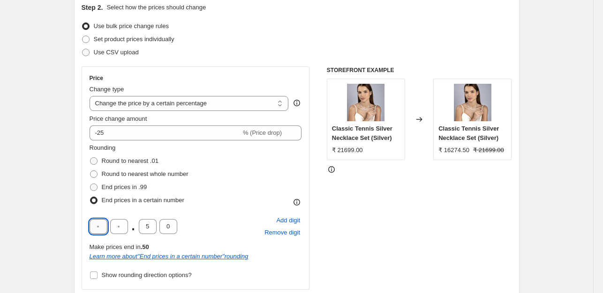
click at [101, 224] on input "text" at bounding box center [99, 226] width 18 height 15
type input "9"
type input "0"
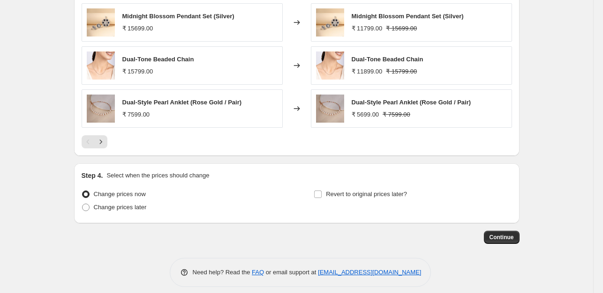
scroll to position [823, 0]
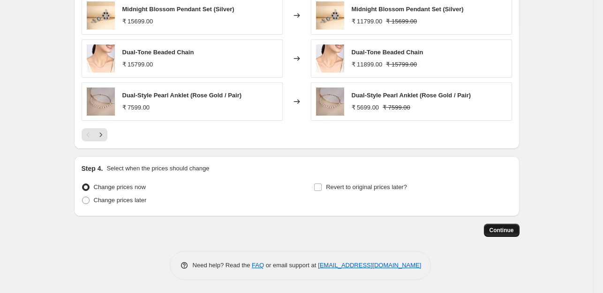
click at [497, 229] on span "Continue" at bounding box center [501, 230] width 24 height 7
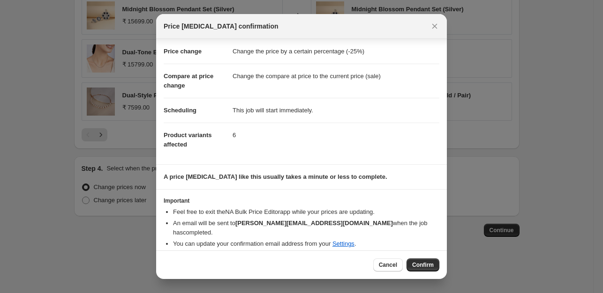
scroll to position [14, 0]
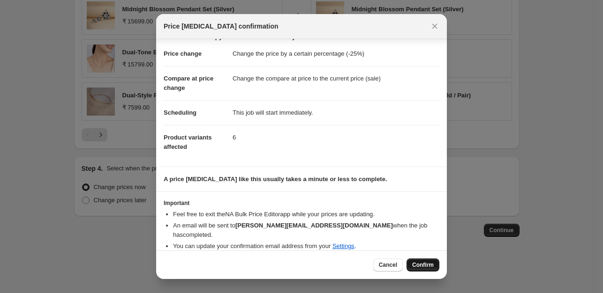
click at [419, 264] on span "Confirm" at bounding box center [423, 265] width 22 height 7
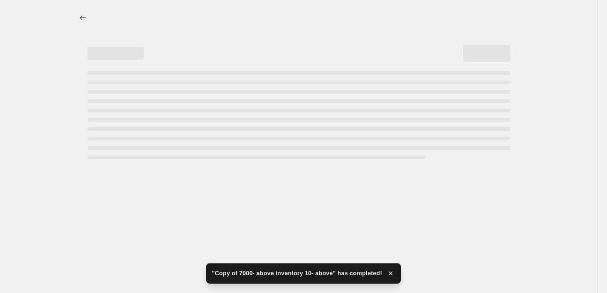
select select "percentage"
select select "collection"
select select "product_status"
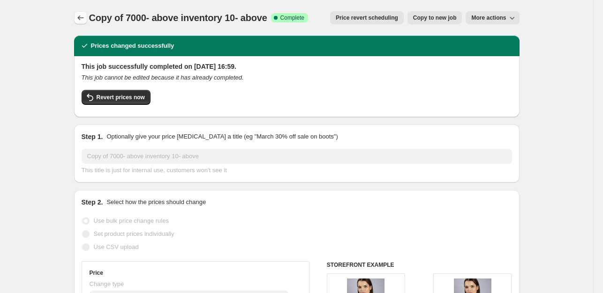
click at [81, 15] on icon "Price change jobs" at bounding box center [80, 17] width 9 height 9
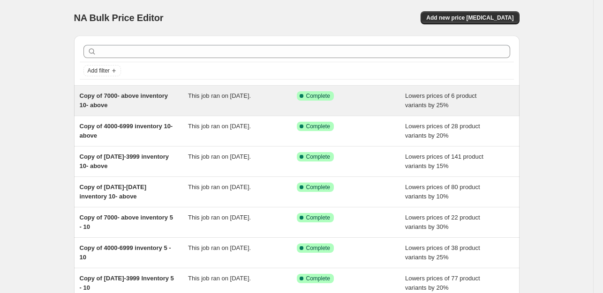
click at [231, 102] on div "This job ran on [DATE]." at bounding box center [242, 100] width 109 height 19
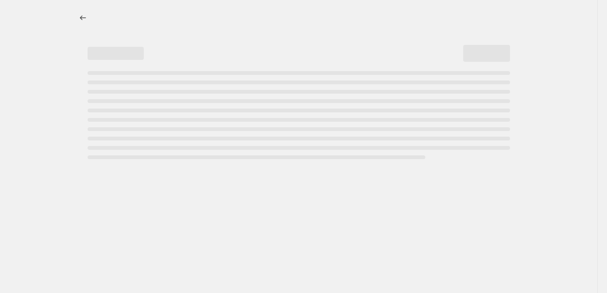
select select "percentage"
select select "collection"
select select "product_status"
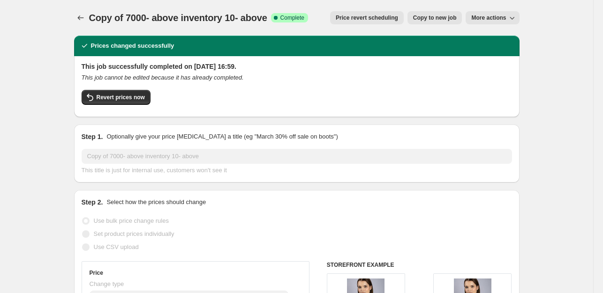
click at [510, 16] on icon "button" at bounding box center [511, 17] width 9 height 9
click at [79, 17] on icon "Price change jobs" at bounding box center [80, 17] width 9 height 9
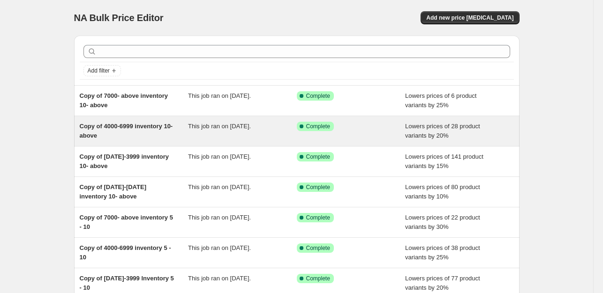
scroll to position [188, 0]
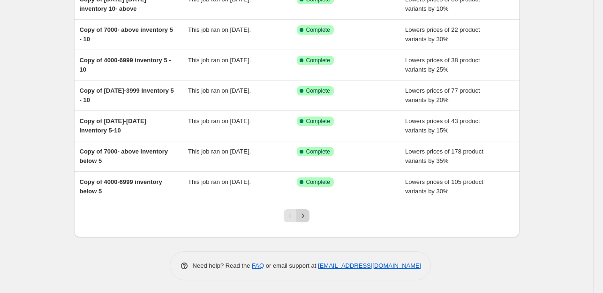
click at [305, 211] on icon "Next" at bounding box center [302, 215] width 9 height 9
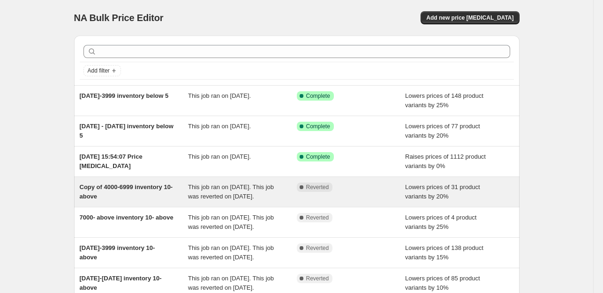
click at [134, 189] on span "Copy of 4000-6999 inventory 10- above" at bounding box center [126, 192] width 93 height 16
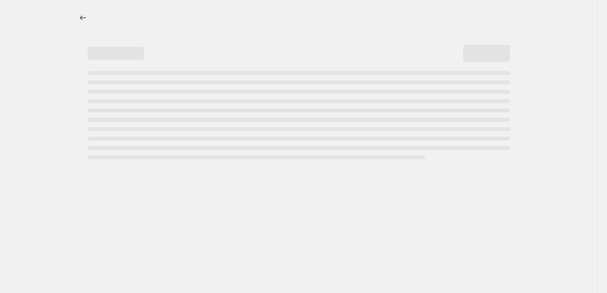
select select "percentage"
select select "collection"
select select "product_status"
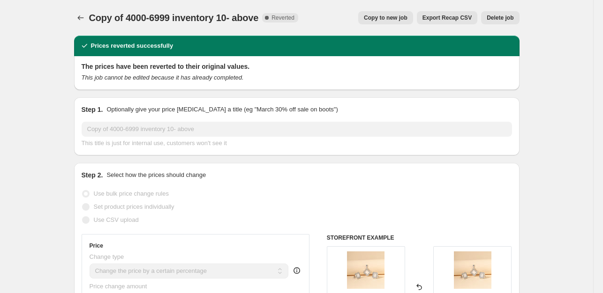
click at [393, 15] on span "Copy to new job" at bounding box center [386, 17] width 44 height 7
select select "percentage"
select select "collection"
select select "product_status"
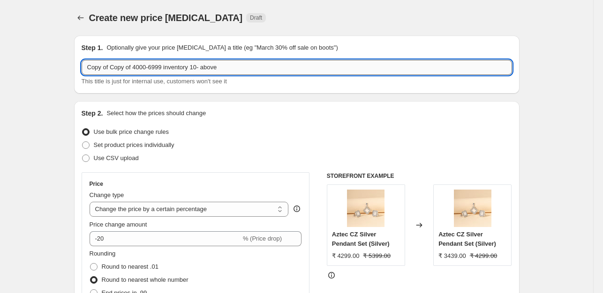
click at [250, 66] on input "Copy of Copy of 4000-6999 inventory 10- above" at bounding box center [297, 67] width 430 height 15
paste input "Idols Sub"
type input "Idols Sub"
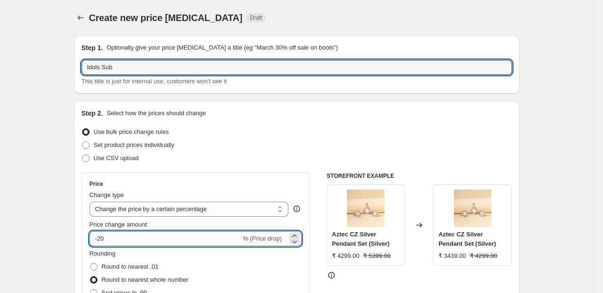
click at [103, 240] on input "-20" at bounding box center [165, 239] width 151 height 15
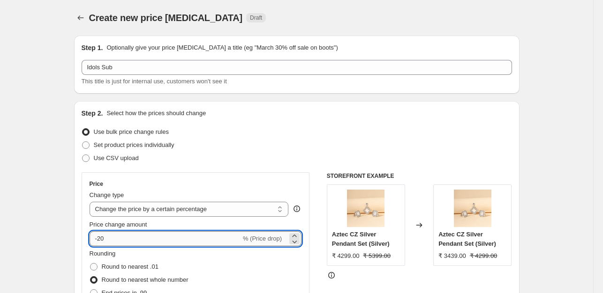
type input "-0"
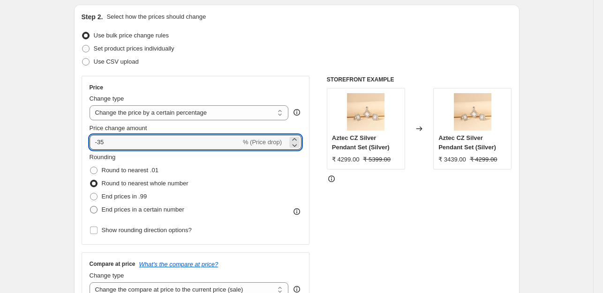
type input "-35"
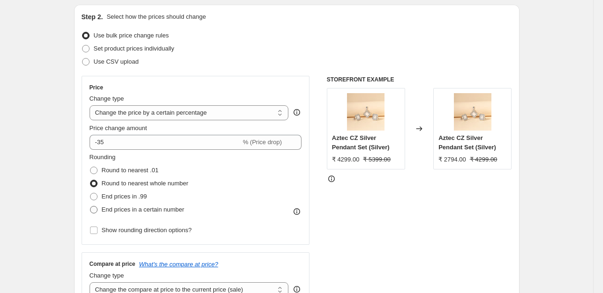
click at [97, 210] on span at bounding box center [93, 209] width 7 height 7
click at [90, 207] on input "End prices in a certain number" at bounding box center [90, 206] width 0 height 0
radio input "true"
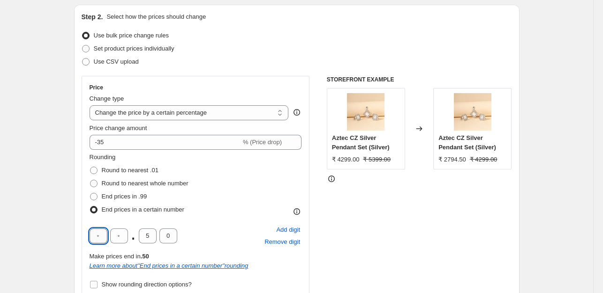
click at [101, 234] on input "text" at bounding box center [99, 236] width 18 height 15
type input "9"
type input "0"
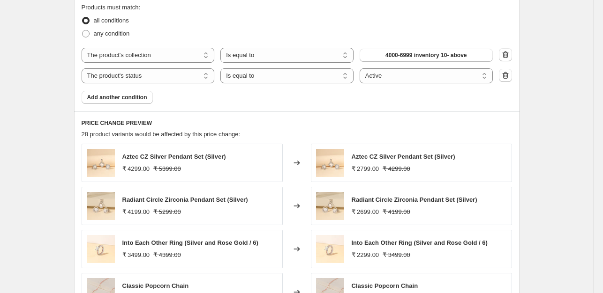
scroll to position [578, 0]
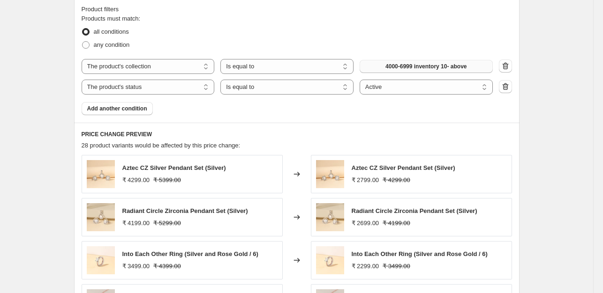
click at [414, 67] on span "4000-6999 inventory 10- above" at bounding box center [425, 66] width 81 height 7
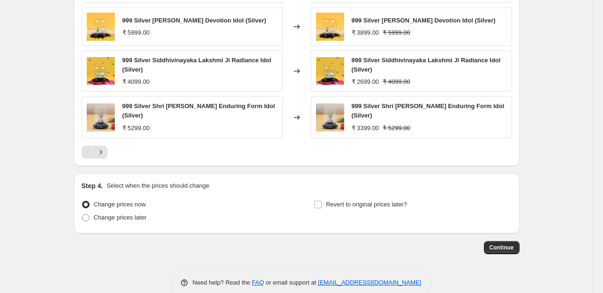
scroll to position [826, 0]
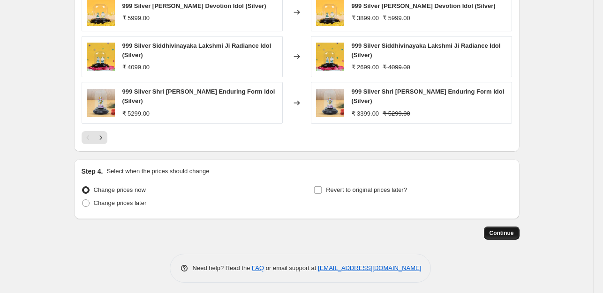
click at [500, 230] on span "Continue" at bounding box center [501, 233] width 24 height 7
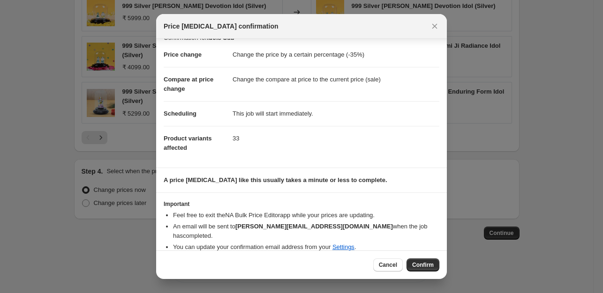
scroll to position [14, 0]
click at [428, 266] on span "Confirm" at bounding box center [423, 265] width 22 height 7
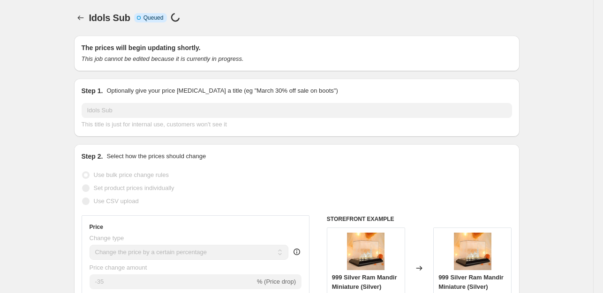
scroll to position [826, 0]
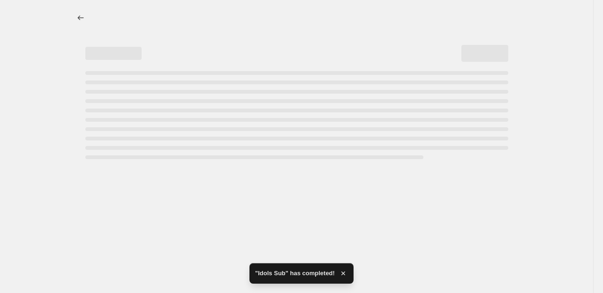
select select "percentage"
select select "collection"
select select "product_status"
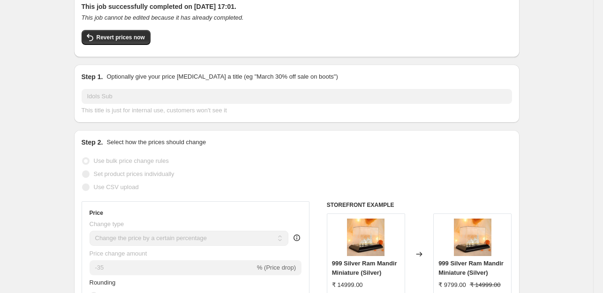
scroll to position [0, 0]
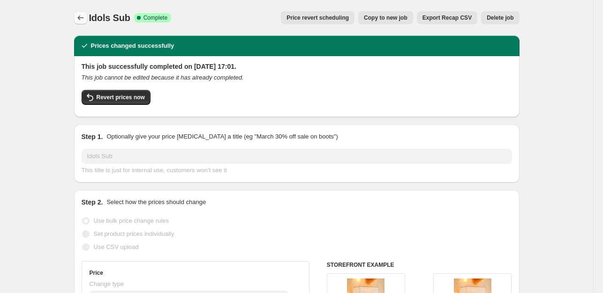
click at [81, 18] on icon "Price change jobs" at bounding box center [80, 17] width 9 height 9
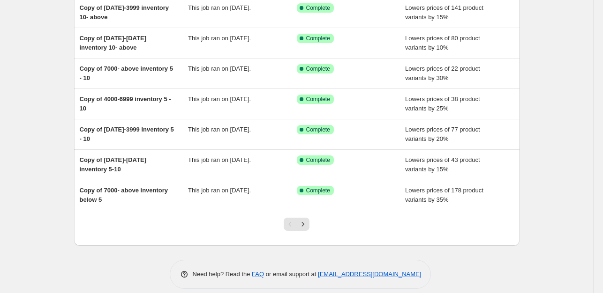
scroll to position [188, 0]
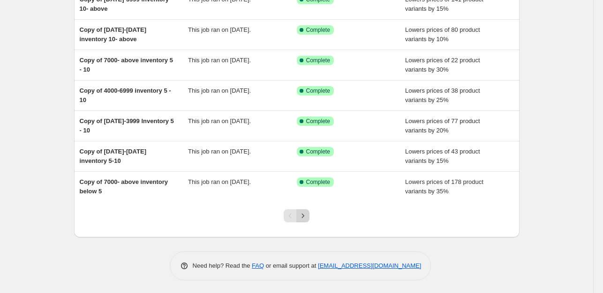
click at [302, 214] on icon "Next" at bounding box center [302, 215] width 9 height 9
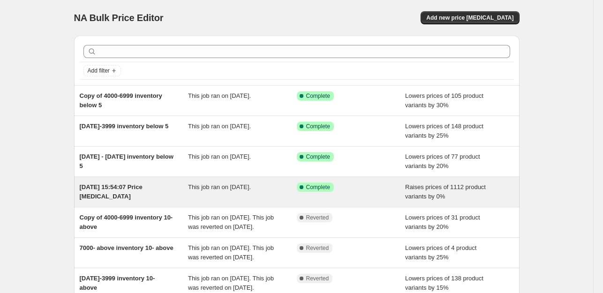
scroll to position [75, 0]
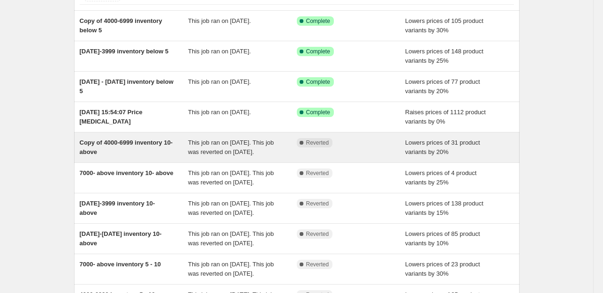
click at [132, 149] on div "Copy of 4000-6999 inventory 10- above" at bounding box center [134, 147] width 109 height 19
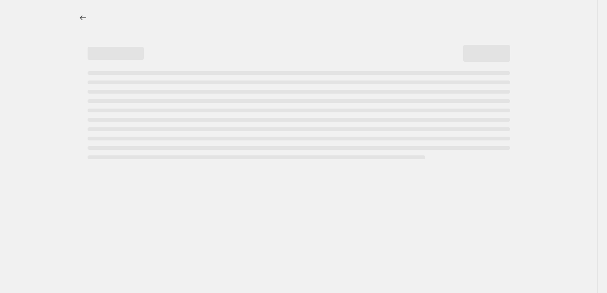
select select "percentage"
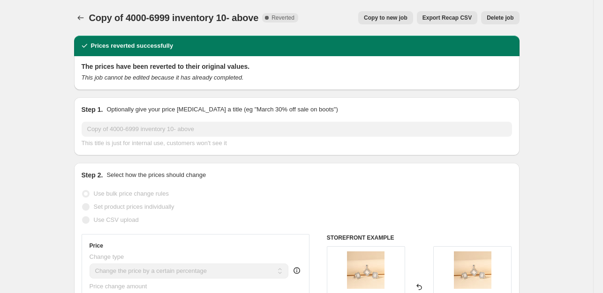
click at [396, 17] on span "Copy to new job" at bounding box center [386, 17] width 44 height 7
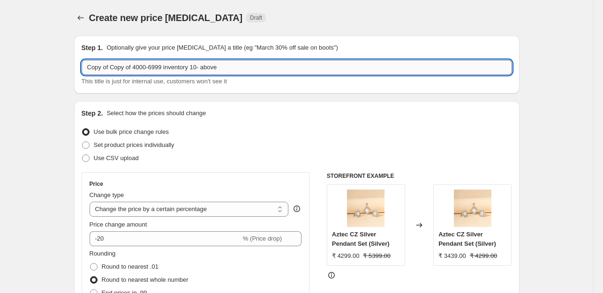
click at [223, 70] on input "Copy of Copy of 4000-6999 inventory 10- above" at bounding box center [297, 67] width 430 height 15
paste input "Silver Coins"
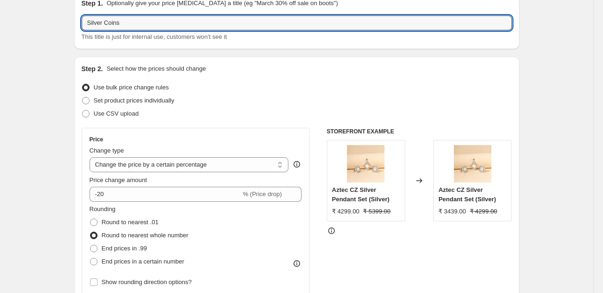
scroll to position [68, 0]
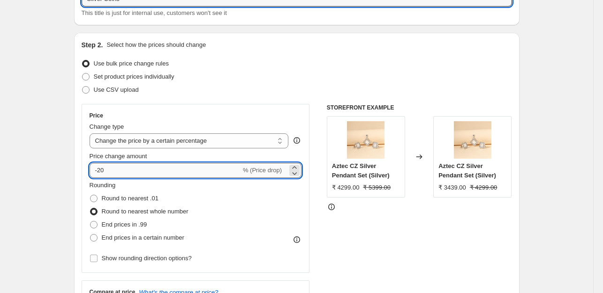
click at [120, 169] on input "-20" at bounding box center [165, 170] width 151 height 15
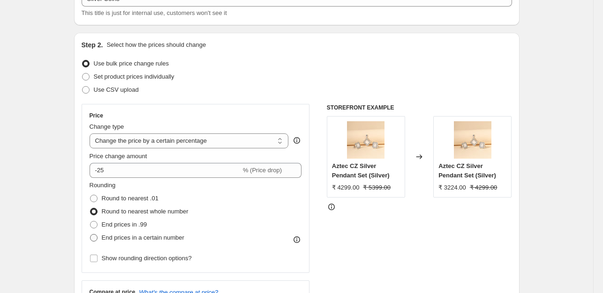
click at [97, 239] on span at bounding box center [93, 237] width 7 height 7
click at [90, 235] on input "End prices in a certain number" at bounding box center [90, 234] width 0 height 0
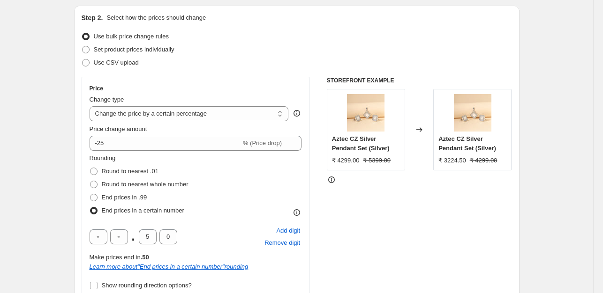
scroll to position [106, 0]
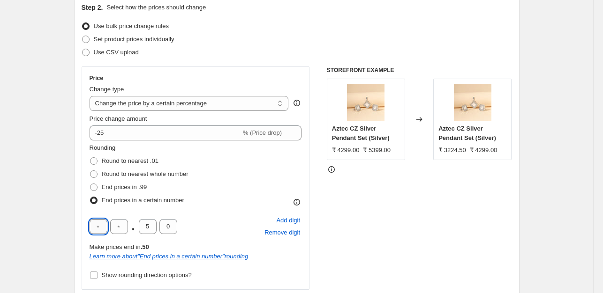
click at [97, 229] on input "text" at bounding box center [99, 226] width 18 height 15
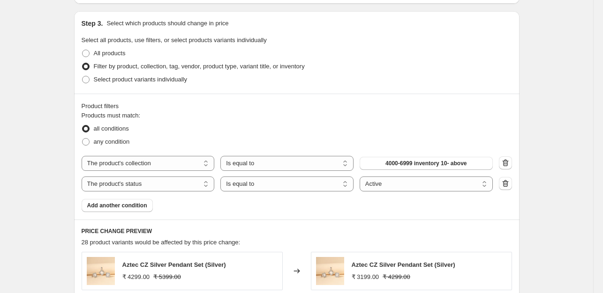
scroll to position [565, 0]
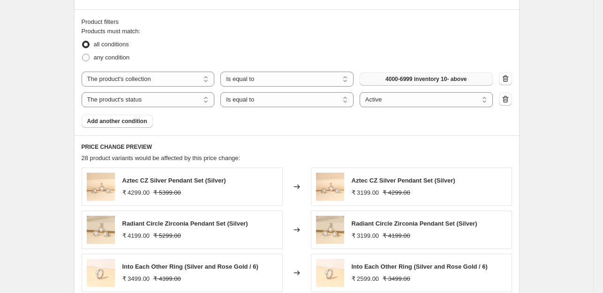
click at [449, 80] on span "4000-6999 inventory 10- above" at bounding box center [425, 78] width 81 height 7
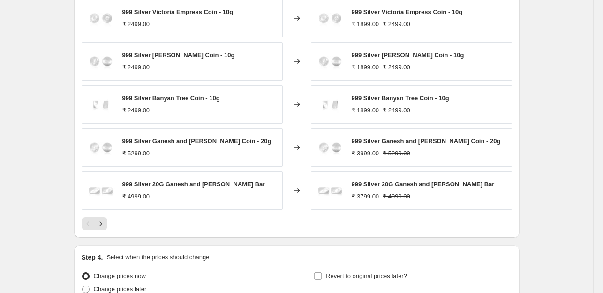
scroll to position [823, 0]
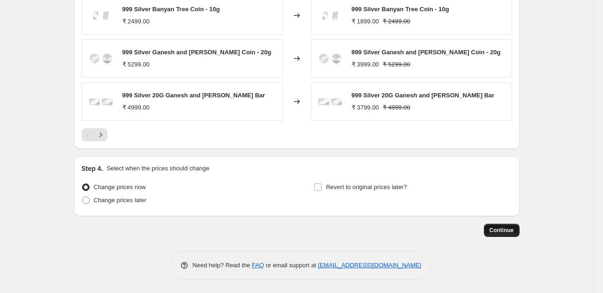
click at [516, 225] on button "Continue" at bounding box center [502, 230] width 36 height 13
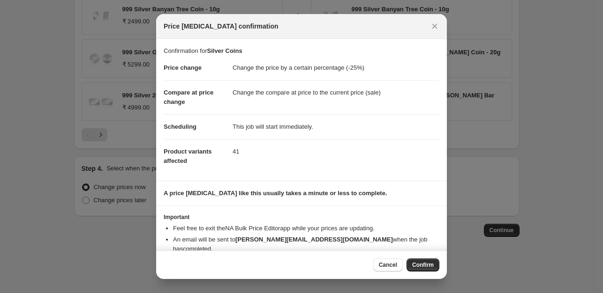
scroll to position [14, 0]
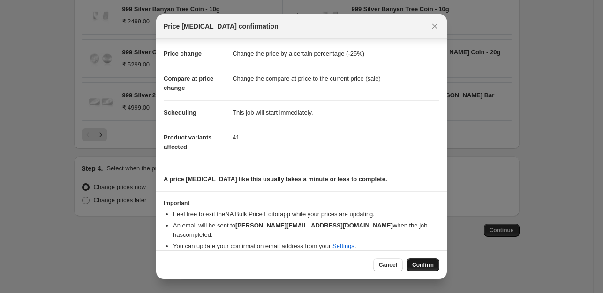
click at [420, 262] on span "Confirm" at bounding box center [423, 265] width 22 height 7
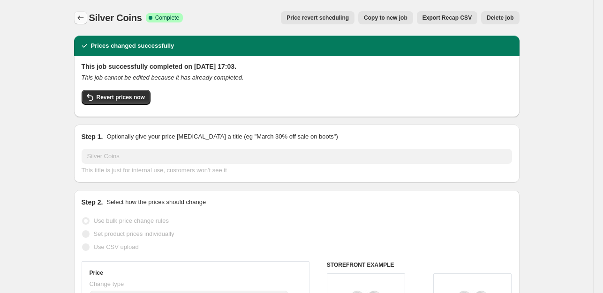
click at [78, 21] on icon "Price change jobs" at bounding box center [80, 17] width 9 height 9
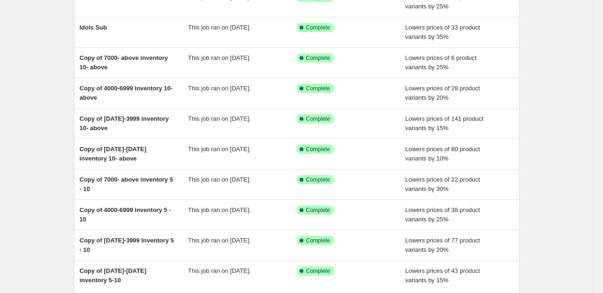
scroll to position [188, 0]
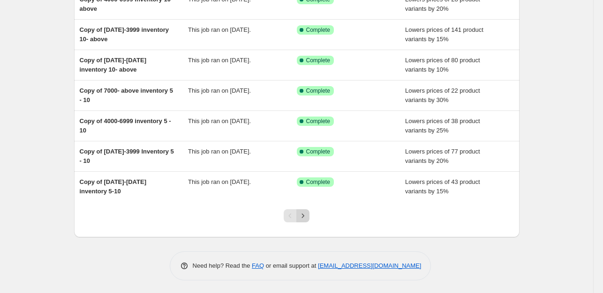
click at [304, 213] on icon "Next" at bounding box center [302, 215] width 9 height 9
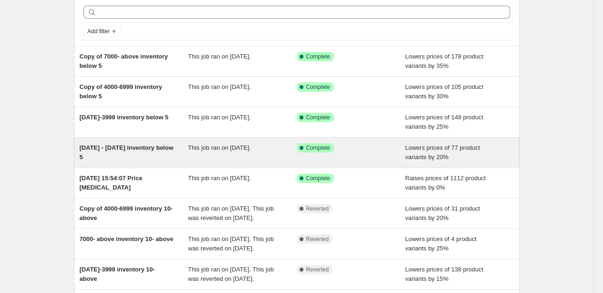
scroll to position [47, 0]
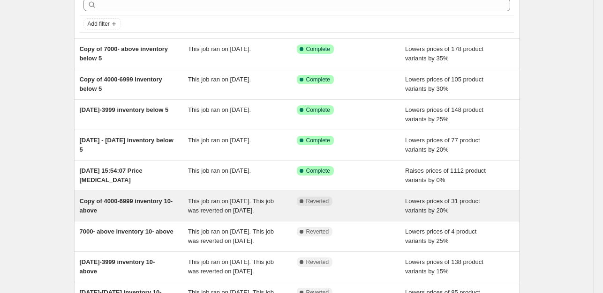
click at [150, 198] on span "Copy of 4000-6999 inventory 10- above" at bounding box center [126, 206] width 93 height 16
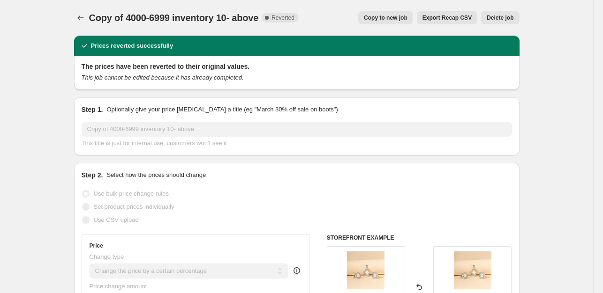
click at [400, 20] on span "Copy to new job" at bounding box center [386, 17] width 44 height 7
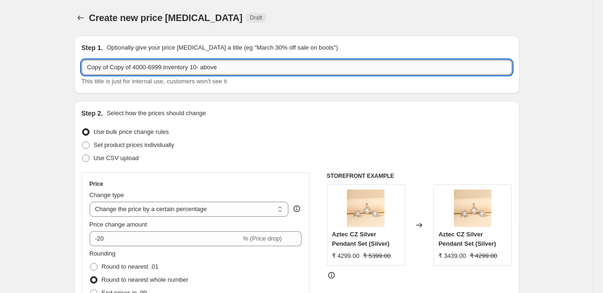
click at [230, 69] on input "Copy of Copy of 4000-6999 inventory 10- above" at bounding box center [297, 67] width 430 height 15
paste input "Under 999"
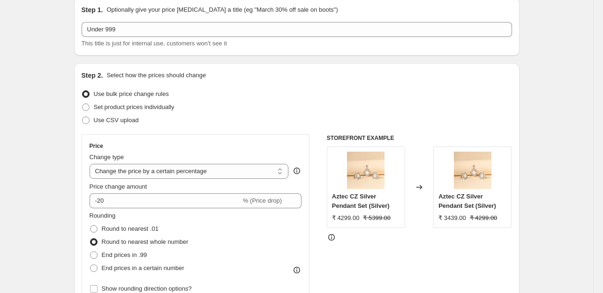
scroll to position [40, 0]
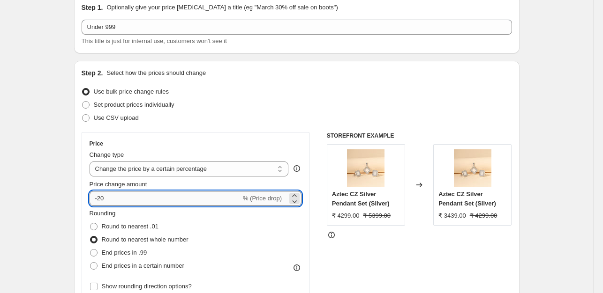
click at [119, 200] on input "-20" at bounding box center [165, 198] width 151 height 15
click at [96, 266] on span at bounding box center [93, 265] width 7 height 7
click at [90, 263] on input "End prices in a certain number" at bounding box center [90, 262] width 0 height 0
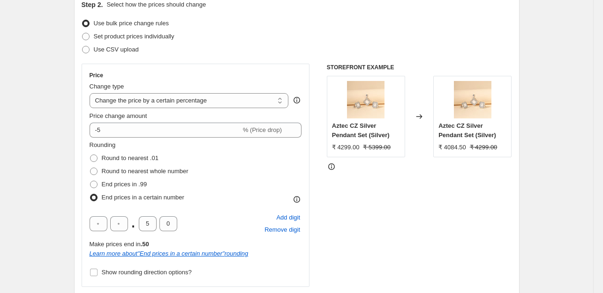
scroll to position [109, 0]
click at [100, 221] on input "text" at bounding box center [99, 223] width 18 height 15
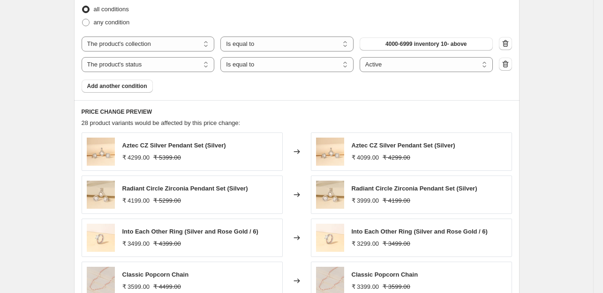
scroll to position [586, 0]
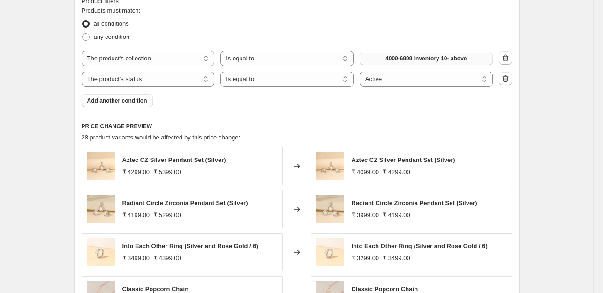
click at [425, 60] on span "4000-6999 inventory 10- above" at bounding box center [425, 58] width 81 height 7
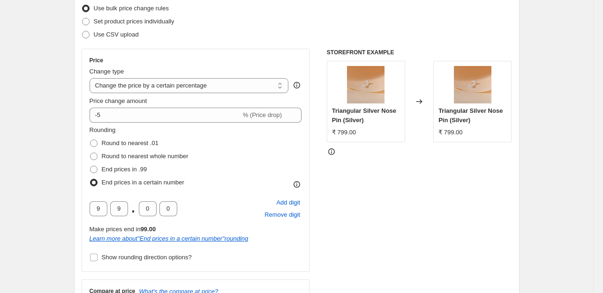
scroll to position [0, 0]
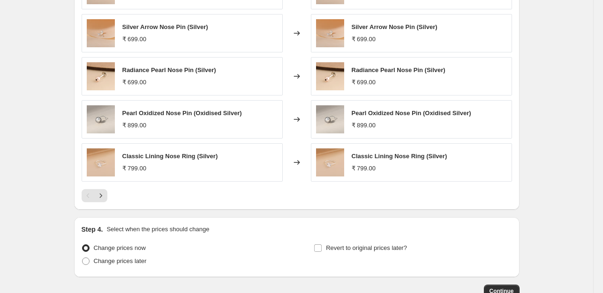
scroll to position [781, 0]
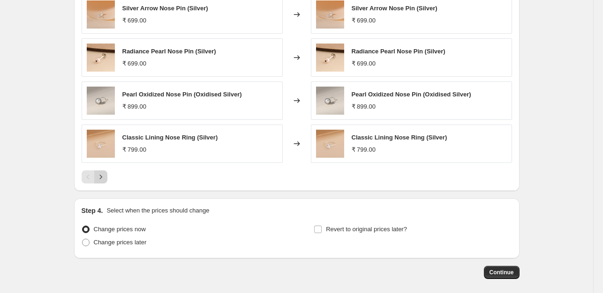
click at [102, 178] on icon "Next" at bounding box center [100, 177] width 2 height 4
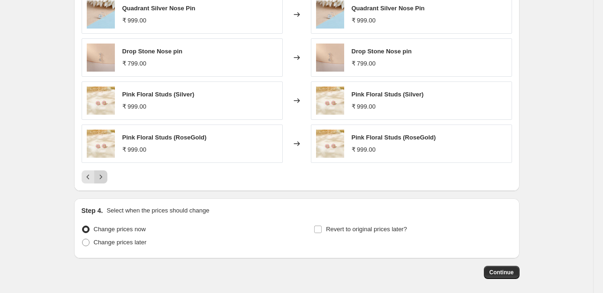
click at [102, 178] on icon "Next" at bounding box center [100, 177] width 2 height 4
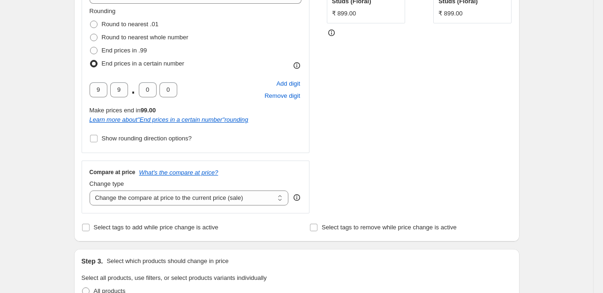
scroll to position [197, 0]
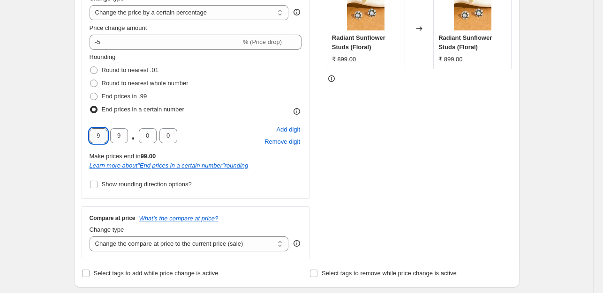
click at [104, 134] on input "9" at bounding box center [99, 135] width 18 height 15
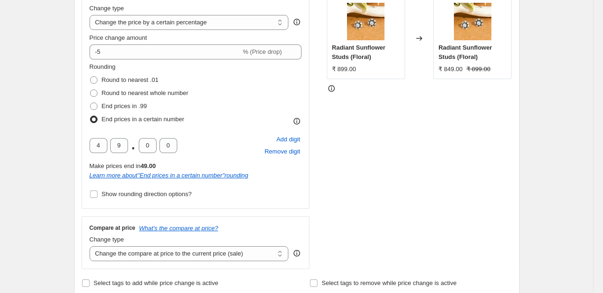
scroll to position [156, 0]
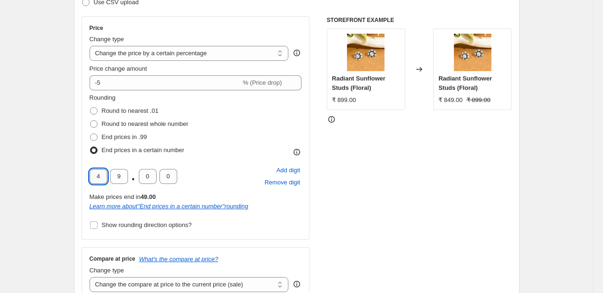
click at [101, 177] on input "4" at bounding box center [99, 176] width 18 height 15
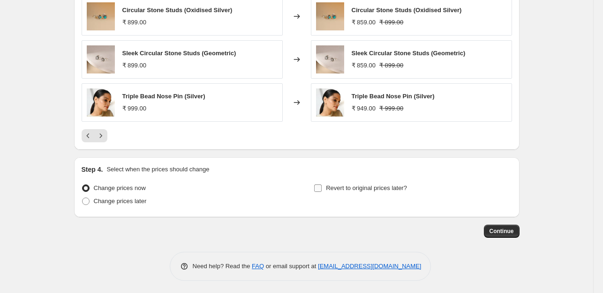
scroll to position [823, 0]
click at [508, 230] on span "Continue" at bounding box center [501, 230] width 24 height 7
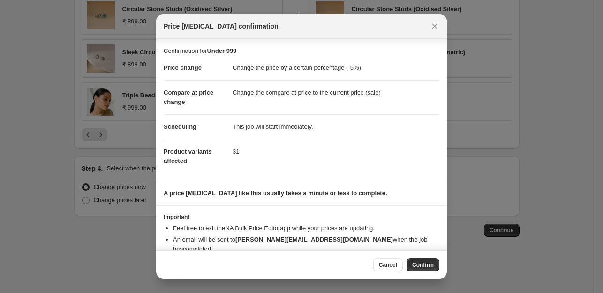
scroll to position [14, 0]
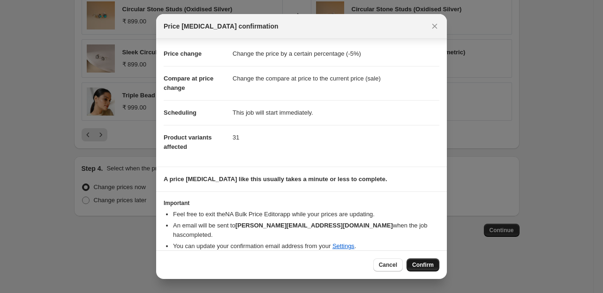
click at [430, 266] on span "Confirm" at bounding box center [423, 265] width 22 height 7
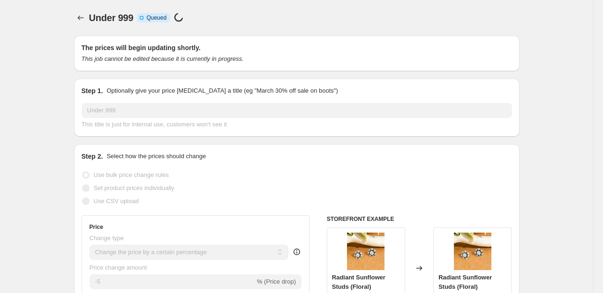
scroll to position [823, 0]
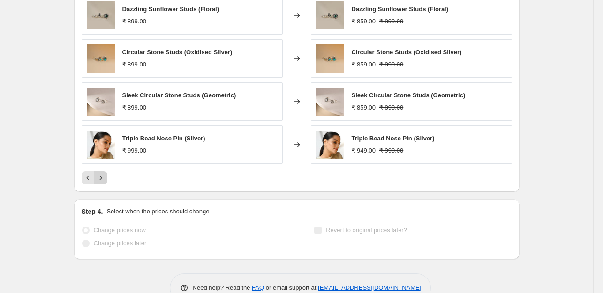
click at [102, 178] on icon "Next" at bounding box center [100, 177] width 9 height 9
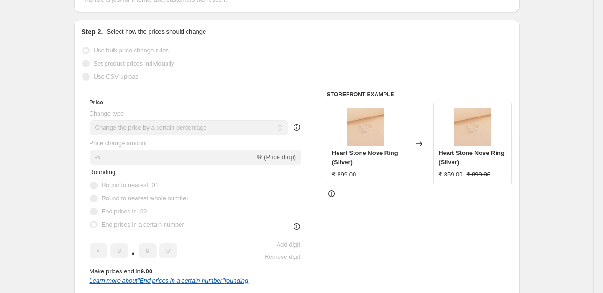
scroll to position [0, 0]
